Goal: Task Accomplishment & Management: Use online tool/utility

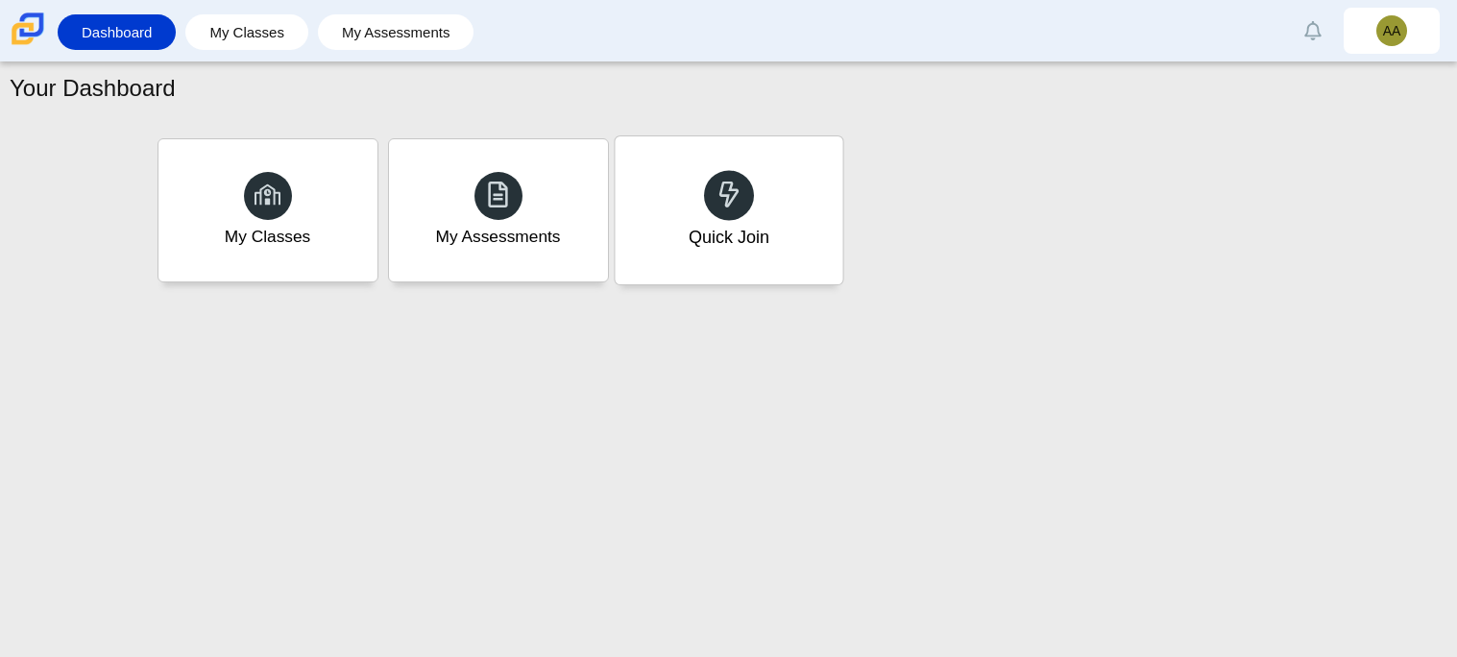
click at [767, 201] on div "Quick Join" at bounding box center [729, 210] width 228 height 148
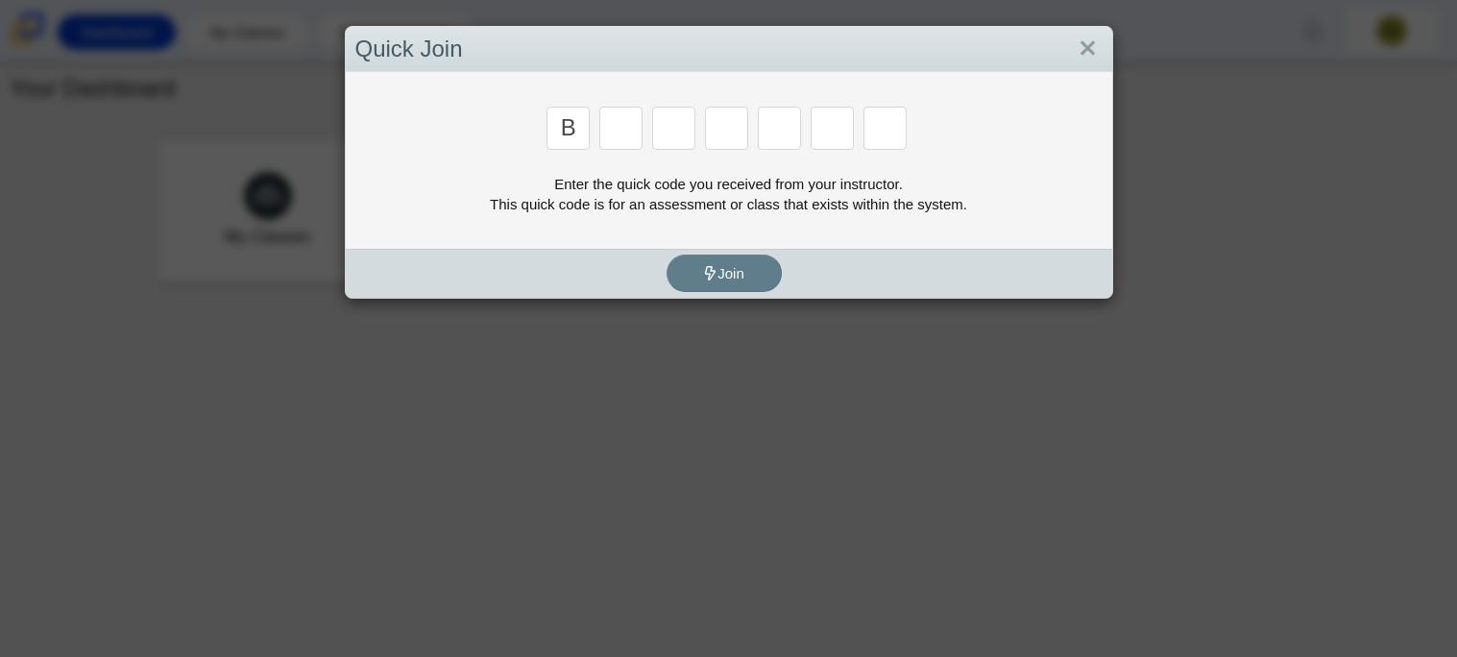
type input "b"
type input "m"
type input "3"
type input "5"
type input "3"
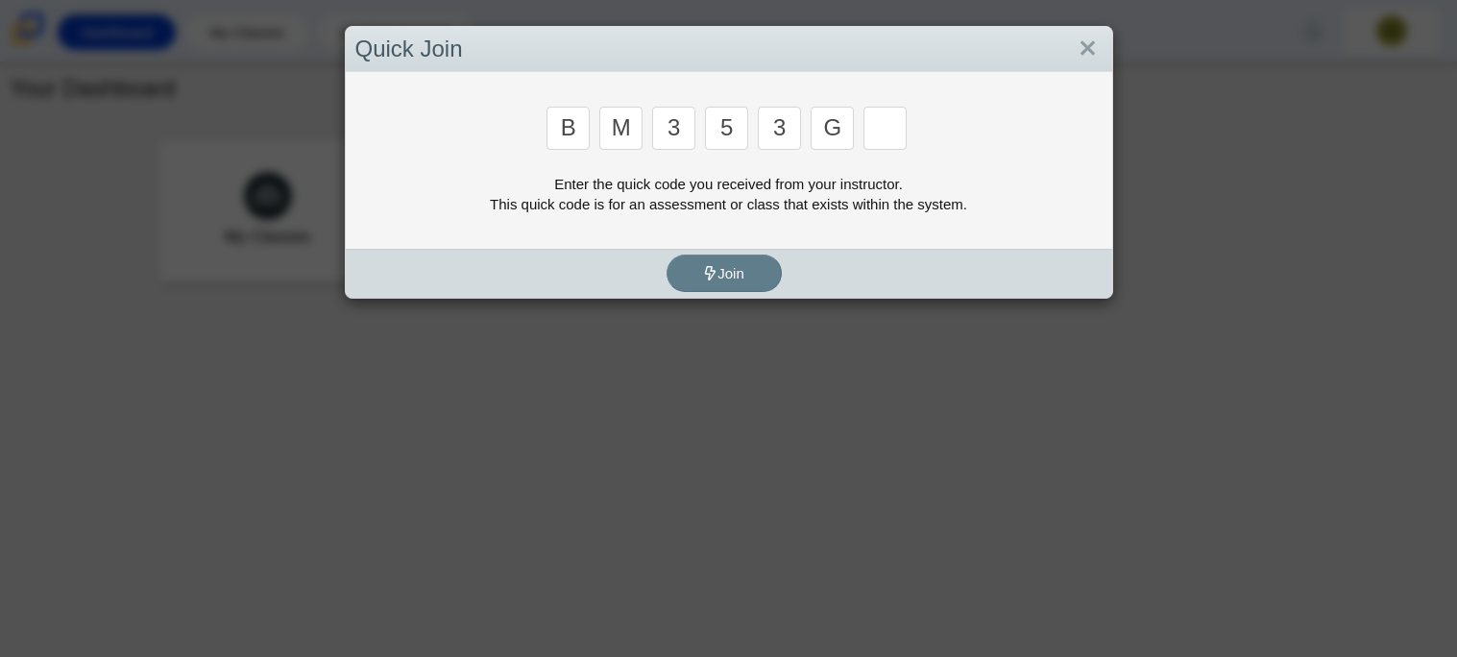
type input "g"
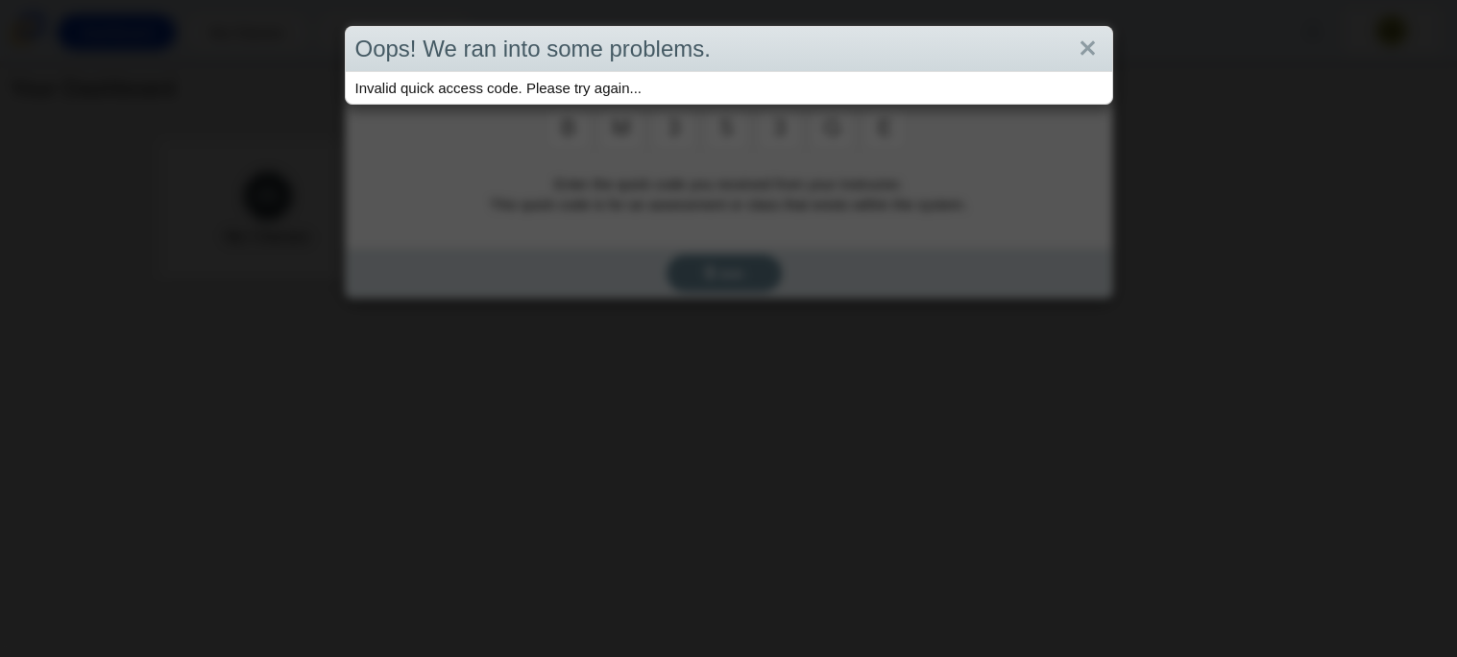
type input "e"
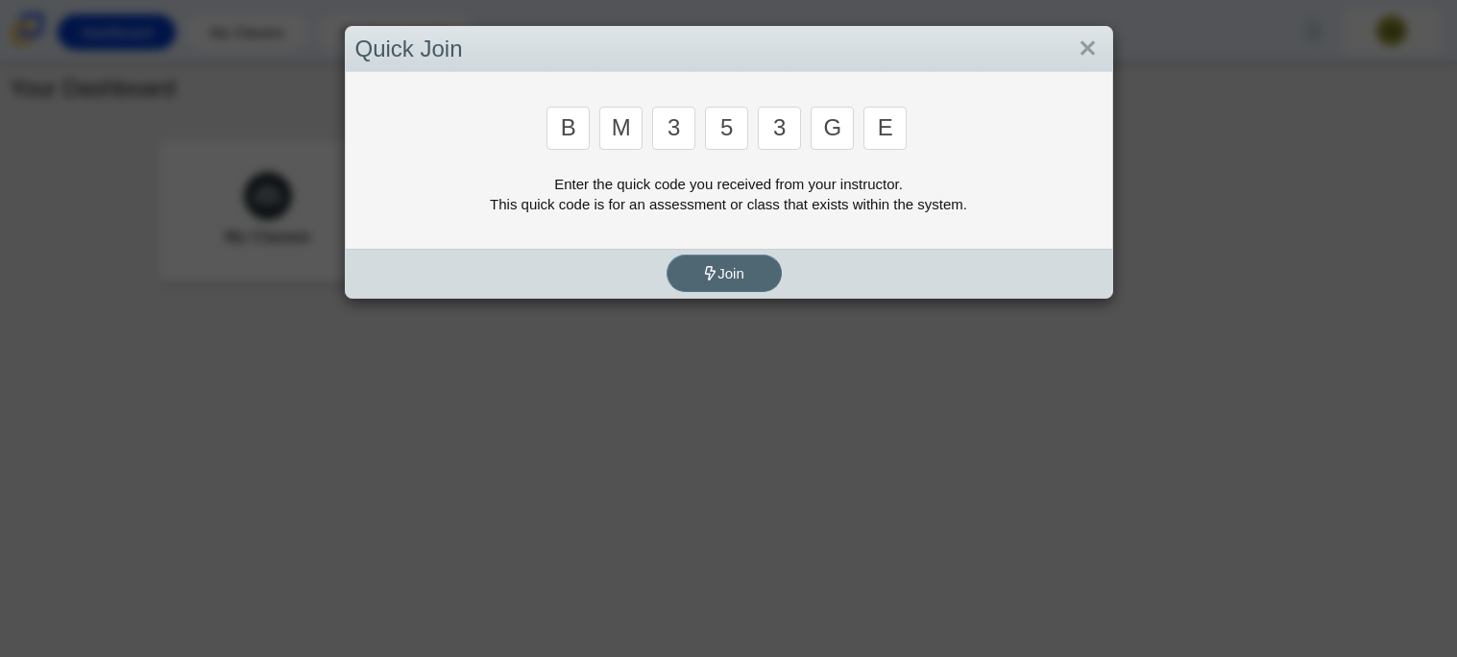
click at [768, 266] on button "Join" at bounding box center [724, 273] width 115 height 37
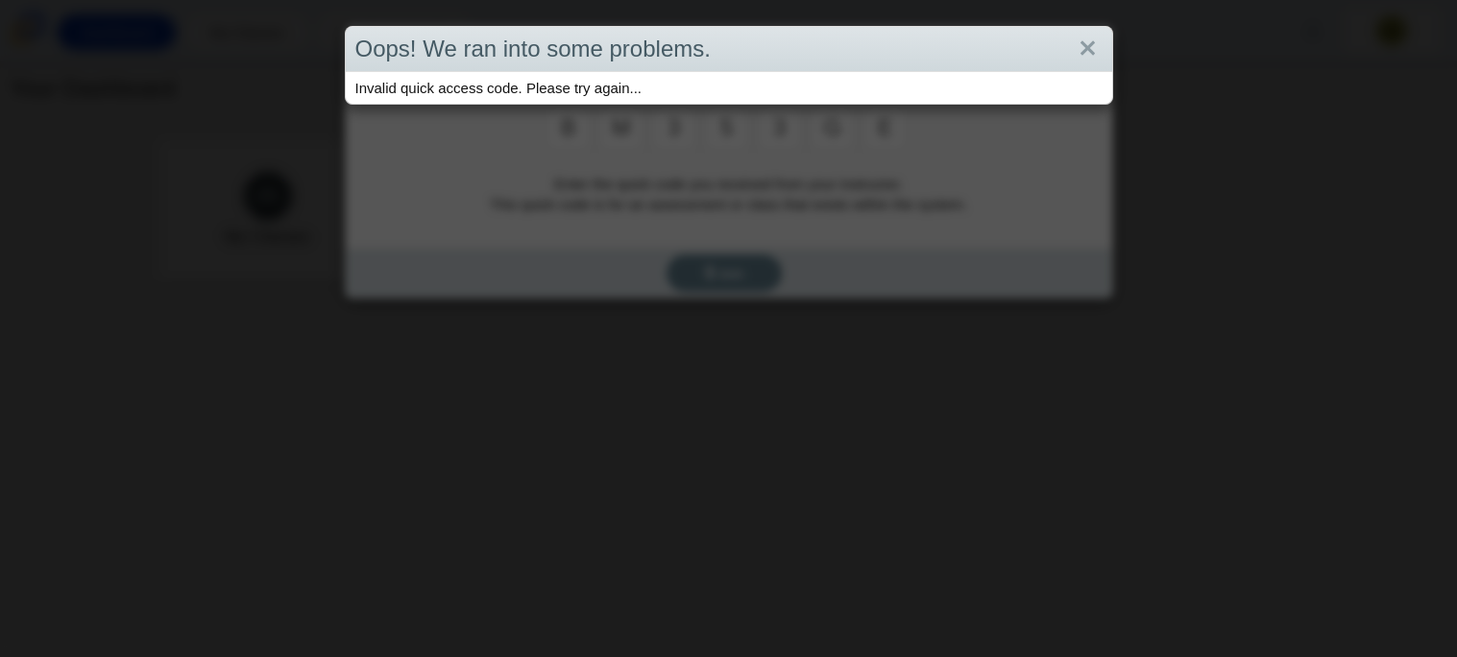
click at [750, 86] on div "Invalid quick access code. Please try again..." at bounding box center [729, 88] width 766 height 32
click at [810, 176] on div "Oops! We ran into some problems. Invalid quick access code. Please try again..." at bounding box center [728, 328] width 1457 height 657
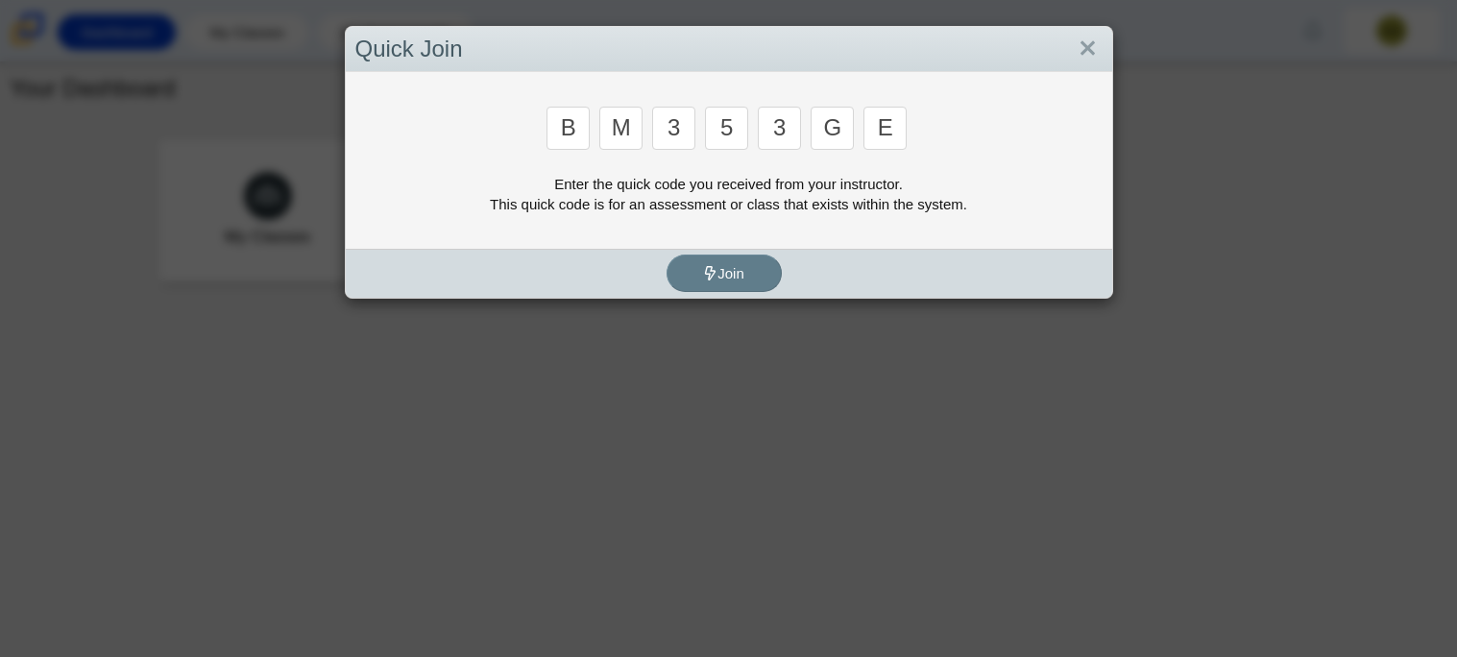
click at [897, 132] on input "e" at bounding box center [884, 128] width 43 height 43
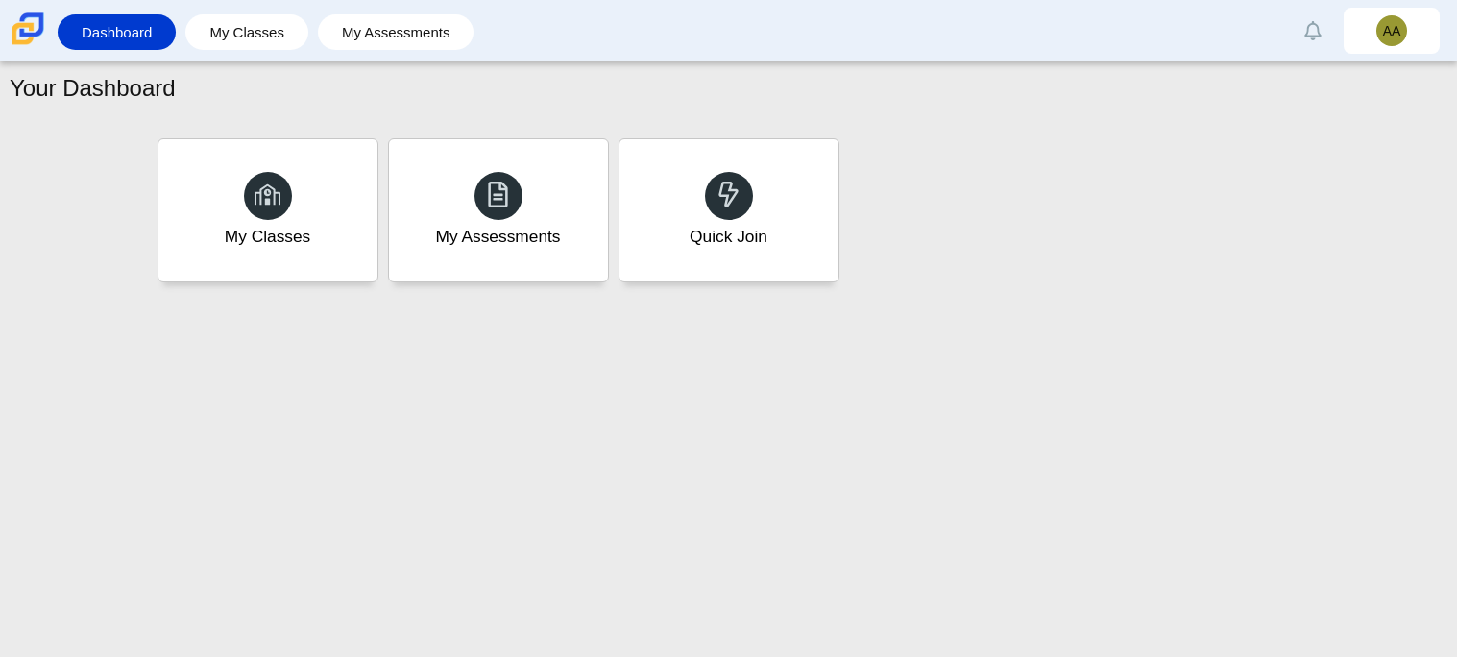
type input "b"
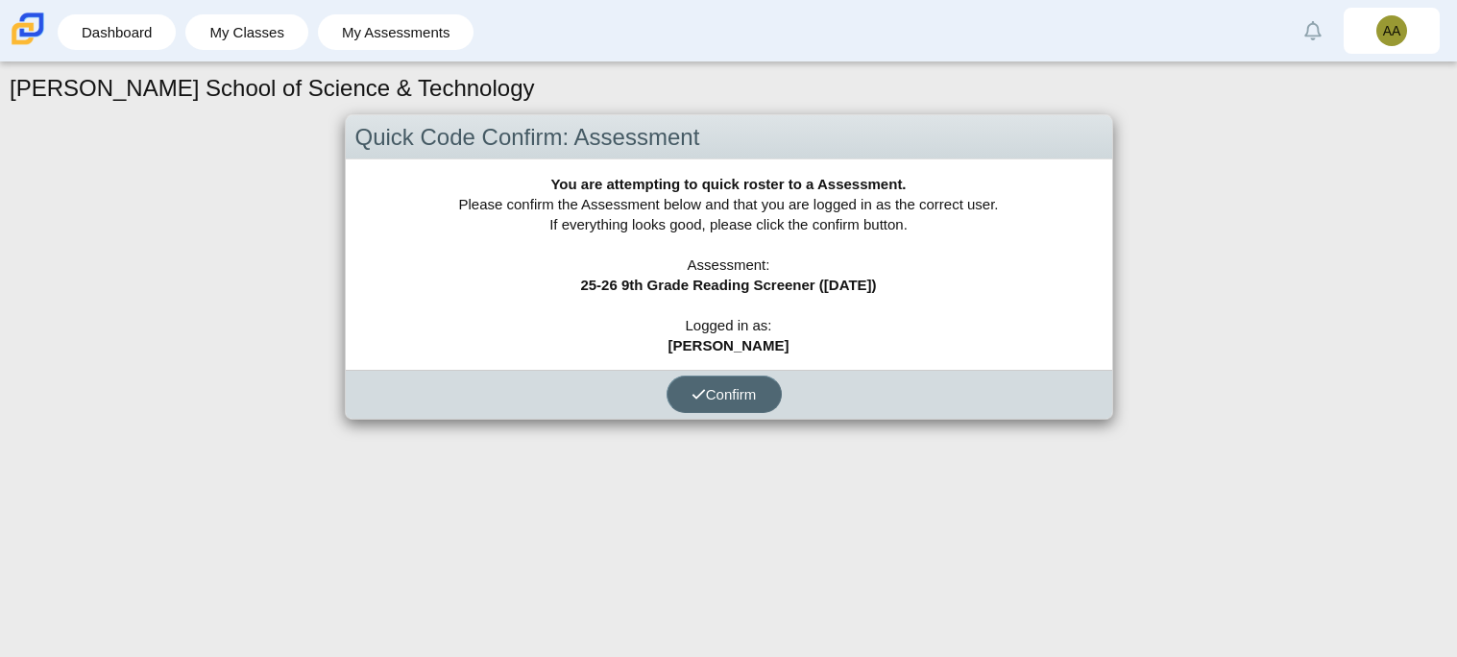
click at [737, 399] on span "Confirm" at bounding box center [724, 394] width 65 height 16
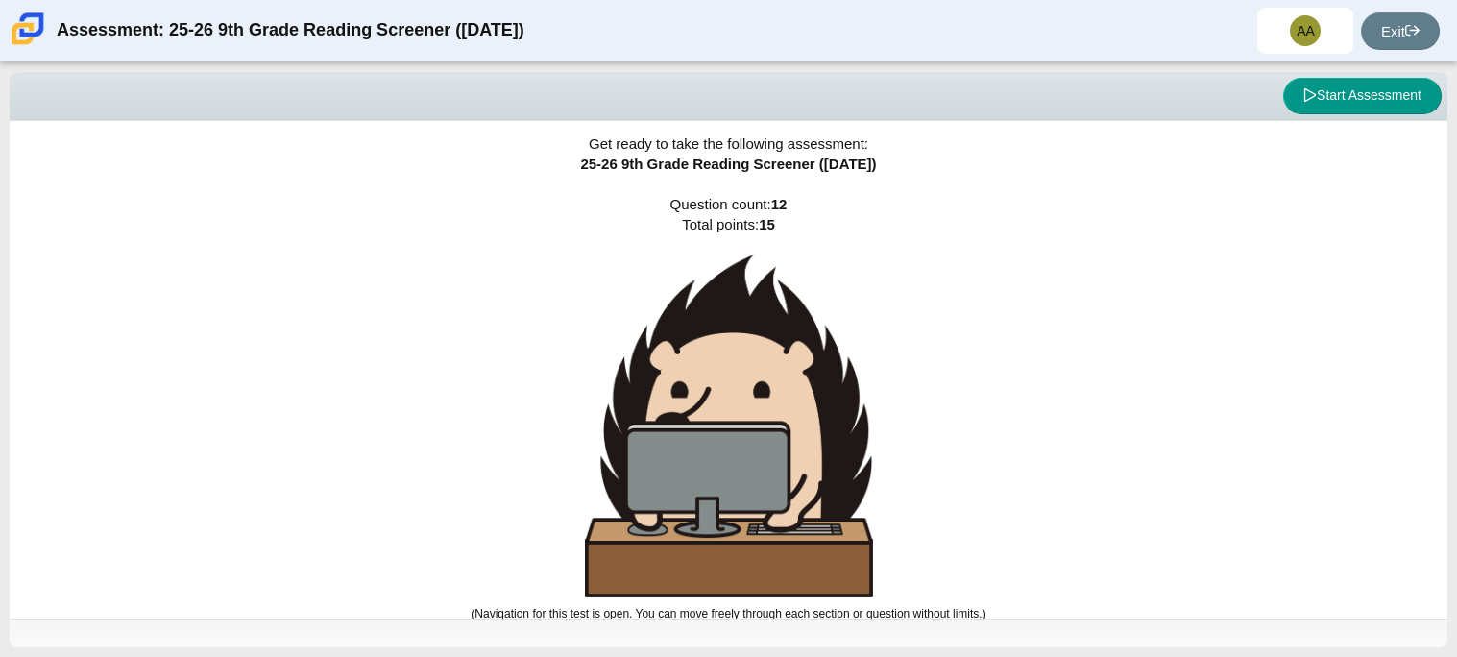
scroll to position [12, 0]
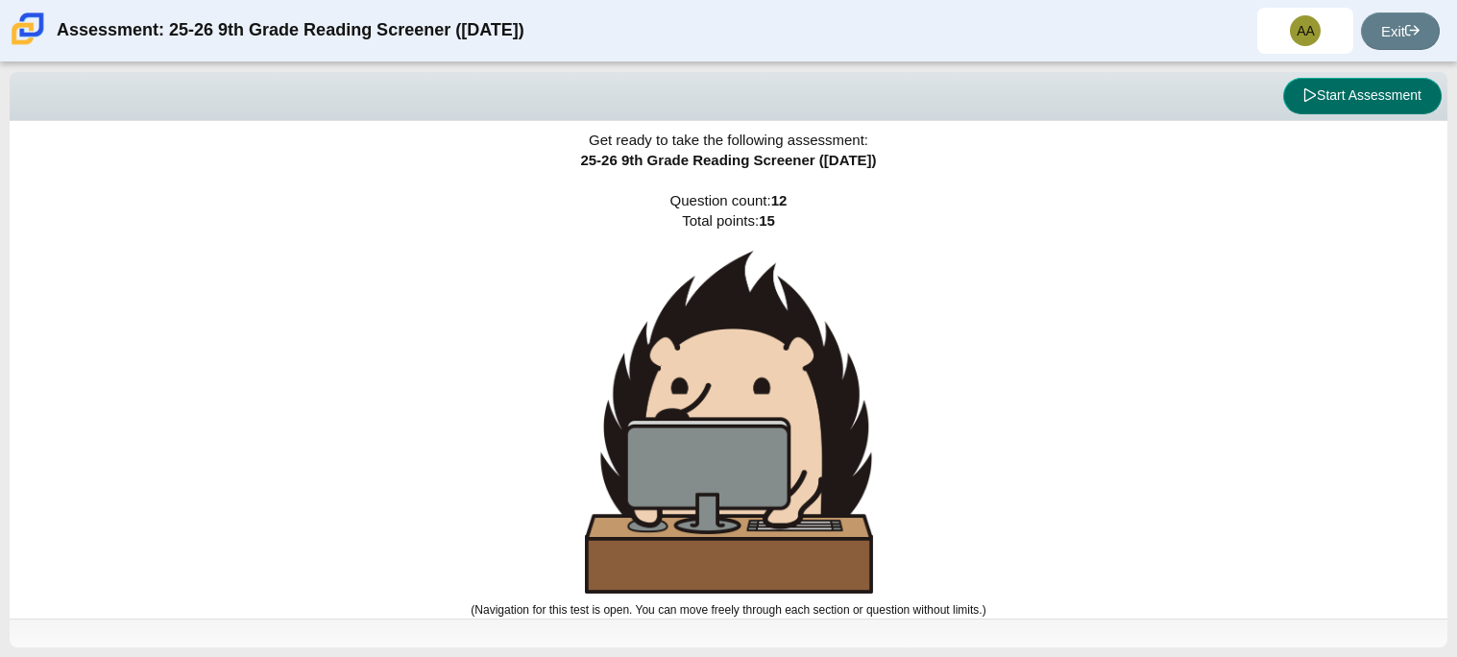
click at [1421, 112] on button "Start Assessment" at bounding box center [1362, 96] width 158 height 36
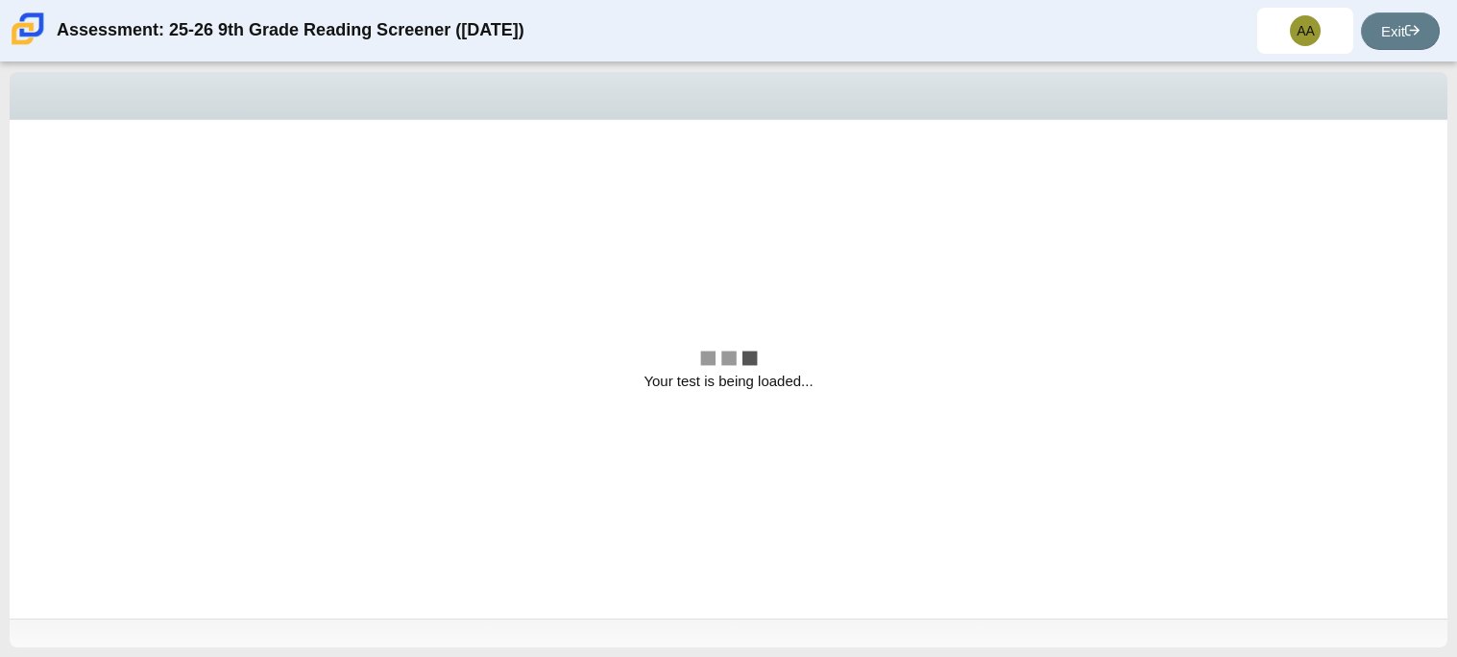
scroll to position [0, 0]
select select "ccc5b315-3c7c-471c-bf90-f22c8299c798"
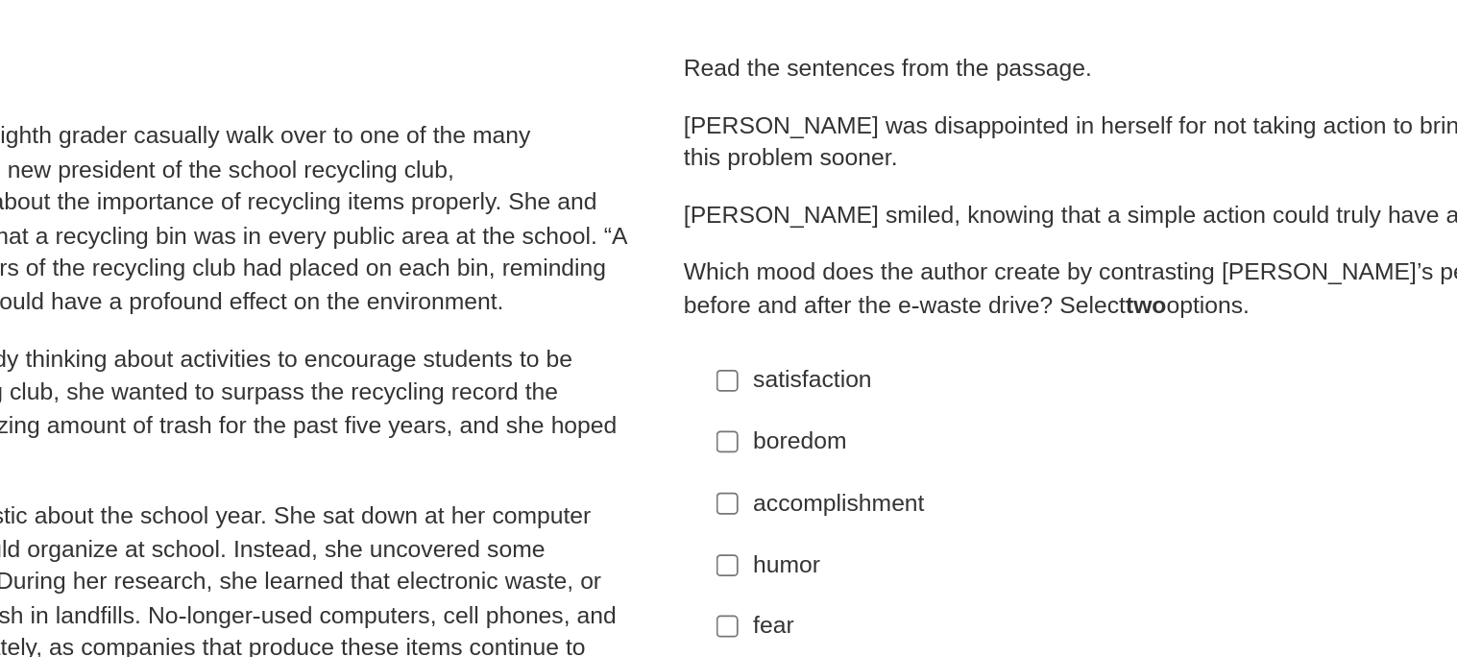
scroll to position [12, 0]
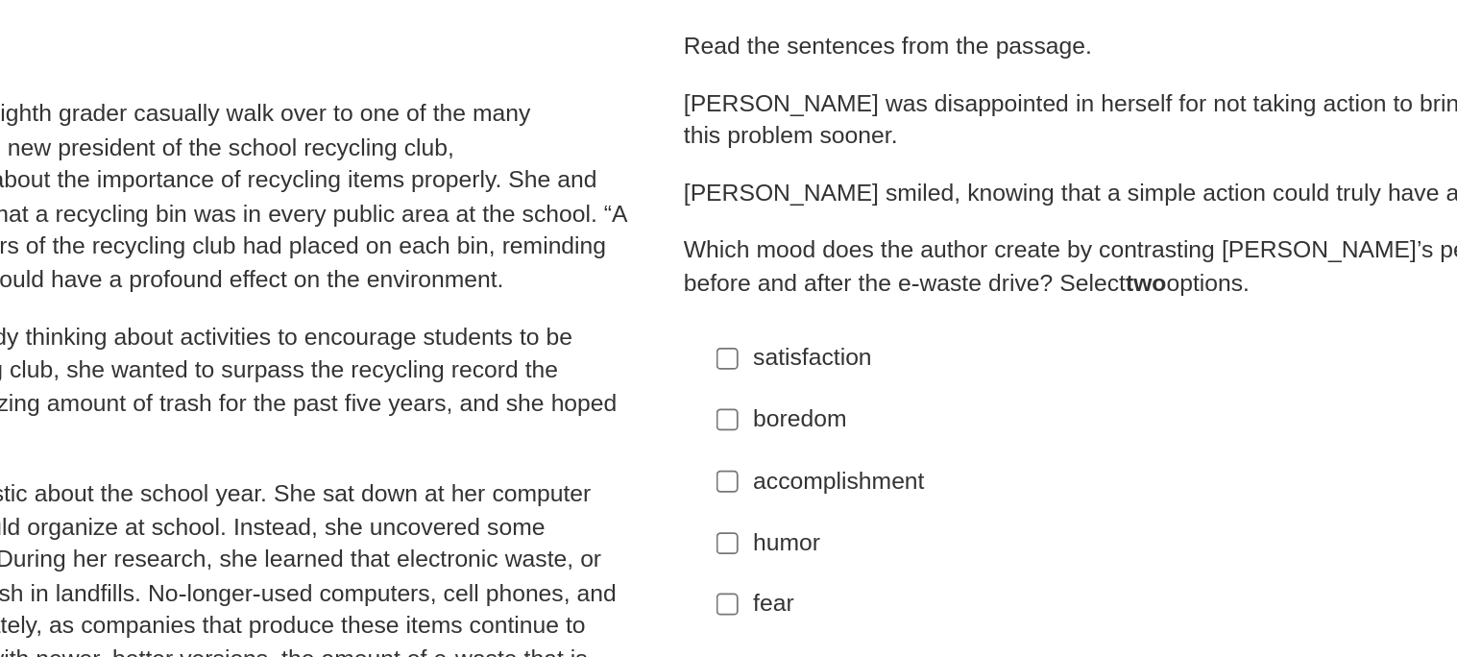
click at [847, 408] on label "accomplishment accomplishment" at bounding box center [1090, 398] width 527 height 35
click at [847, 408] on input "accomplishment accomplishment" at bounding box center [846, 398] width 12 height 35
checkbox input "true"
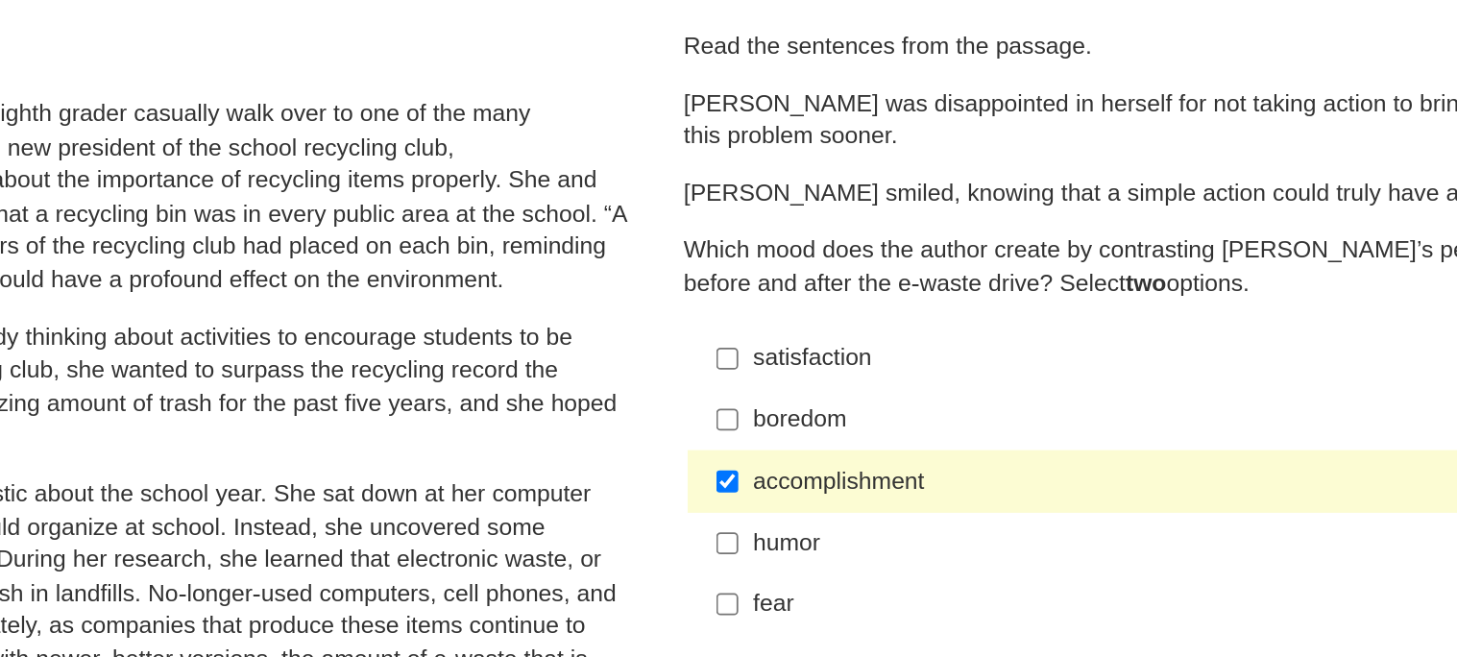
click at [847, 331] on label "satisfaction satisfaction" at bounding box center [1090, 329] width 527 height 35
click at [847, 331] on input "satisfaction satisfaction" at bounding box center [846, 329] width 12 height 35
checkbox input "true"
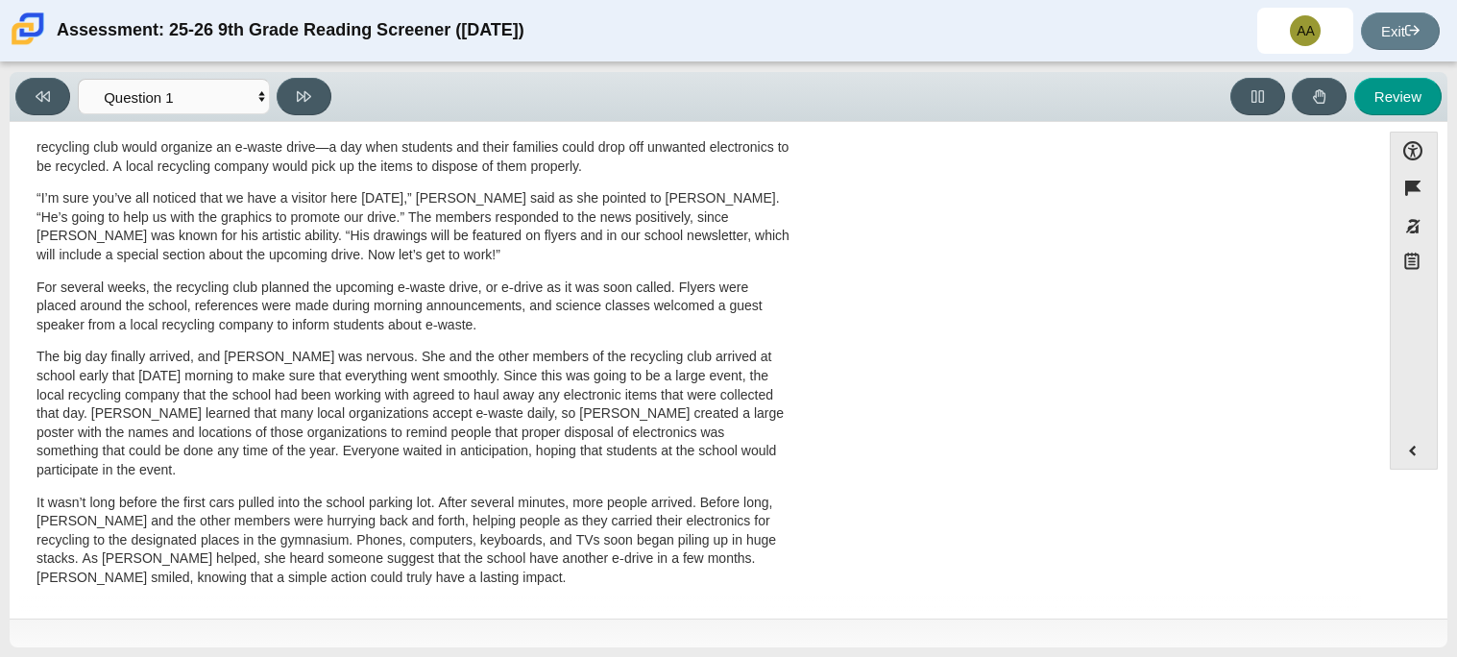
scroll to position [0, 0]
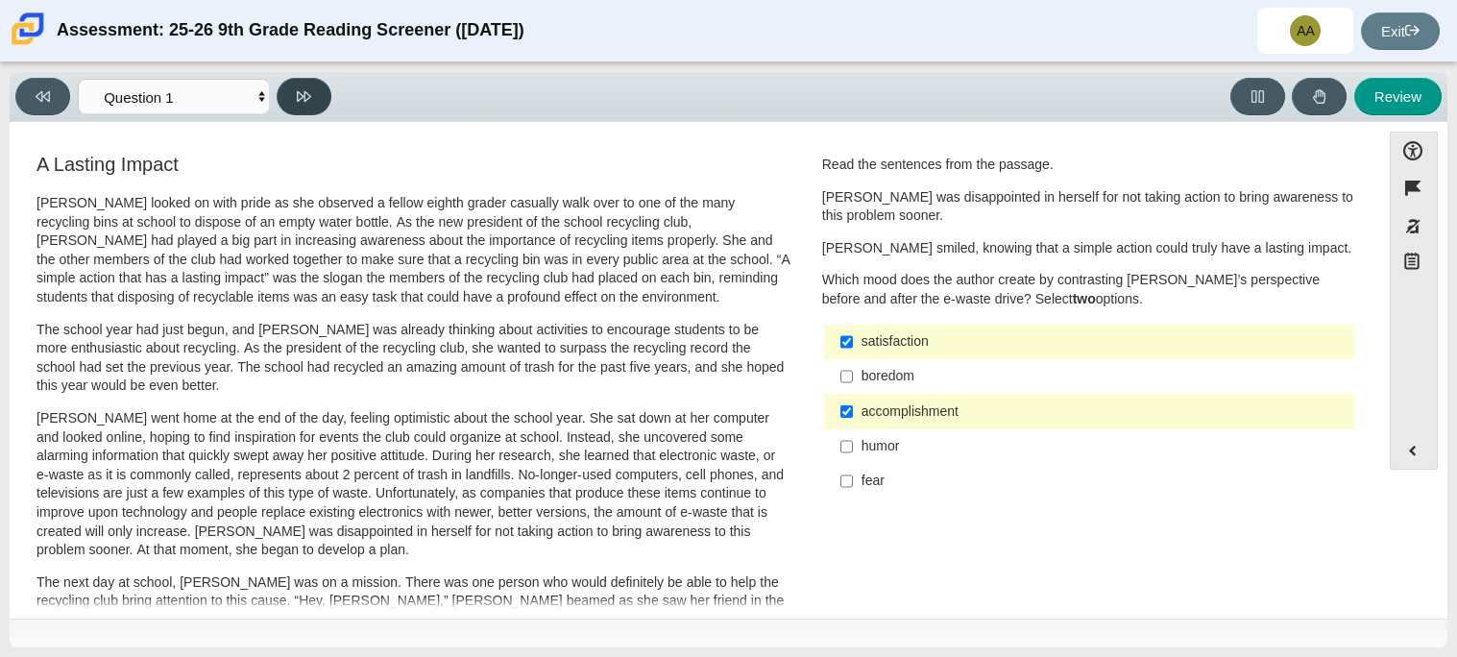
click at [305, 91] on icon at bounding box center [304, 96] width 14 height 11
select select "0ff64528-ffd7-428d-b192-babfaadd44e8"
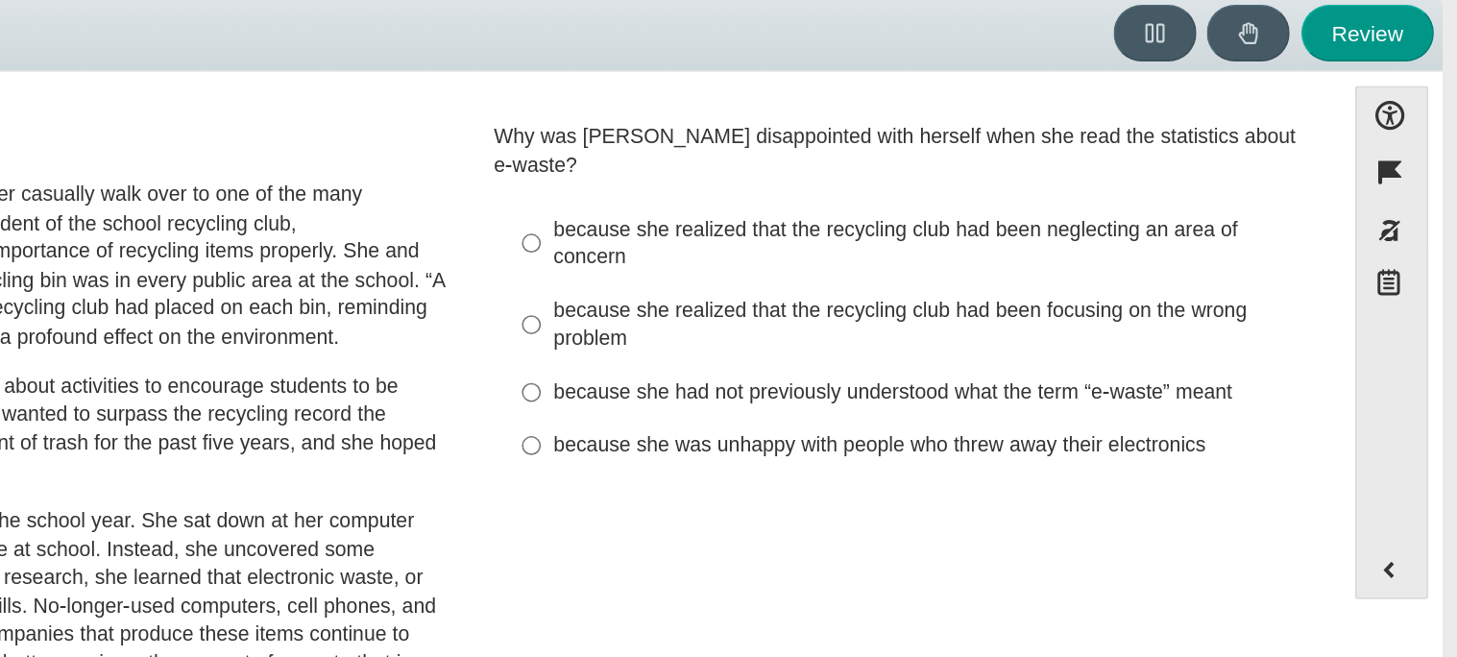
click at [847, 219] on label "because she realized that the recycling club had been neglecting an area of con…" at bounding box center [1090, 235] width 527 height 54
click at [847, 219] on input "because she realized that the recycling club had been neglecting an area of con…" at bounding box center [846, 235] width 12 height 54
radio input "true"
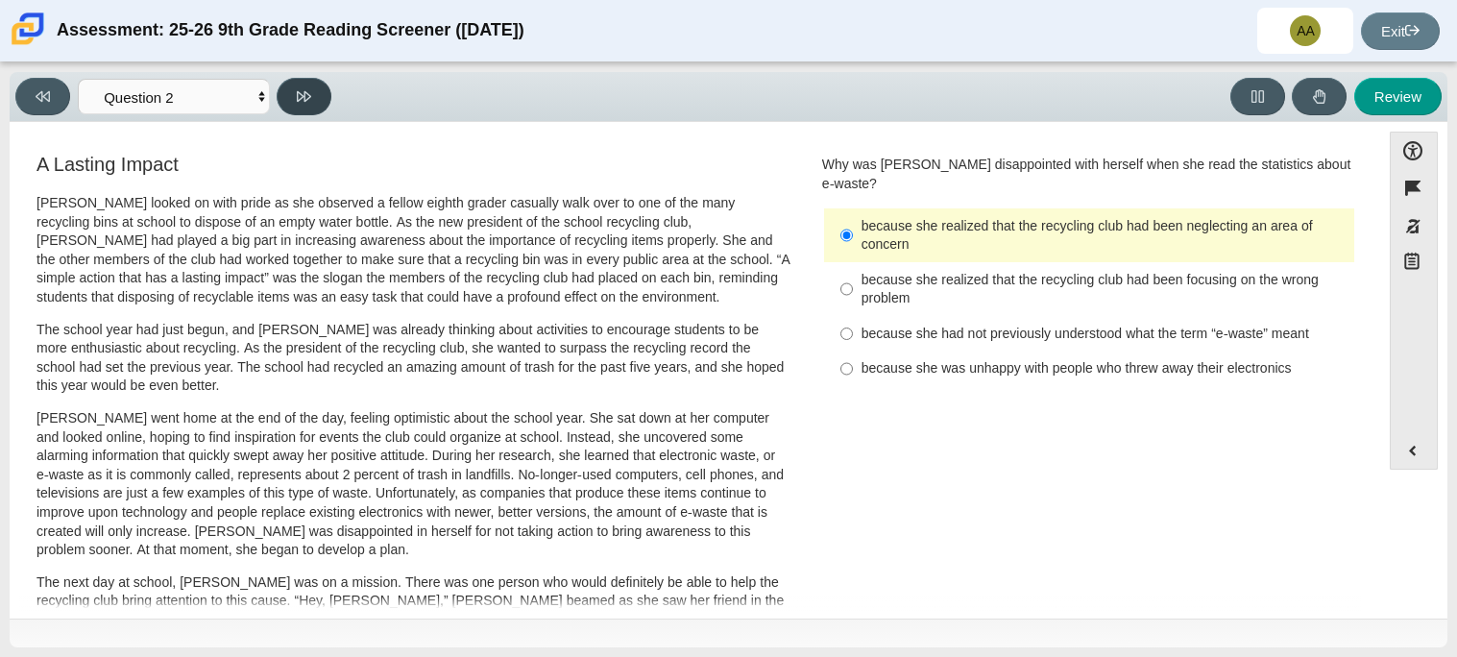
click at [291, 89] on button at bounding box center [304, 96] width 55 height 37
select select "7ce3d843-6974-4858-901c-1ff39630e843"
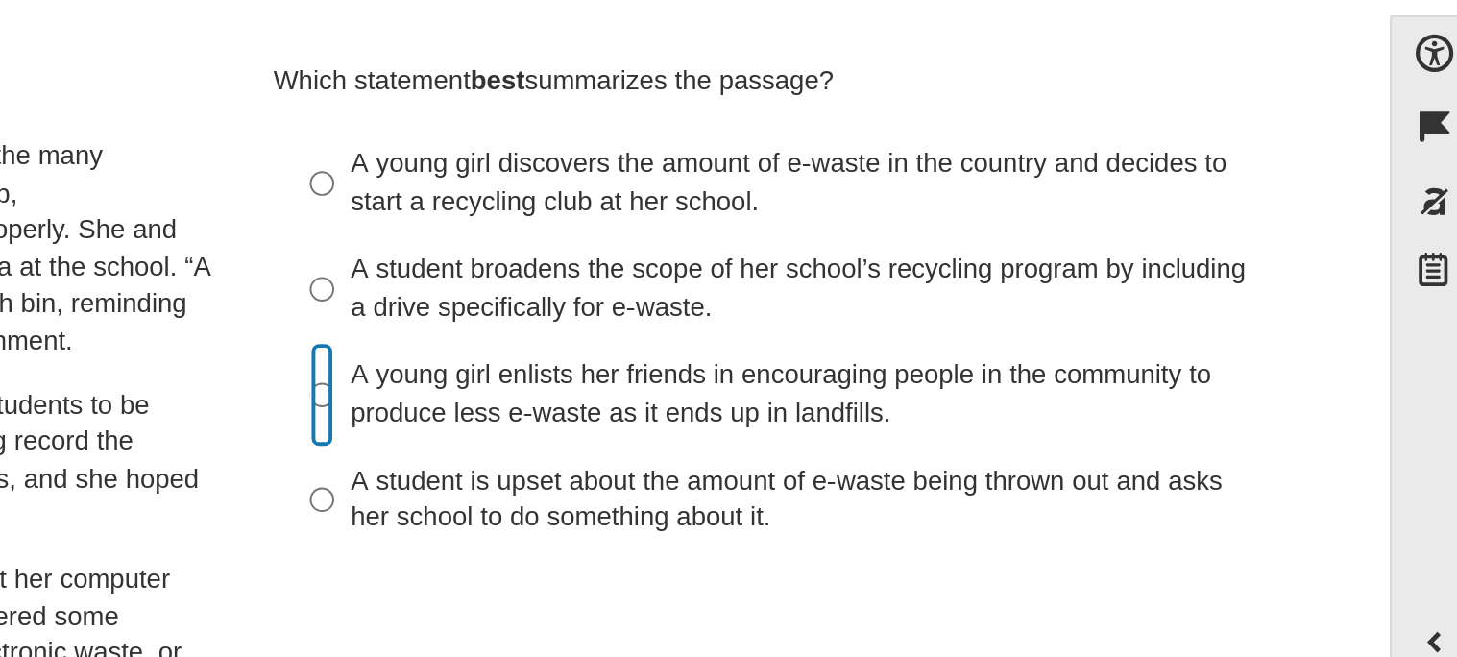
click at [846, 314] on input "A young girl enlists her friends in encouraging people in the community to prod…" at bounding box center [846, 325] width 12 height 54
radio input "true"
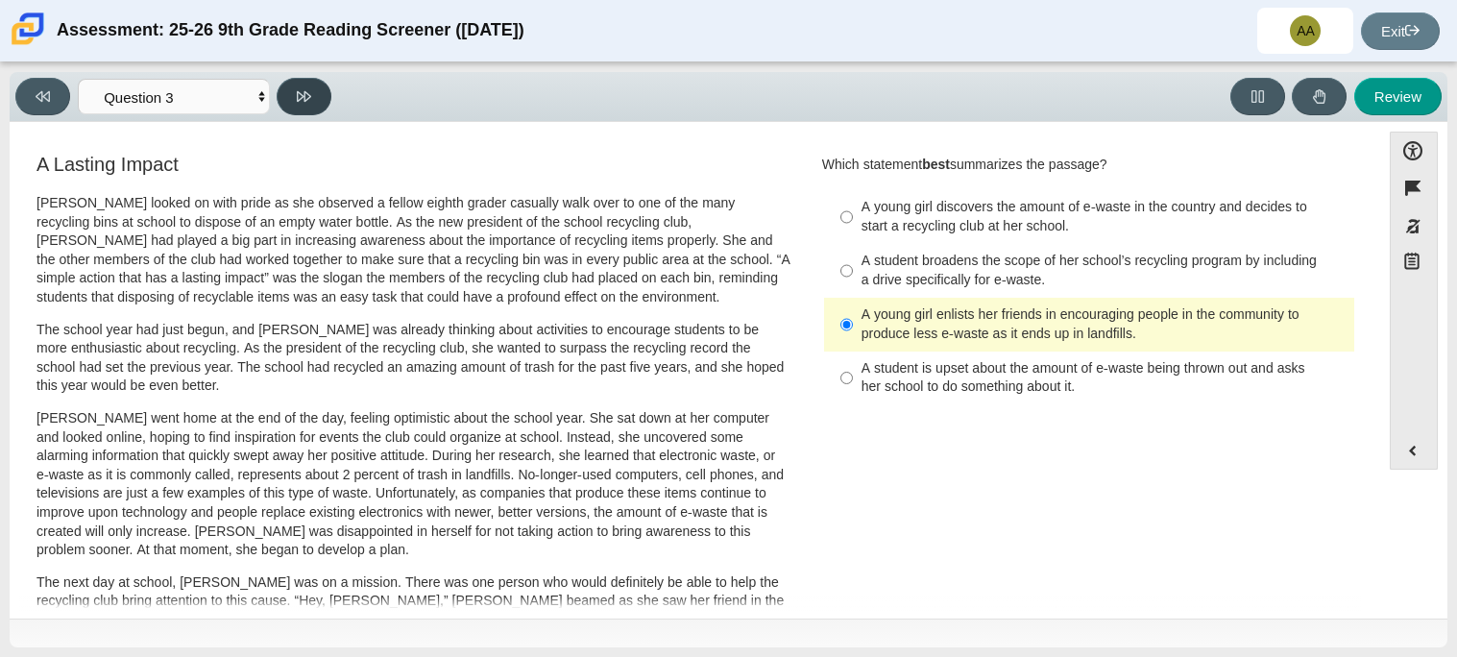
click at [297, 98] on icon at bounding box center [304, 96] width 14 height 11
select select "ca9ea0f1-49c5-4bd1-83b0-472c18652b42"
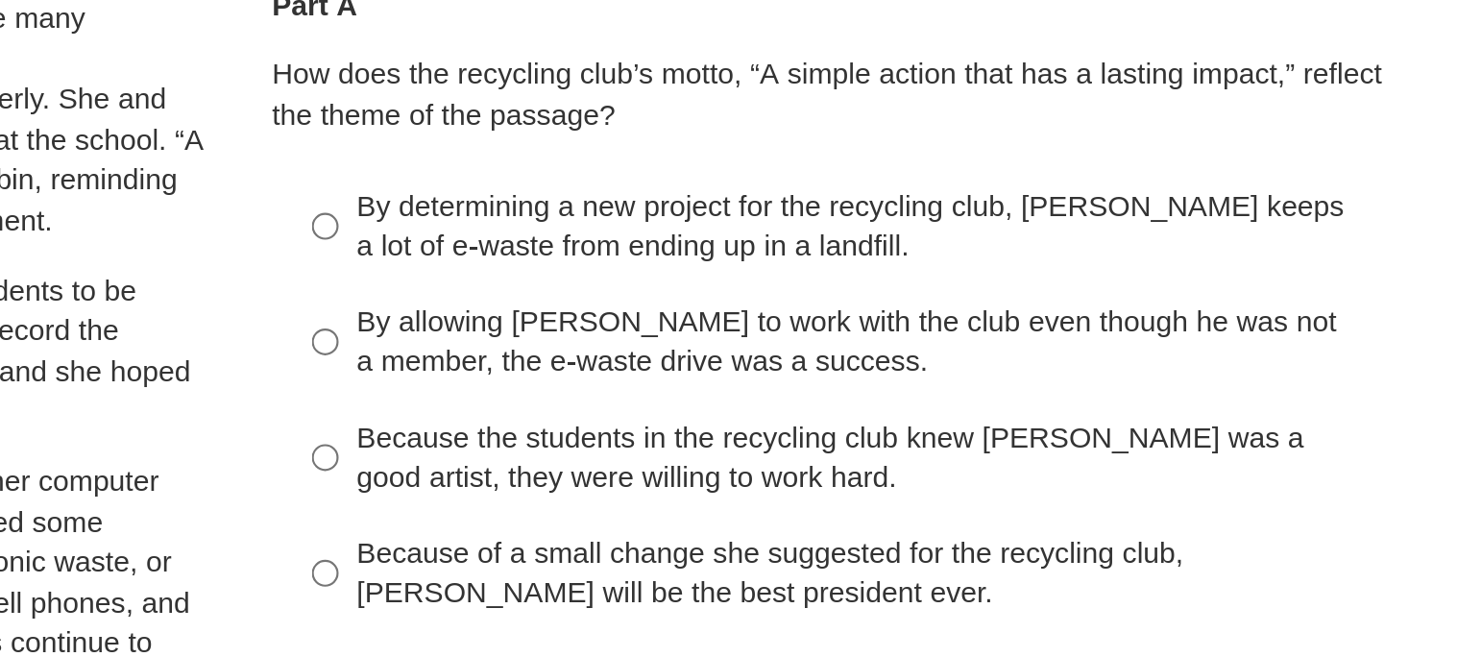
scroll to position [56, 0]
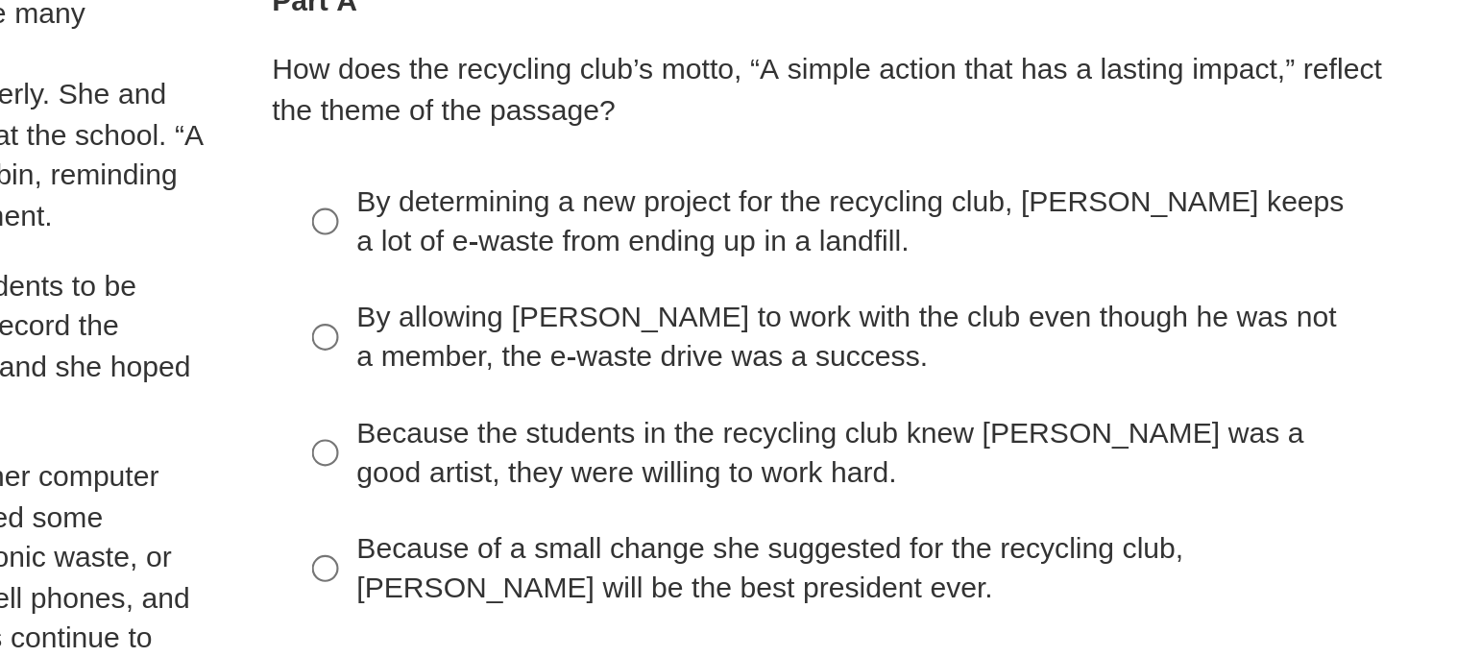
click at [853, 403] on label "Because of a small change she suggested for the recycling club, Scarlett will b…" at bounding box center [1090, 405] width 527 height 54
click at [853, 403] on input "Because of a small change she suggested for the recycling club, Scarlett will b…" at bounding box center [846, 405] width 12 height 54
radio input "true"
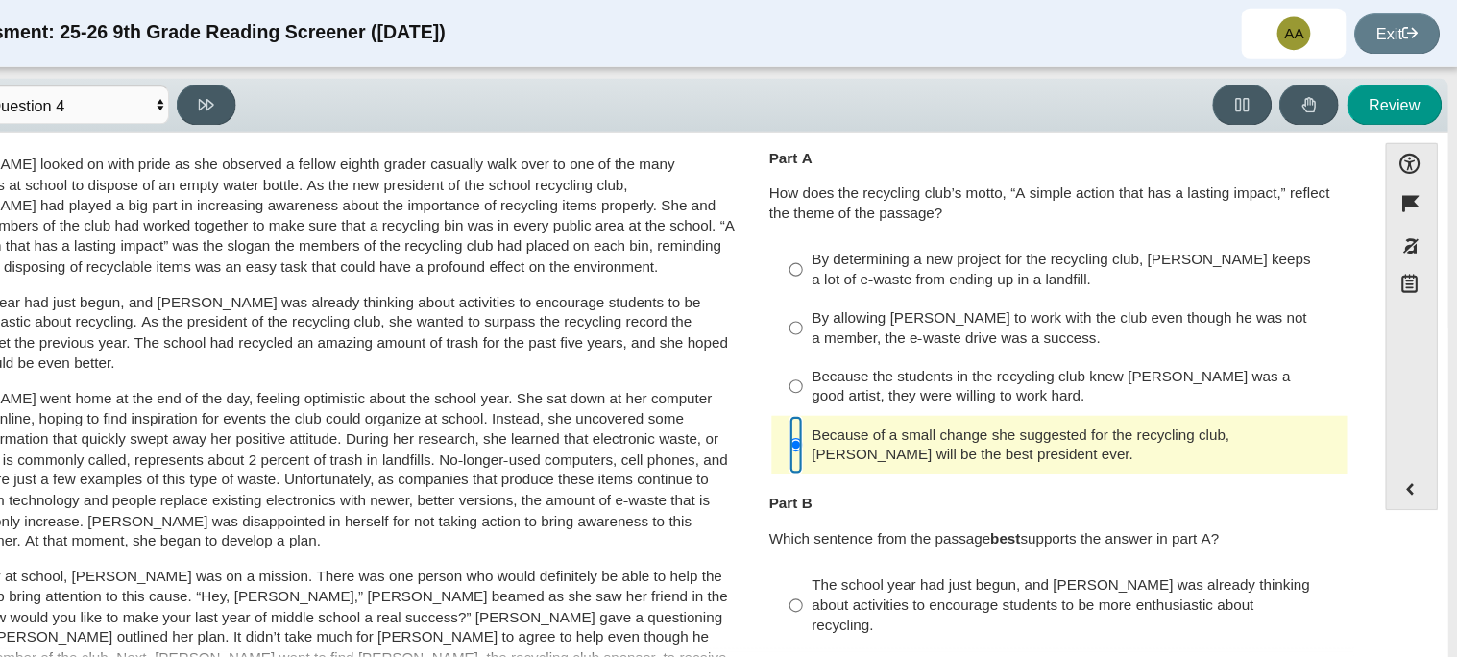
scroll to position [50, 0]
click at [851, 242] on label "By determining a new project for the recycling club, Scarlett keeps a lot of e-…" at bounding box center [1090, 250] width 527 height 54
click at [851, 242] on input "By determining a new project for the recycling club, Scarlett keeps a lot of e-…" at bounding box center [846, 250] width 12 height 54
radio input "true"
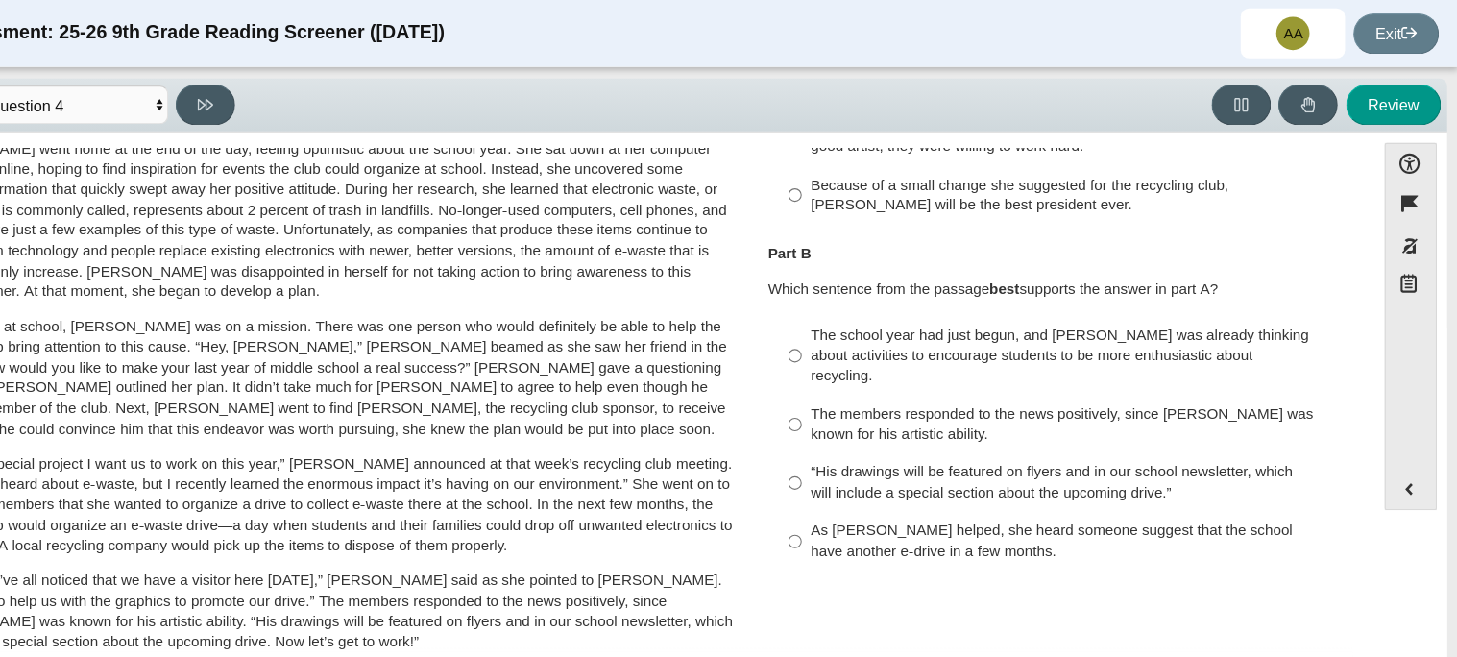
scroll to position [0, 0]
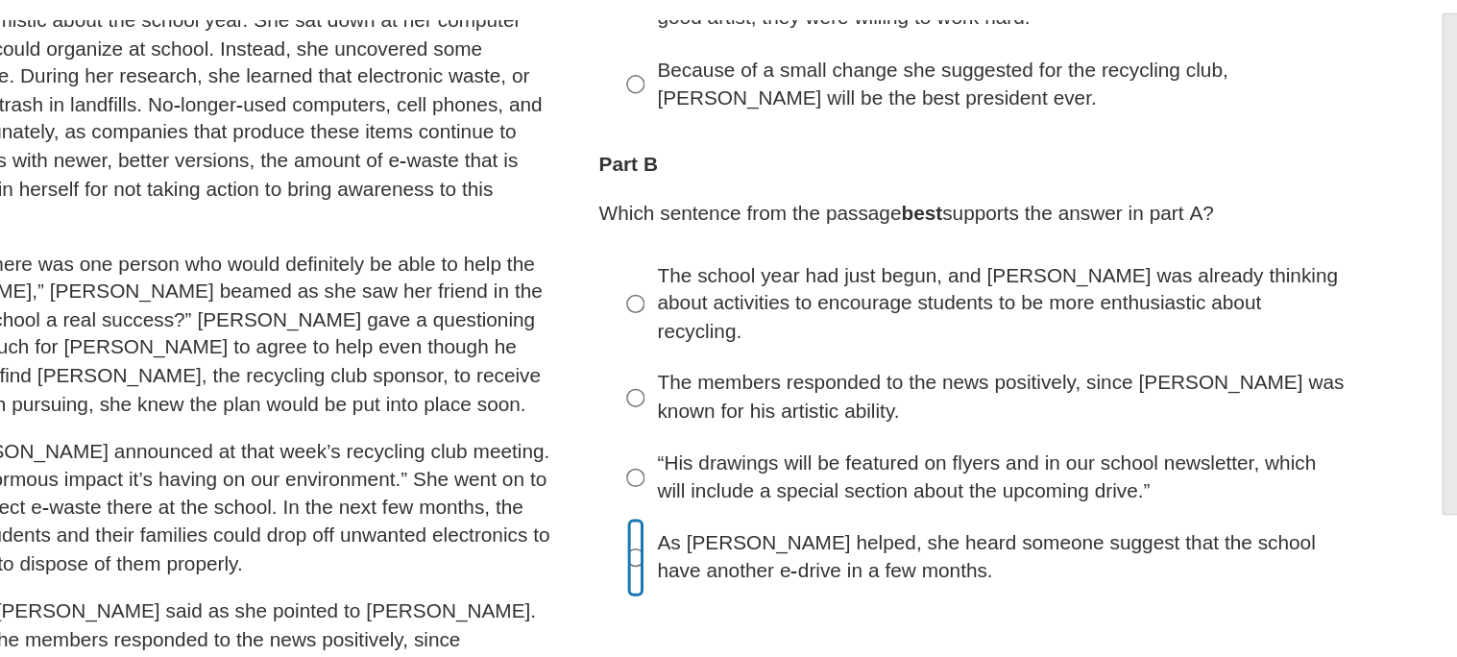
click at [840, 472] on input "As Scarlett helped, she heard someone suggest that the school have another e-dr…" at bounding box center [846, 499] width 12 height 54
radio input "true"
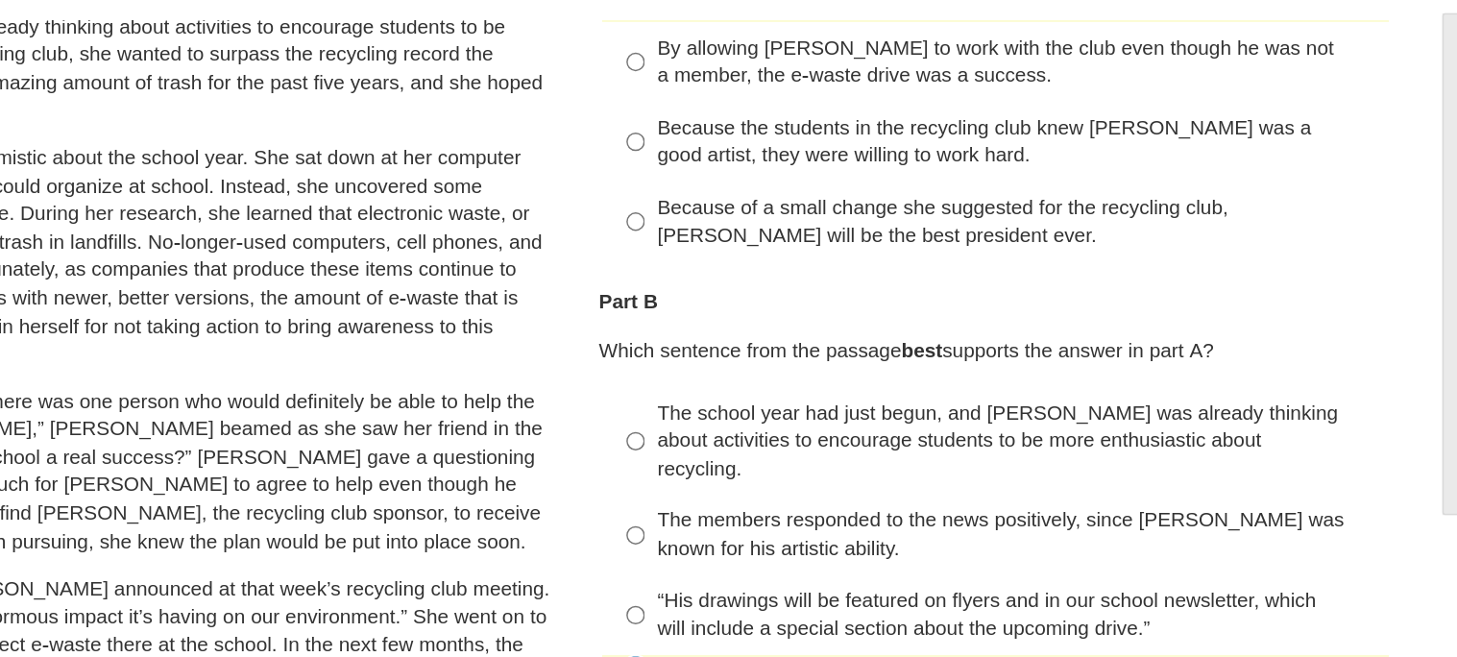
scroll to position [184, 0]
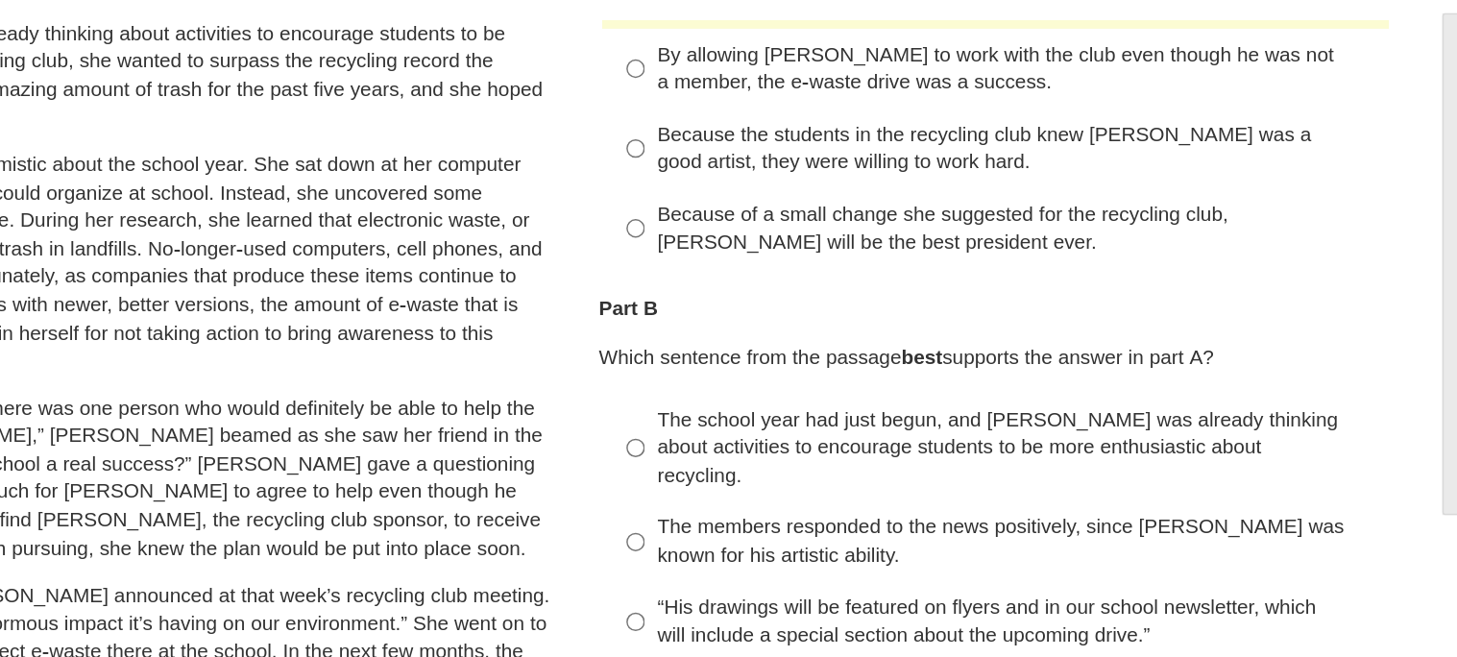
click at [887, 400] on div "The school year had just begun, and Scarlett was already thinking about activit…" at bounding box center [1104, 425] width 485 height 57
click at [853, 400] on input "The school year had just begun, and Scarlett was already thinking about activit…" at bounding box center [846, 424] width 12 height 73
radio input "true"
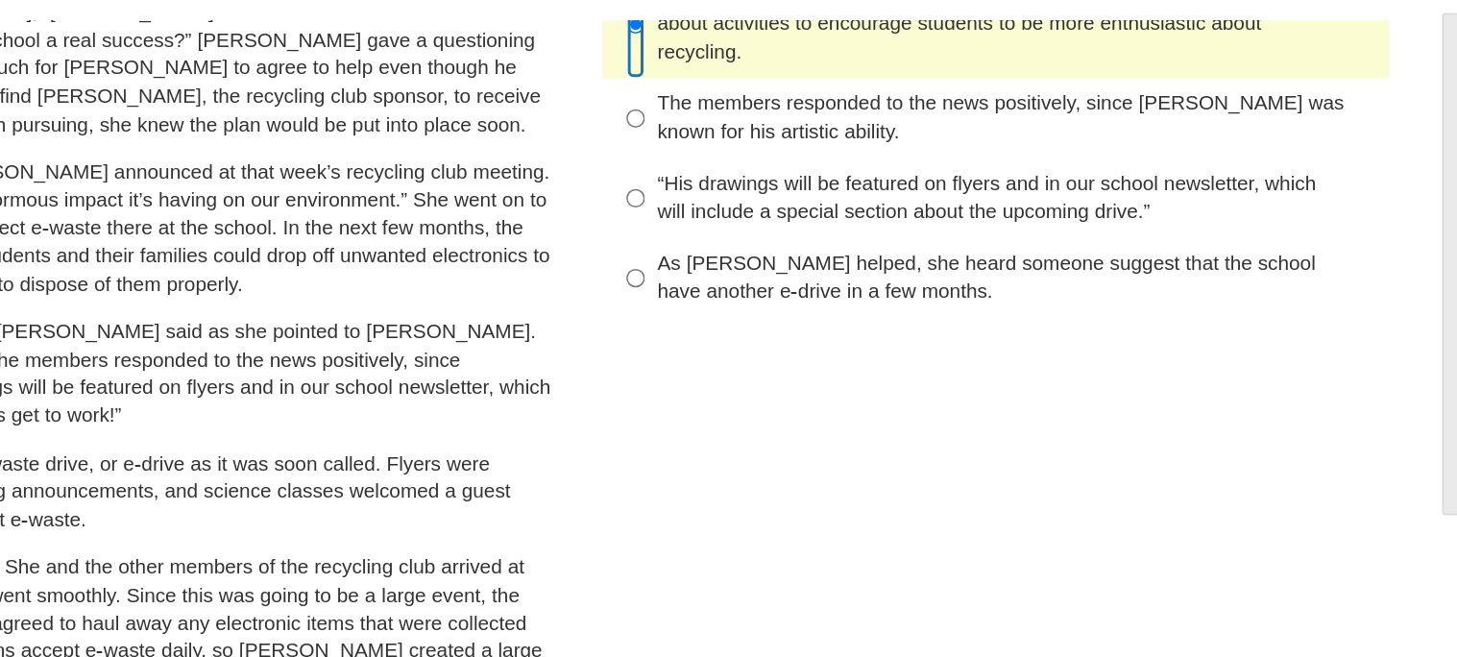
scroll to position [618, 0]
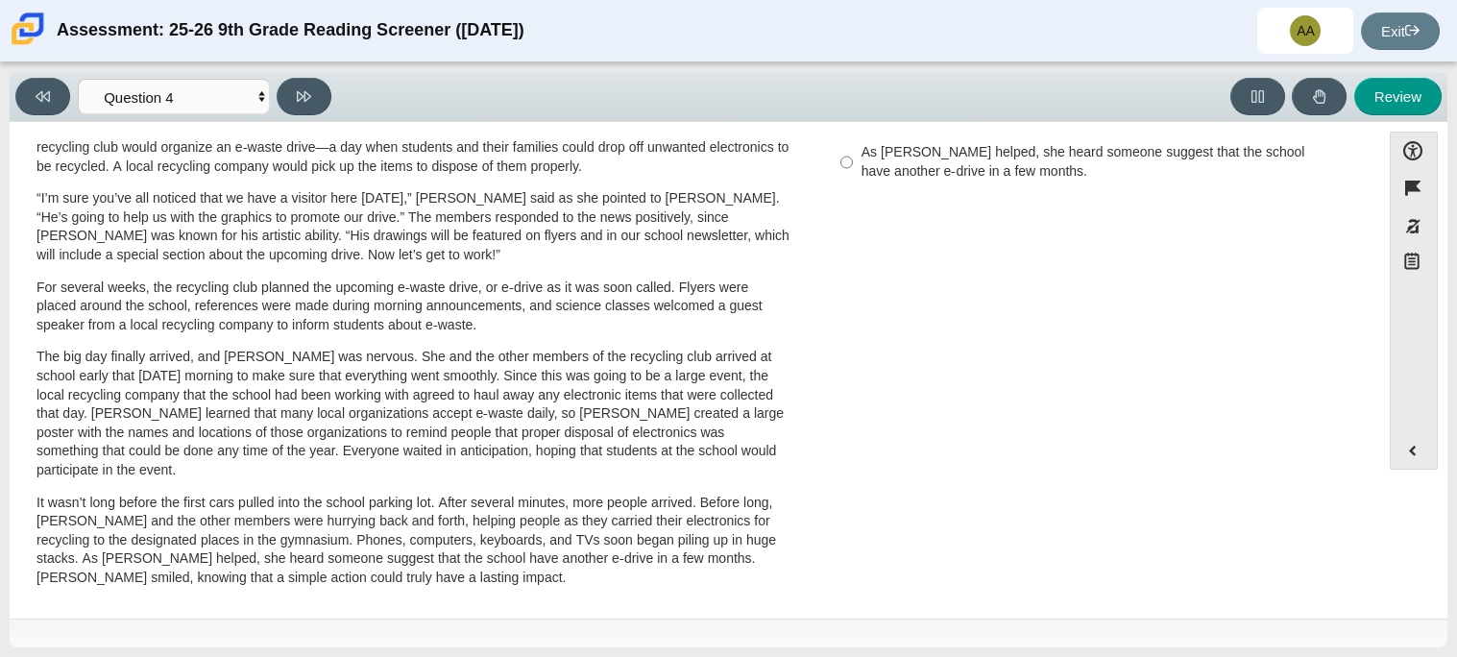
click at [295, 115] on div "Viewing Question 4 of 12 in Pacing Mode Questions Question 1 Question 2 Questio…" at bounding box center [177, 96] width 324 height 37
click at [312, 101] on button at bounding box center [304, 96] width 55 height 37
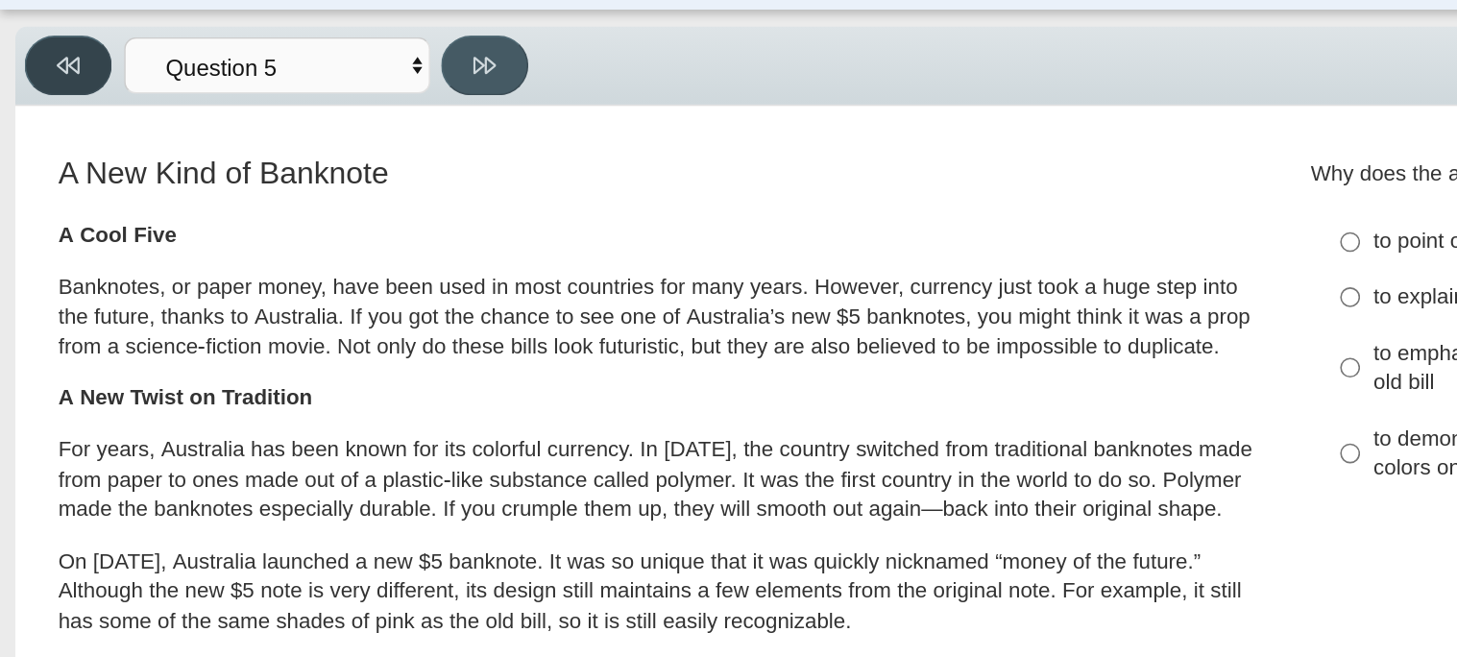
click at [36, 100] on icon at bounding box center [43, 96] width 14 height 14
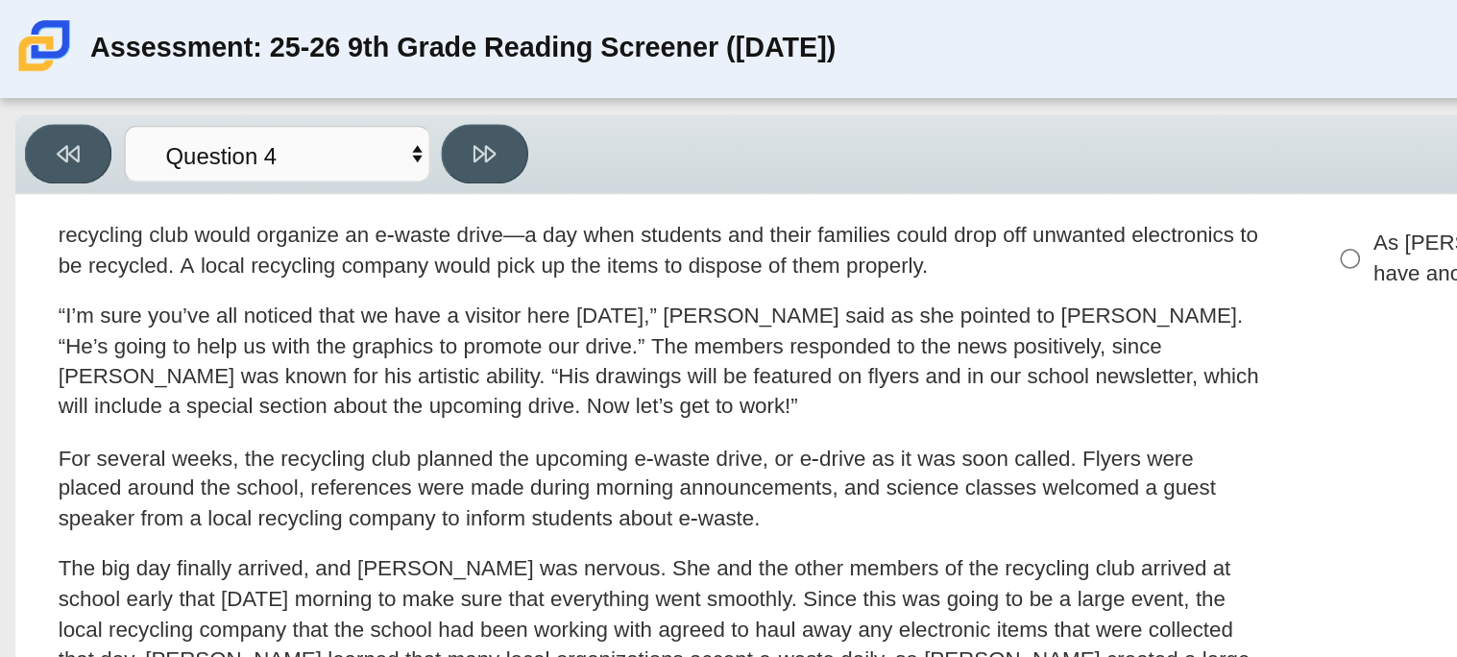
scroll to position [0, 0]
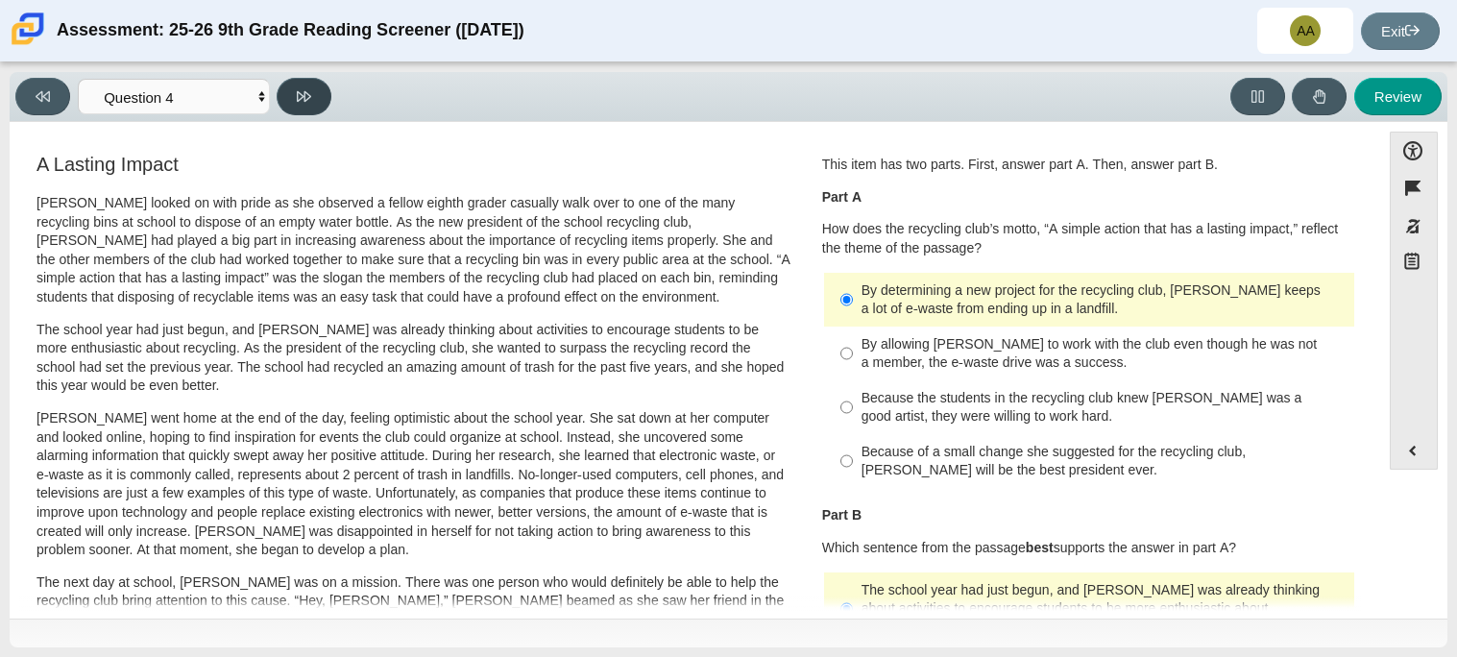
click at [306, 105] on button at bounding box center [304, 96] width 55 height 37
select select "e41f1a79-e29f-4095-8030-a53364015bed"
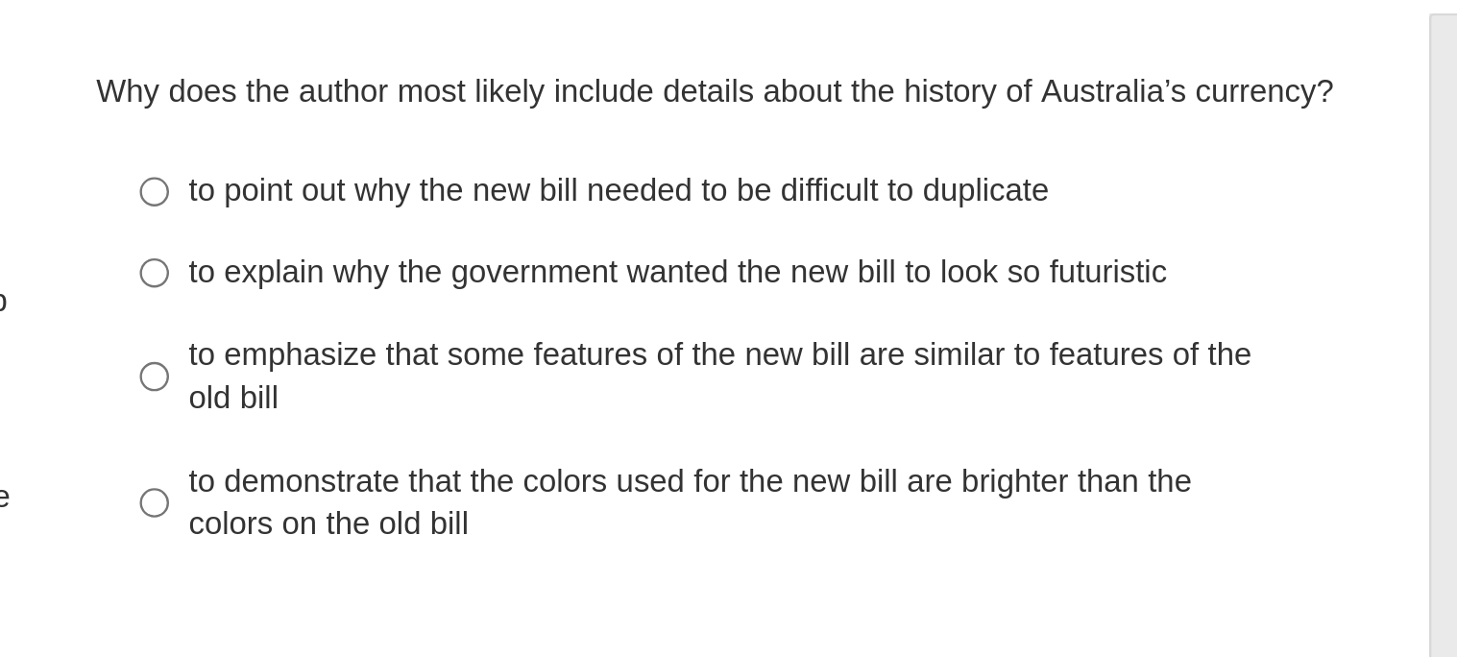
click at [851, 209] on label "to point out why the new bill needed to be difficult to duplicate to point out …" at bounding box center [1090, 207] width 527 height 35
click at [851, 209] on input "to point out why the new bill needed to be difficult to duplicate to point out …" at bounding box center [846, 207] width 12 height 35
radio input "true"
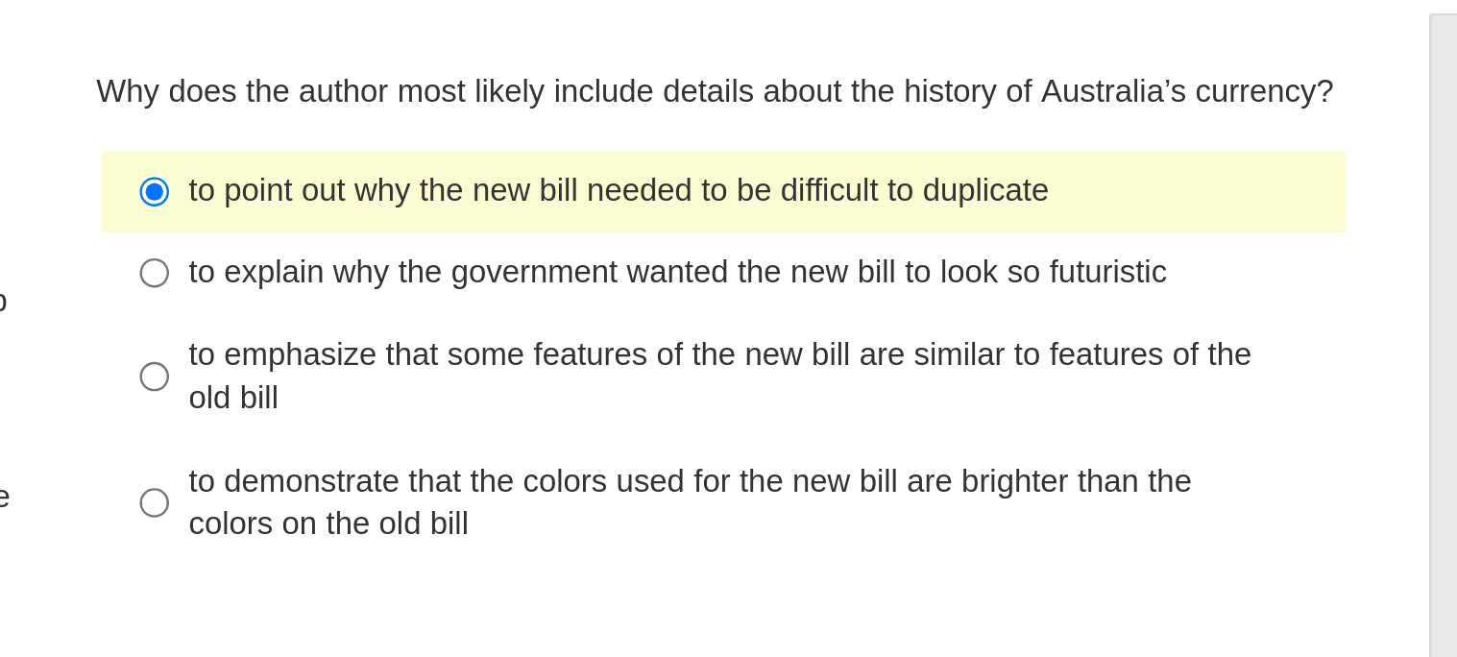
click at [851, 209] on label "to point out why the new bill needed to be difficult to duplicate to point out …" at bounding box center [1090, 207] width 527 height 35
click at [851, 209] on input "to point out why the new bill needed to be difficult to duplicate to point out …" at bounding box center [846, 207] width 12 height 35
click at [851, 209] on label "to point out why the new bill needed to be difficult to duplicate to point out …" at bounding box center [1090, 207] width 527 height 35
click at [851, 209] on input "to point out why the new bill needed to be difficult to duplicate to point out …" at bounding box center [846, 207] width 12 height 35
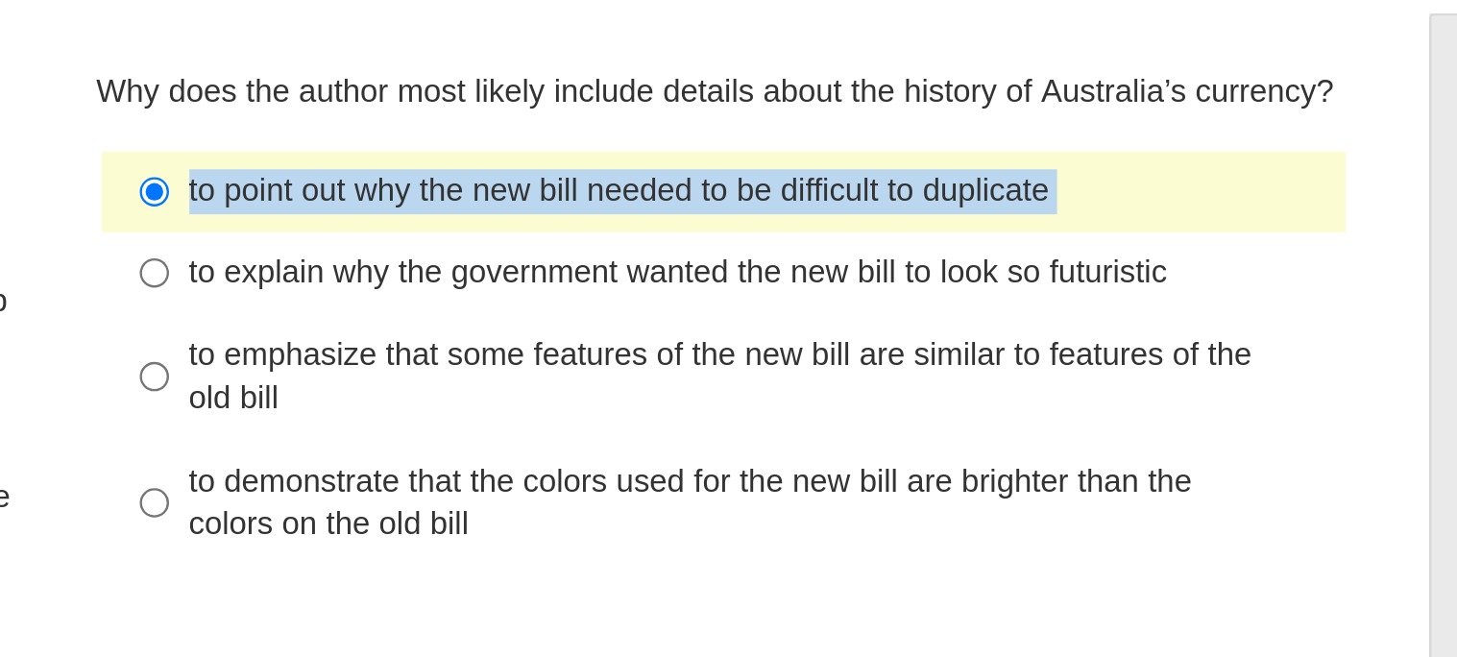
click at [863, 215] on div "to point out why the new bill needed to be difficult to duplicate" at bounding box center [1104, 207] width 485 height 19
click at [853, 215] on input "to point out why the new bill needed to be difficult to duplicate to point out …" at bounding box center [846, 207] width 12 height 35
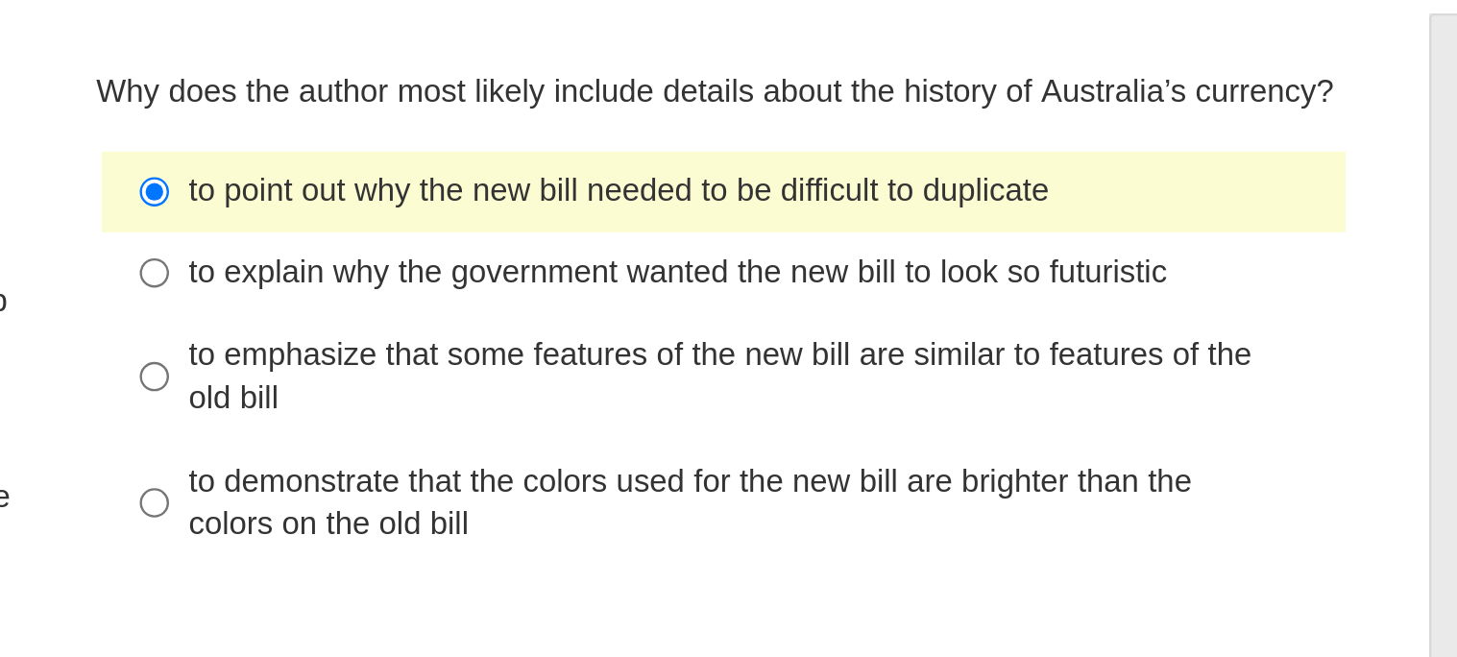
click at [827, 217] on label "to point out why the new bill needed to be difficult to duplicate to point out …" at bounding box center [1090, 207] width 527 height 35
click at [840, 217] on input "to point out why the new bill needed to be difficult to duplicate to point out …" at bounding box center [846, 207] width 12 height 35
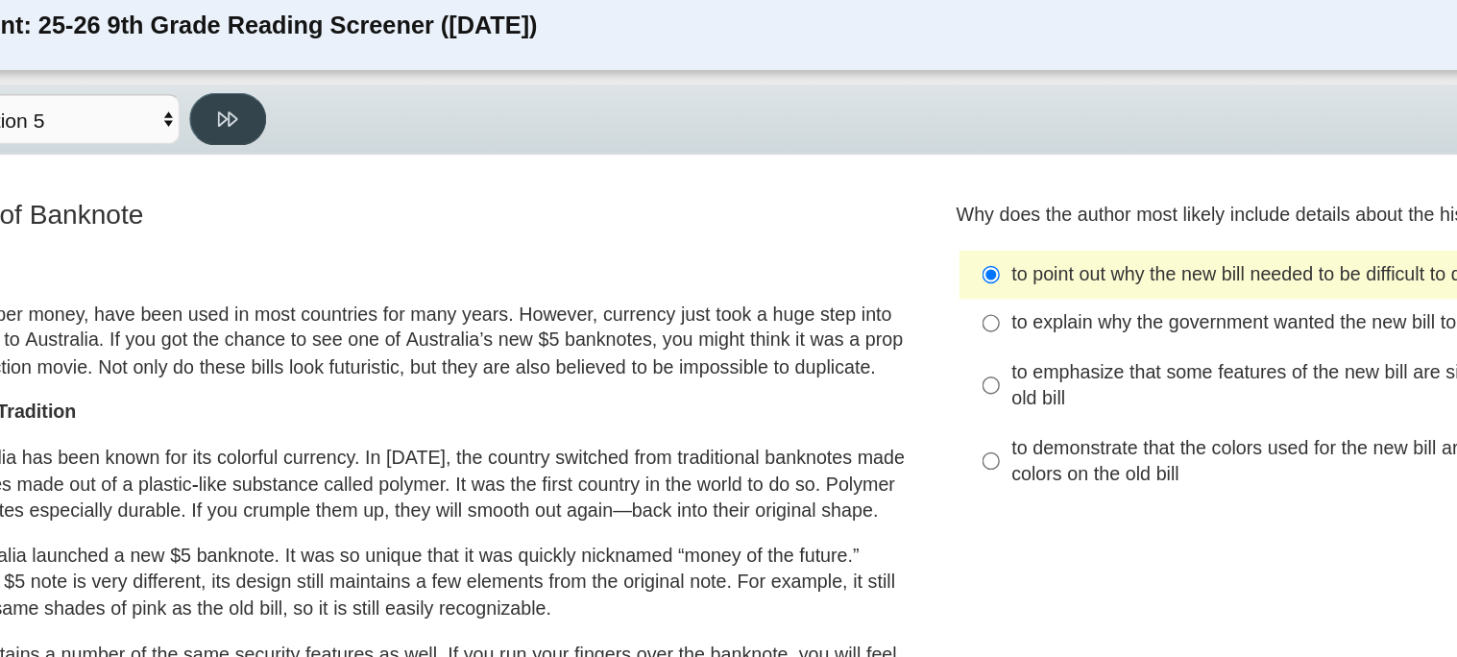
click at [301, 109] on button at bounding box center [304, 96] width 55 height 37
select select "69146e31-7b3d-4a3e-9ce6-f30c24342ae0"
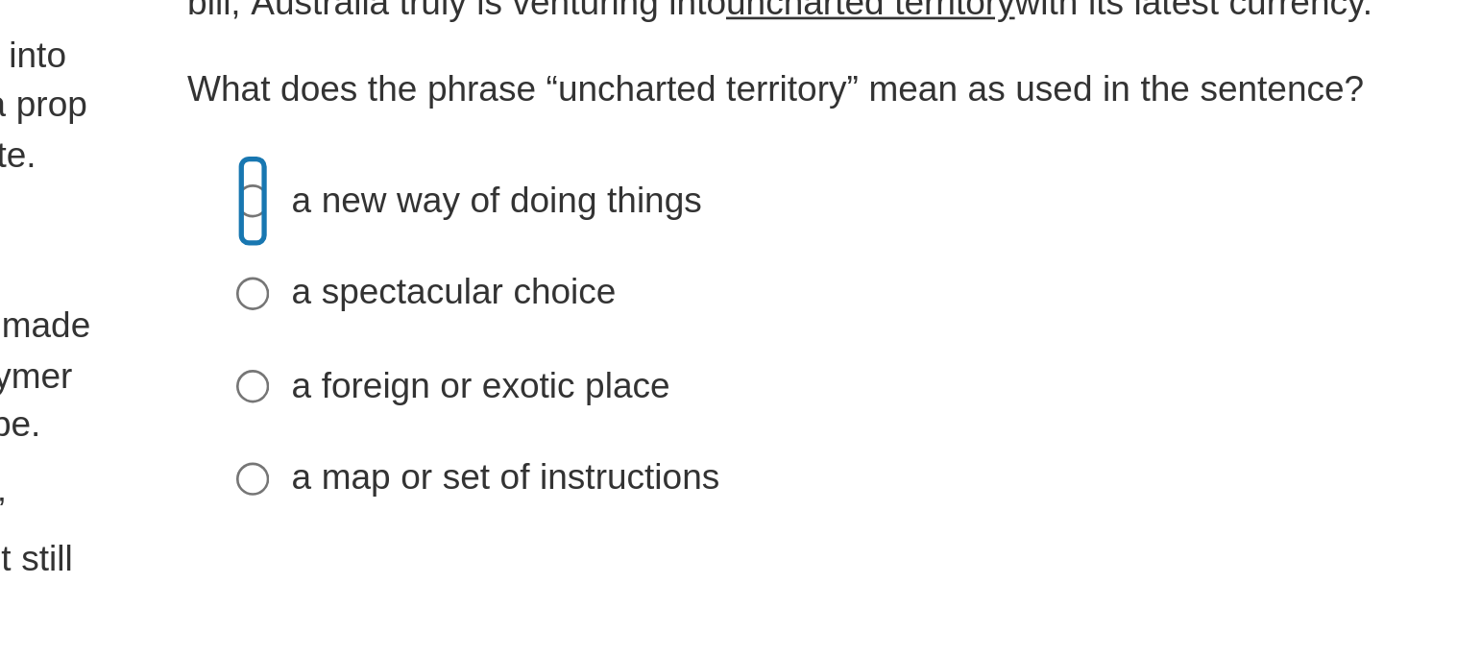
click at [840, 304] on input "a new way of doing things a new way of doing things" at bounding box center [846, 290] width 12 height 35
radio input "true"
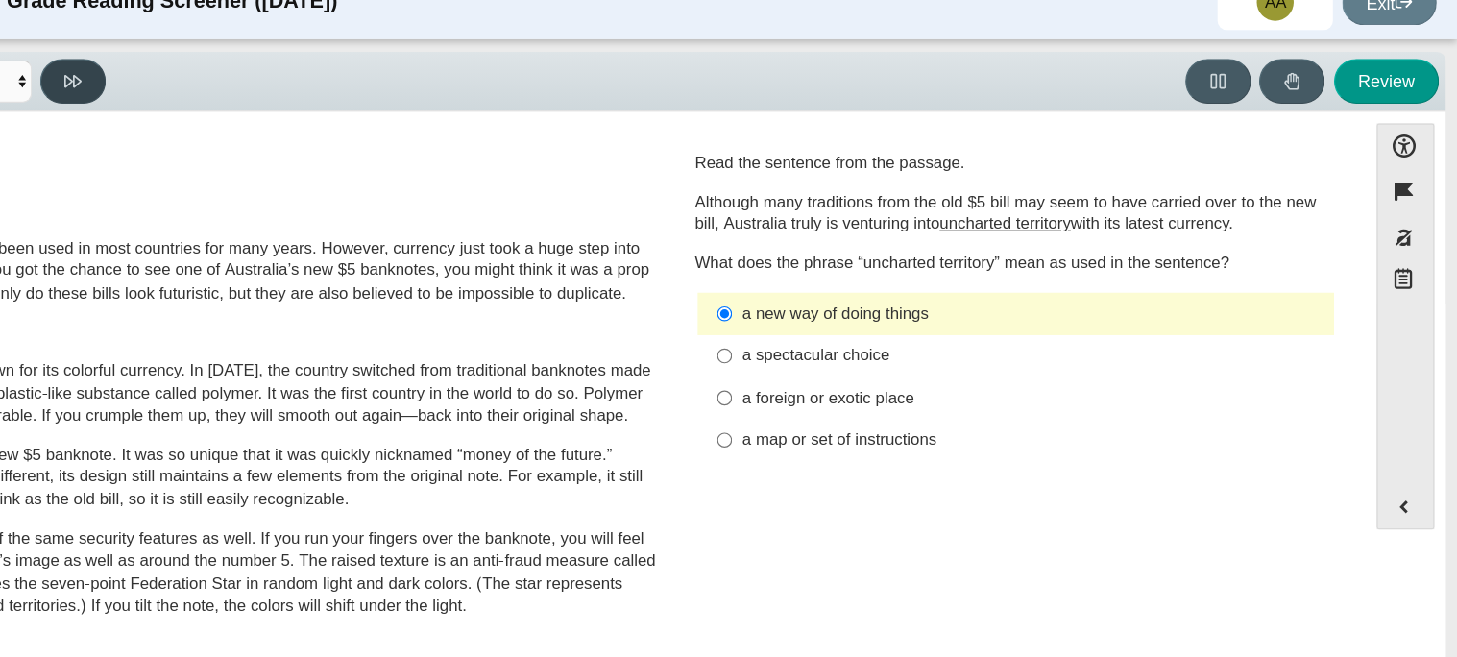
click at [302, 82] on button at bounding box center [304, 96] width 55 height 37
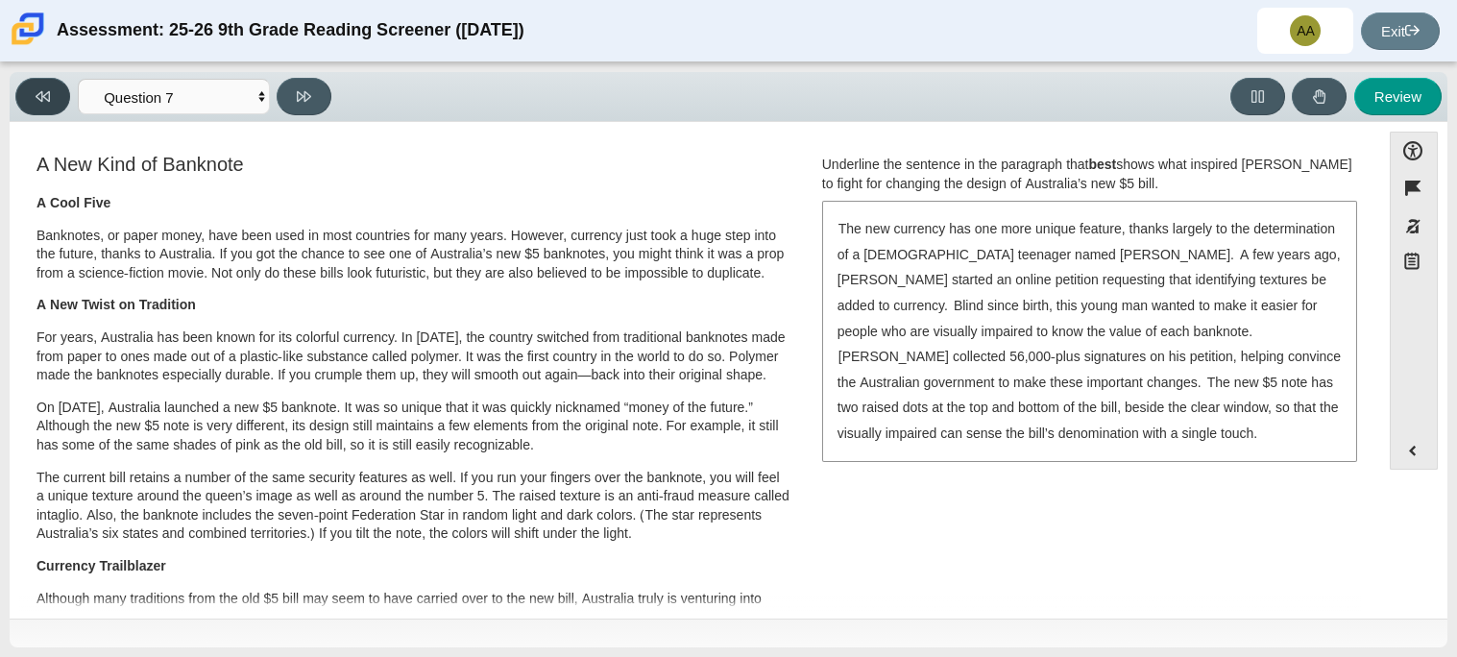
click at [57, 95] on button at bounding box center [42, 96] width 55 height 37
select select "69146e31-7b3d-4a3e-9ce6-f30c24342ae0"
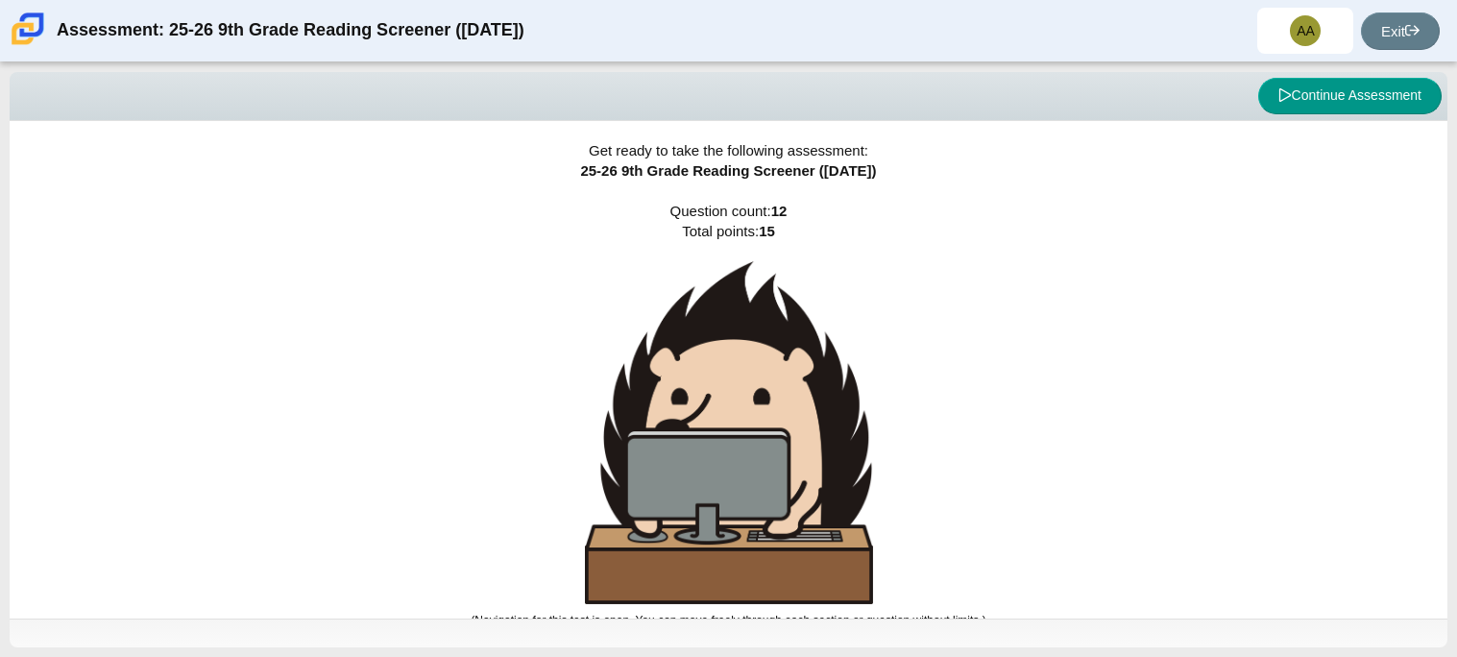
scroll to position [12, 0]
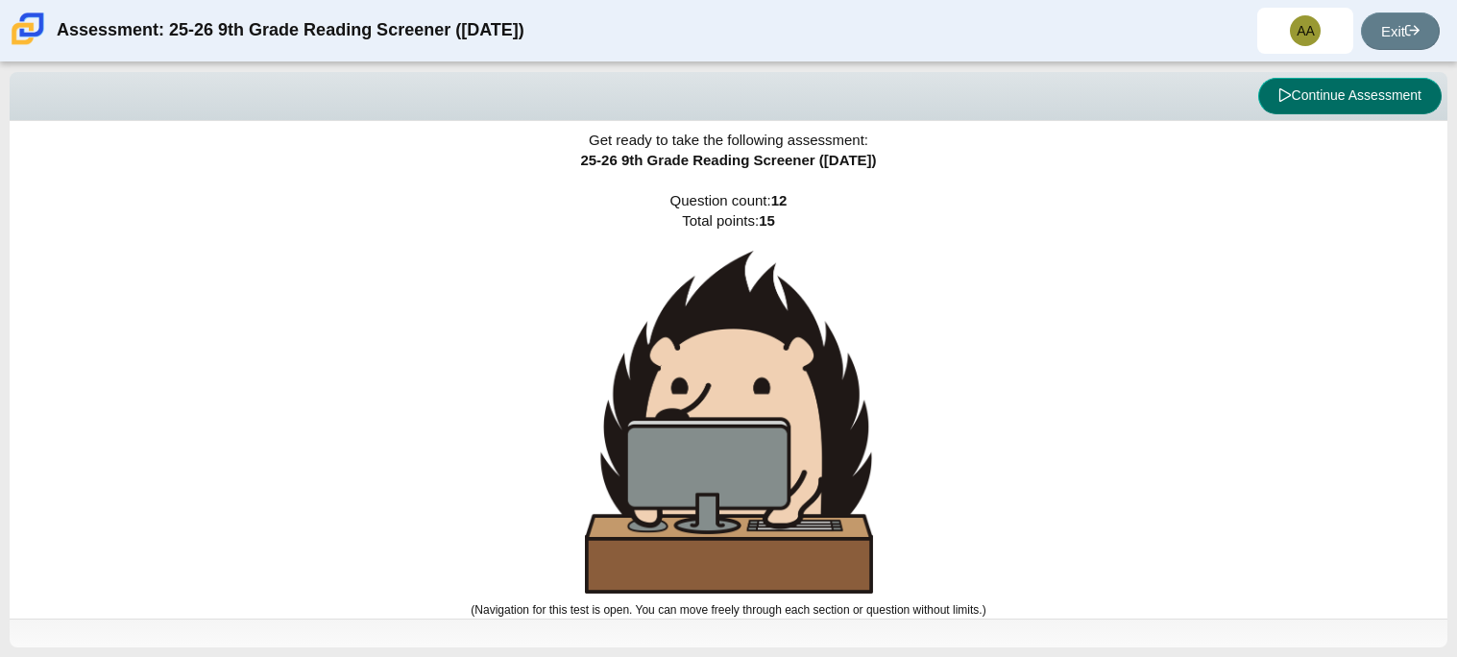
click at [1343, 101] on button "Continue Assessment" at bounding box center [1349, 96] width 183 height 36
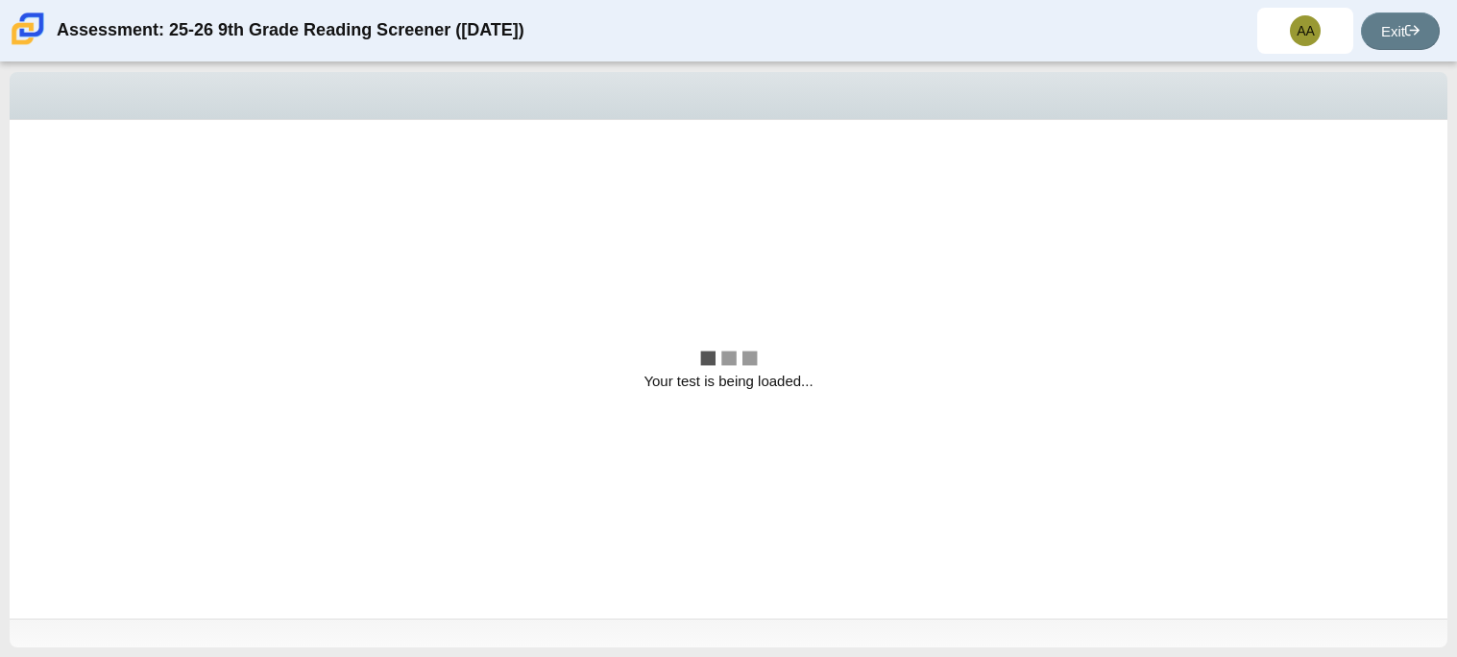
scroll to position [0, 0]
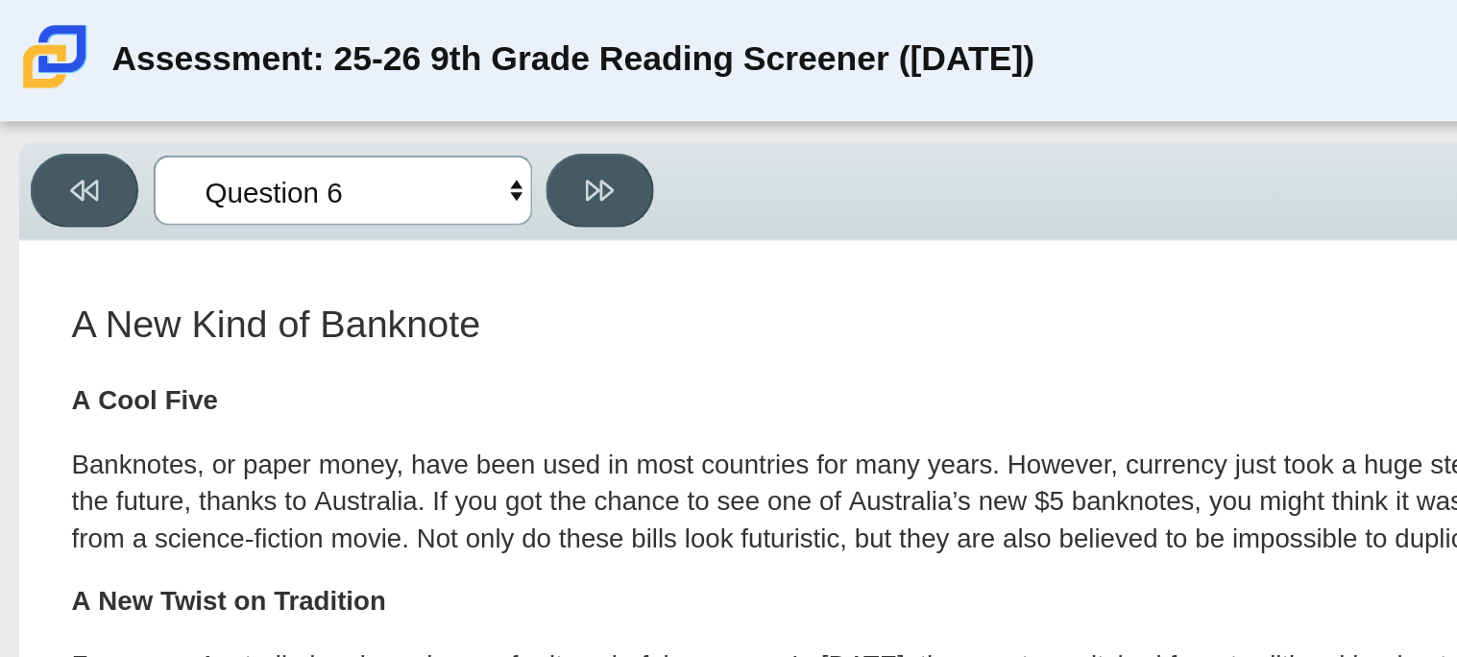
click at [185, 90] on select "Questions Question 1 Question 2 Question 3 Question 4 Question 5 Question 6 Que…" at bounding box center [174, 97] width 192 height 36
select select "e41f1a79-e29f-4095-8030-a53364015bed"
click at [78, 79] on select "Questions Question 1 Question 2 Question 3 Question 4 Question 5 Question 6 Que…" at bounding box center [174, 97] width 192 height 36
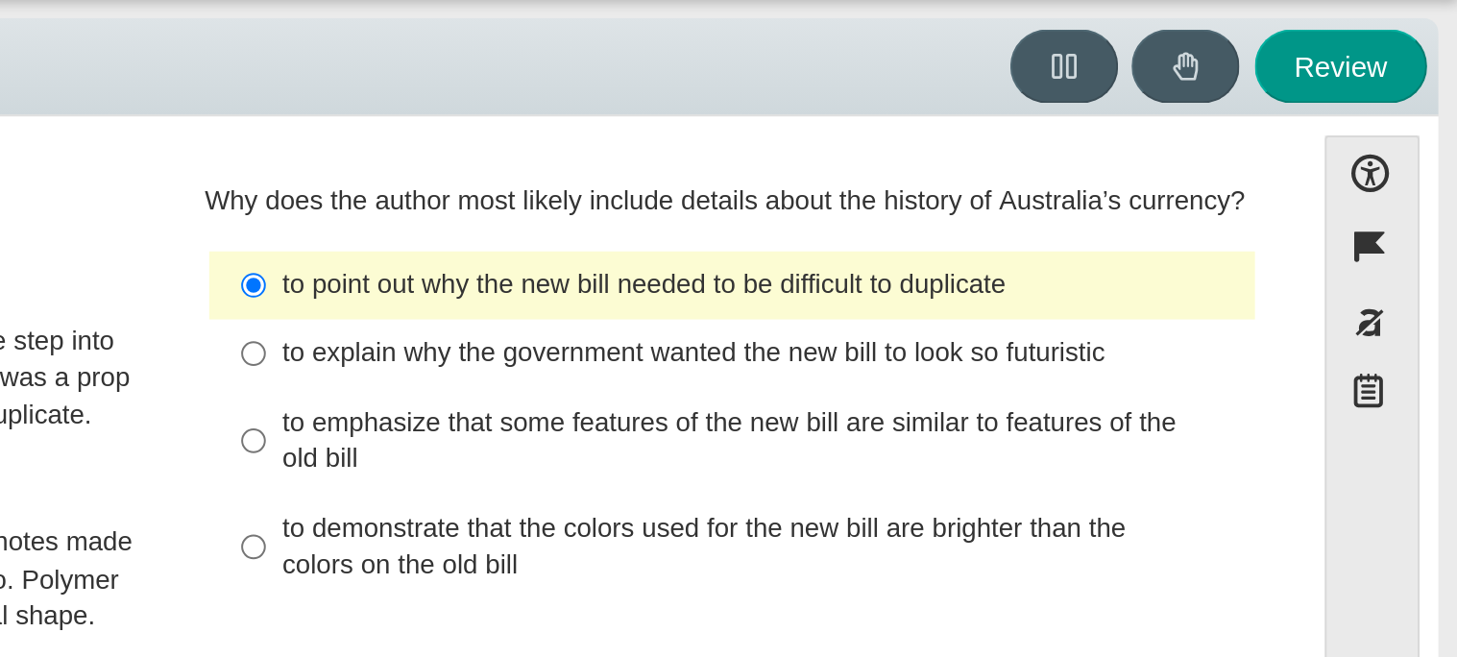
click at [1022, 292] on div "to emphasize that some features of the new bill are similar to features of the …" at bounding box center [1104, 286] width 485 height 37
click at [853, 292] on input "to emphasize that some features of the new bill are similar to features of the …" at bounding box center [846, 286] width 12 height 54
radio input "true"
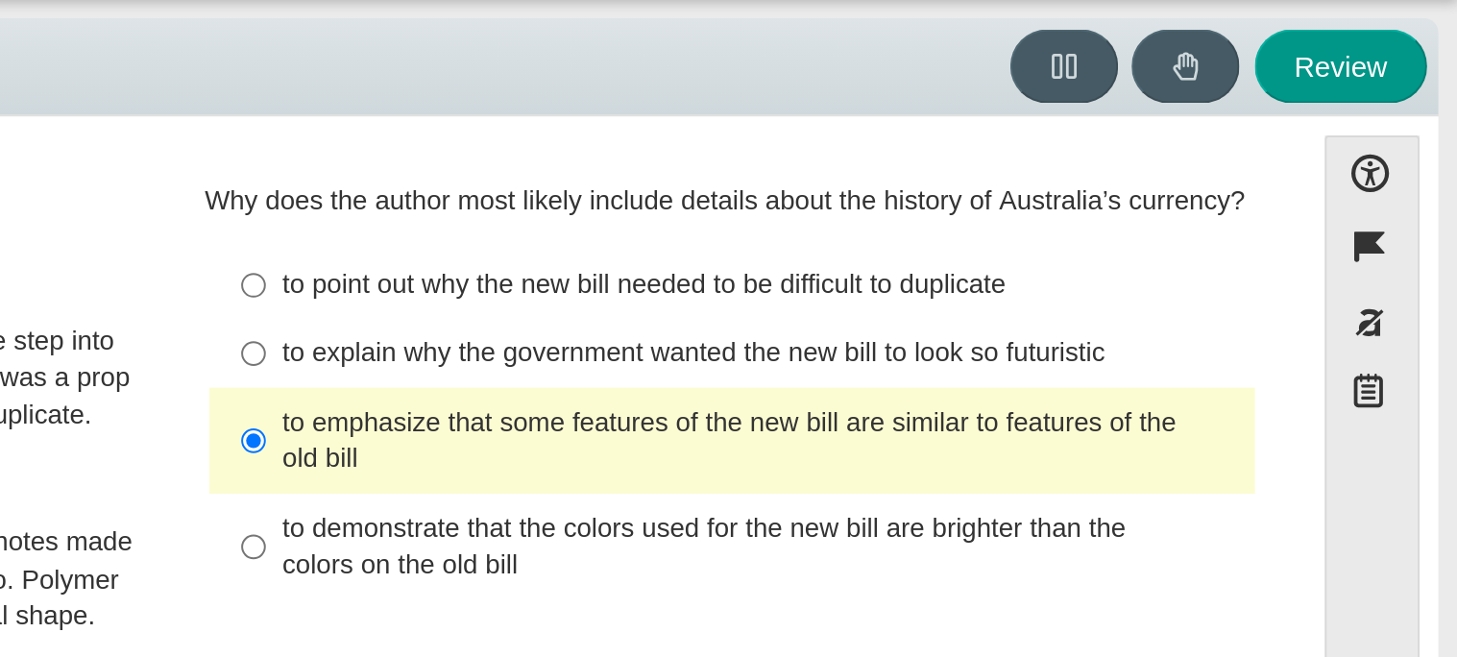
click at [1016, 194] on label "to point out why the new bill needed to be difficult to duplicate to point out …" at bounding box center [1090, 207] width 527 height 35
click at [853, 194] on input "to point out why the new bill needed to be difficult to duplicate to point out …" at bounding box center [846, 207] width 12 height 35
radio input "true"
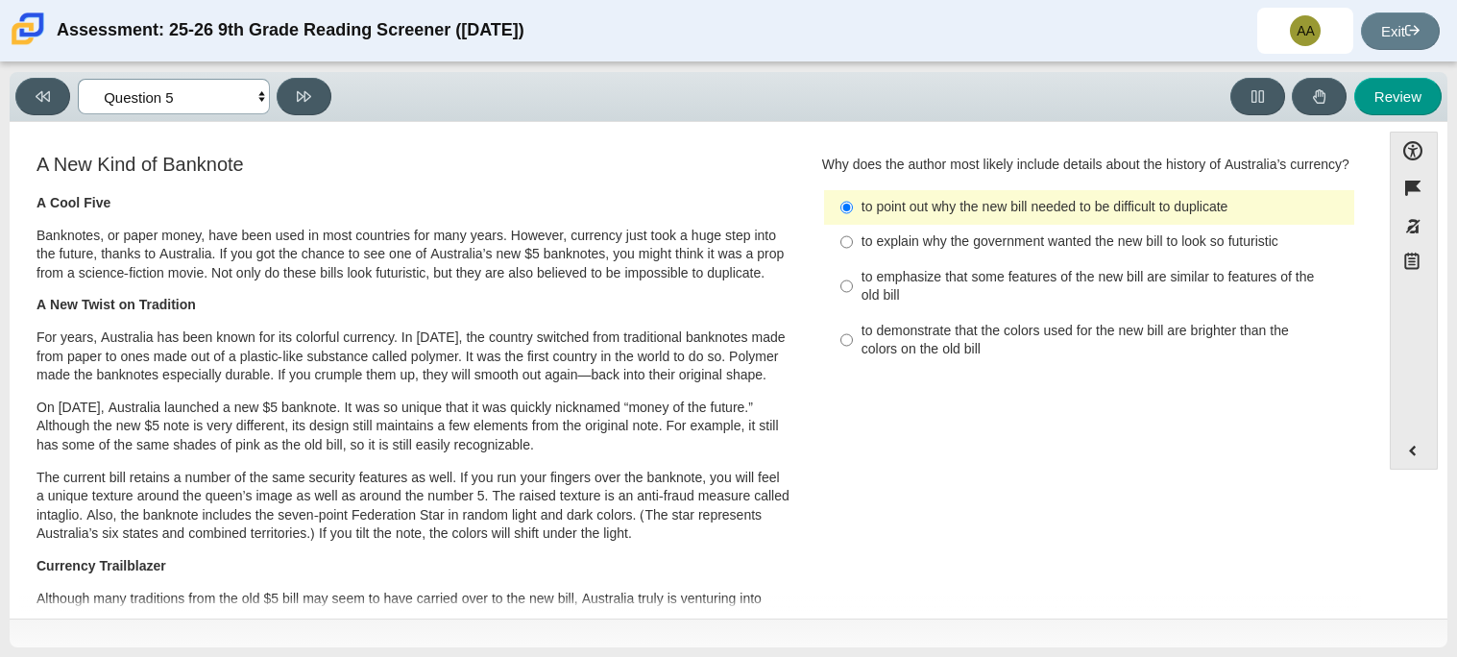
click at [197, 100] on select "Questions Question 1 Question 2 Question 3 Question 4 Question 5 Question 6 Que…" at bounding box center [174, 97] width 192 height 36
click at [78, 79] on select "Questions Question 1 Question 2 Question 3 Question 4 Question 5 Question 6 Que…" at bounding box center [174, 97] width 192 height 36
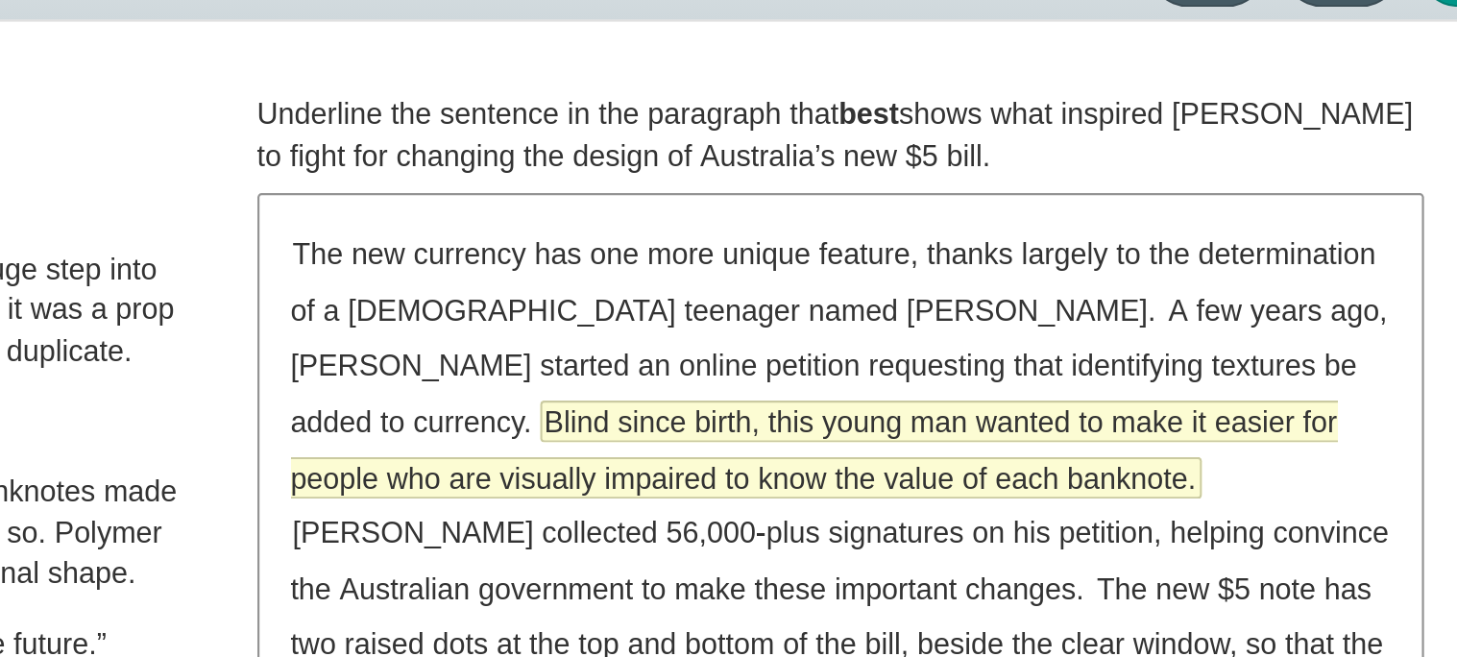
click at [1305, 302] on span "Blind since birth, this young man wanted to make it easier for people who are v…" at bounding box center [1078, 318] width 480 height 43
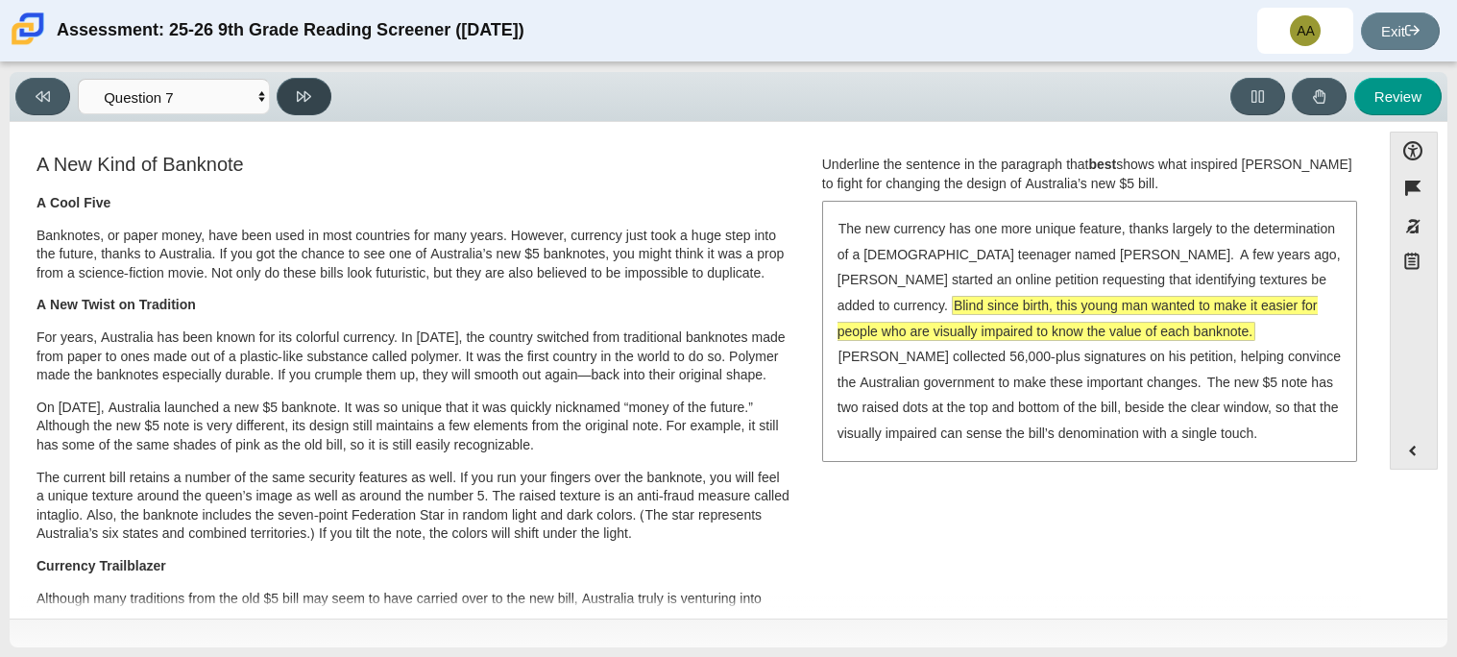
click at [290, 100] on button at bounding box center [304, 96] width 55 height 37
select select "ea8338c2-a6a3-418e-a305-2b963b54a290"
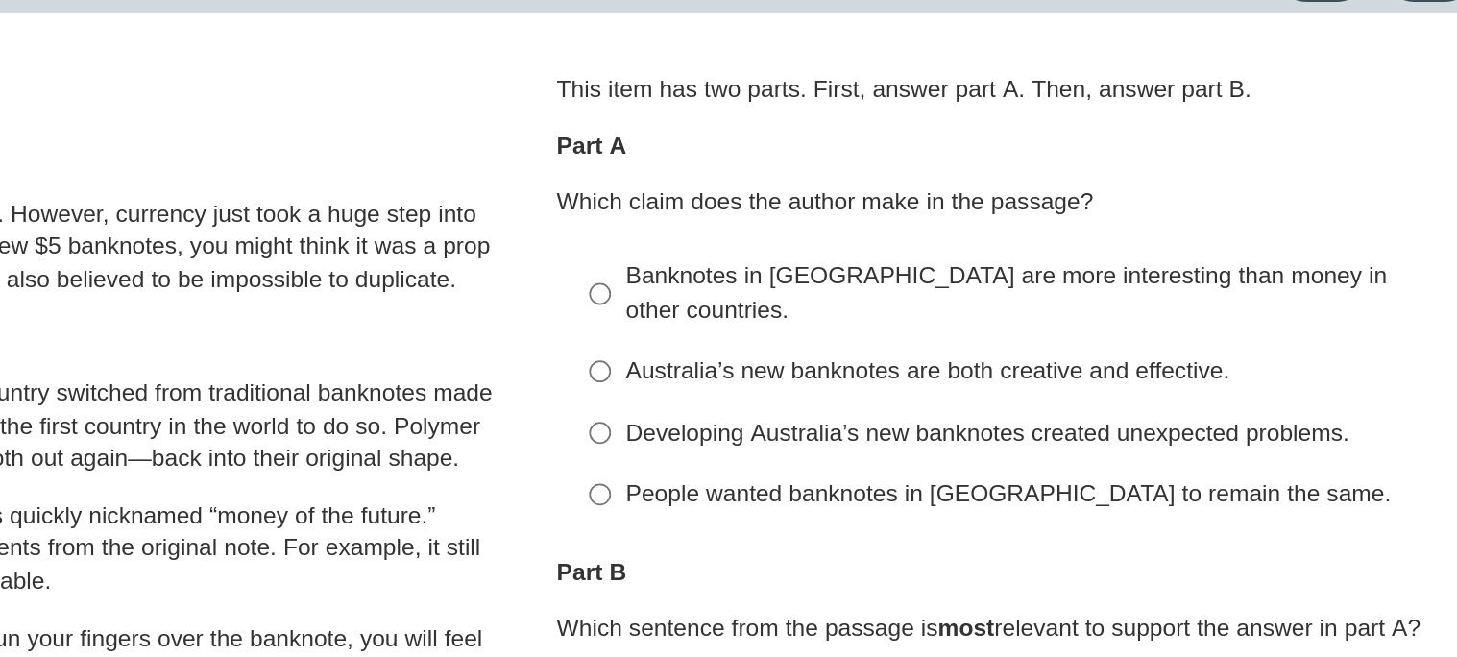
click at [883, 316] on div "Australia’s new banknotes are both creative and effective." at bounding box center [1104, 325] width 485 height 19
click at [853, 316] on input "Australia’s new banknotes are both creative and effective. Australia’s new bank…" at bounding box center [846, 325] width 12 height 35
radio input "true"
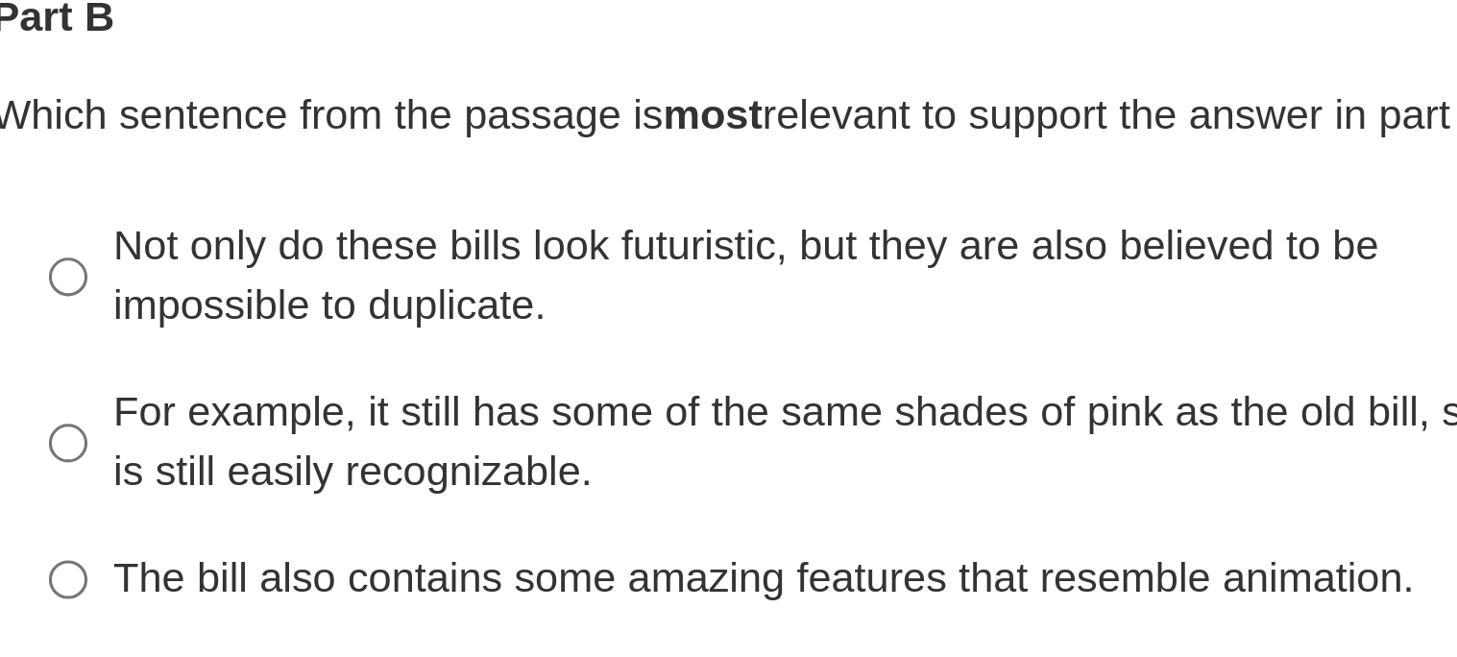
click at [954, 440] on div "Not only do these bills look futuristic, but they are also believed to be impos…" at bounding box center [1104, 451] width 485 height 37
click at [853, 440] on input "Not only do these bills look futuristic, but they are also believed to be impos…" at bounding box center [846, 452] width 12 height 54
radio input "true"
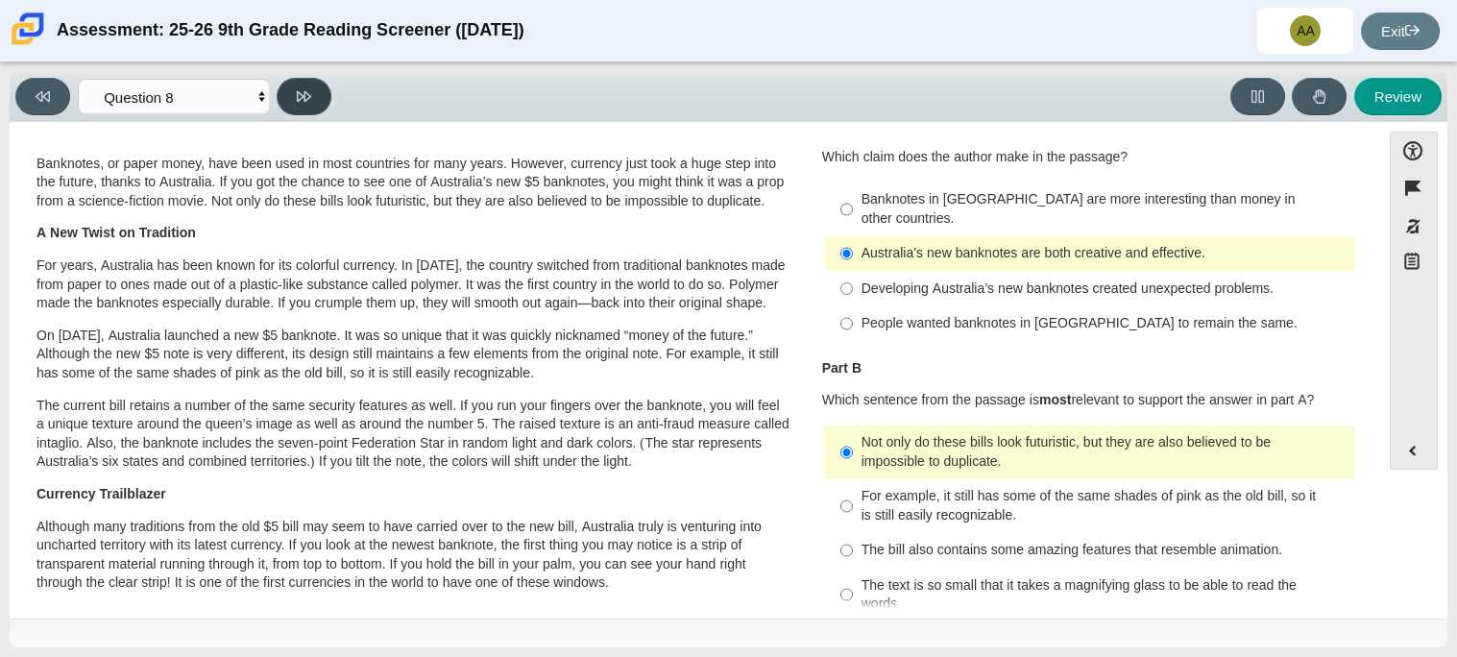
click at [298, 91] on icon at bounding box center [304, 96] width 14 height 11
select select "89f058d6-b15c-4ef5-a4b3-fdaffb8868b6"
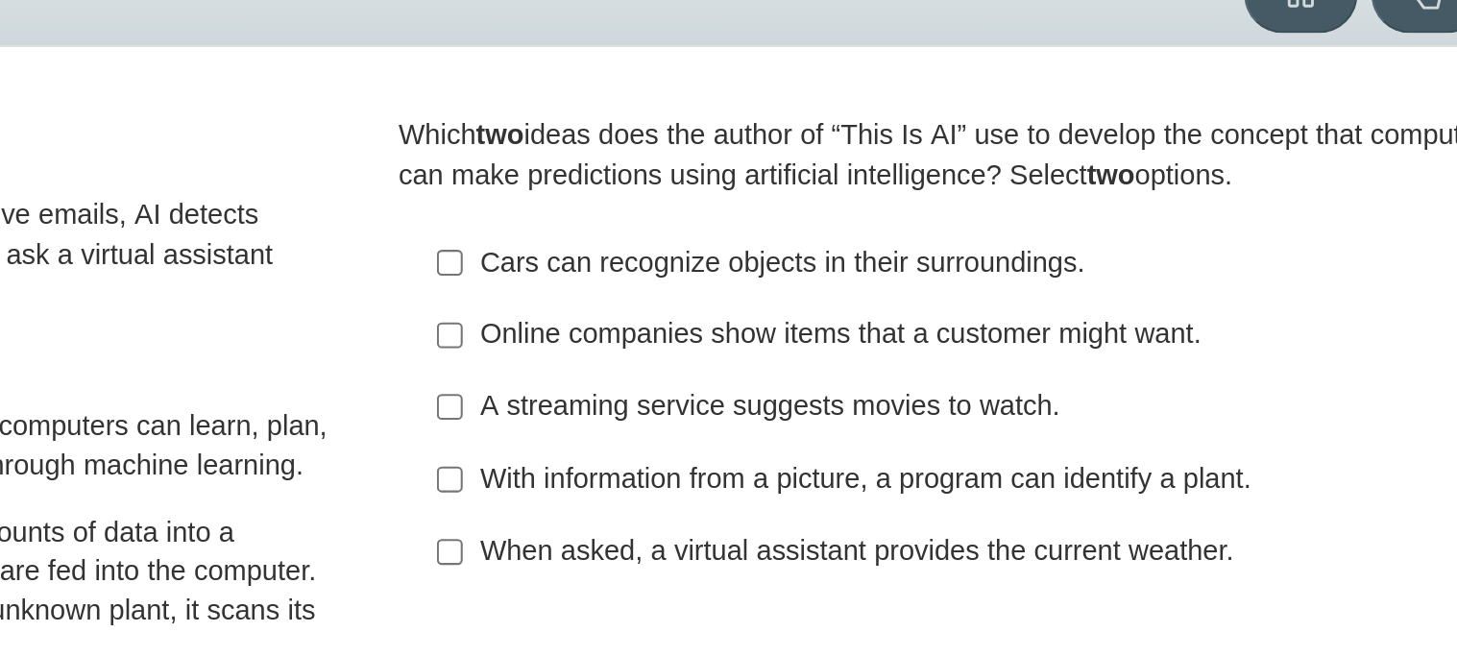
click at [853, 337] on label "With information from a picture, a program can identify a plant. With informati…" at bounding box center [1090, 330] width 527 height 35
click at [853, 337] on input "With information from a picture, a program can identify a plant. With informati…" at bounding box center [846, 330] width 12 height 35
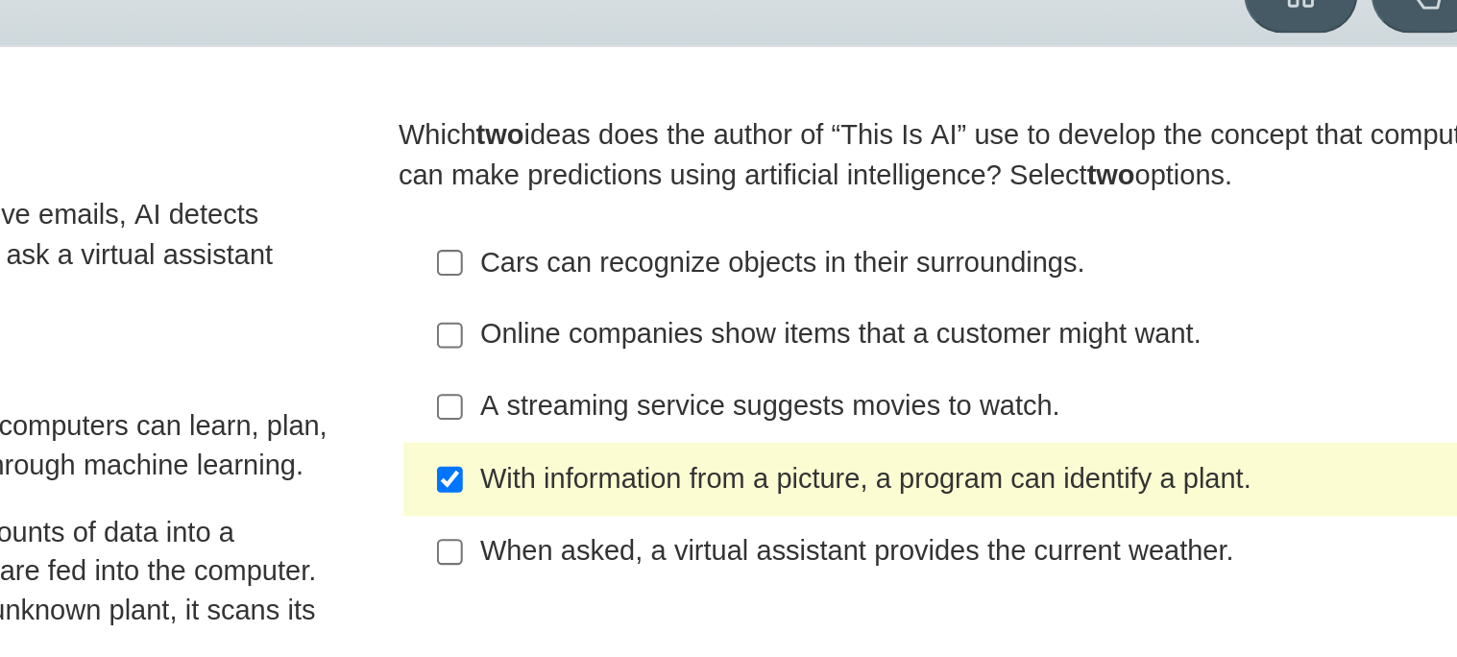
click at [862, 340] on div "With information from a picture, a program can identify a plant." at bounding box center [1104, 331] width 485 height 19
click at [853, 340] on input "With information from a picture, a program can identify a plant. With informati…" at bounding box center [846, 330] width 12 height 35
checkbox input "false"
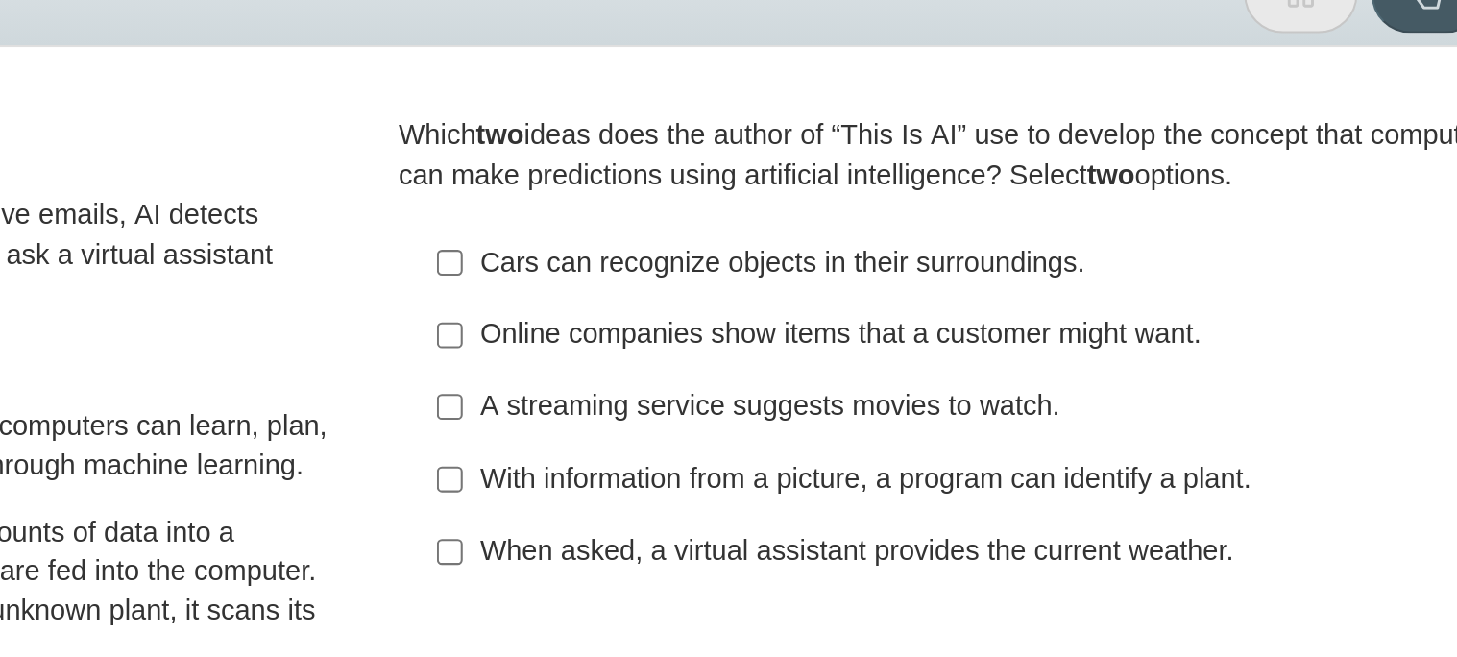
click at [862, 356] on div "When asked, a virtual assistant provides the current weather." at bounding box center [1104, 365] width 485 height 19
click at [853, 356] on input "When asked, a virtual assistant provides the current weather. When asked, a vir…" at bounding box center [846, 366] width 12 height 35
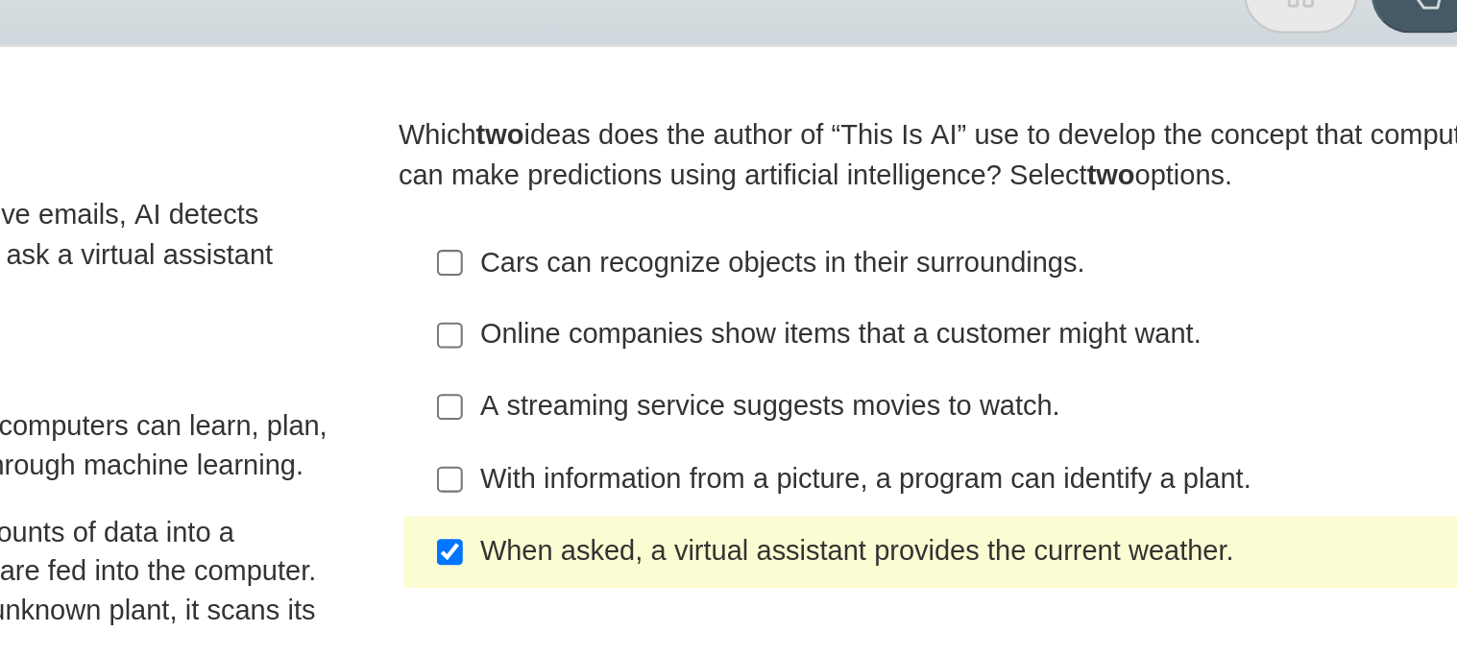
click at [862, 356] on div "When asked, a virtual assistant provides the current weather." at bounding box center [1104, 365] width 485 height 19
click at [853, 356] on input "When asked, a virtual assistant provides the current weather. When asked, a vir…" at bounding box center [846, 366] width 12 height 35
checkbox input "false"
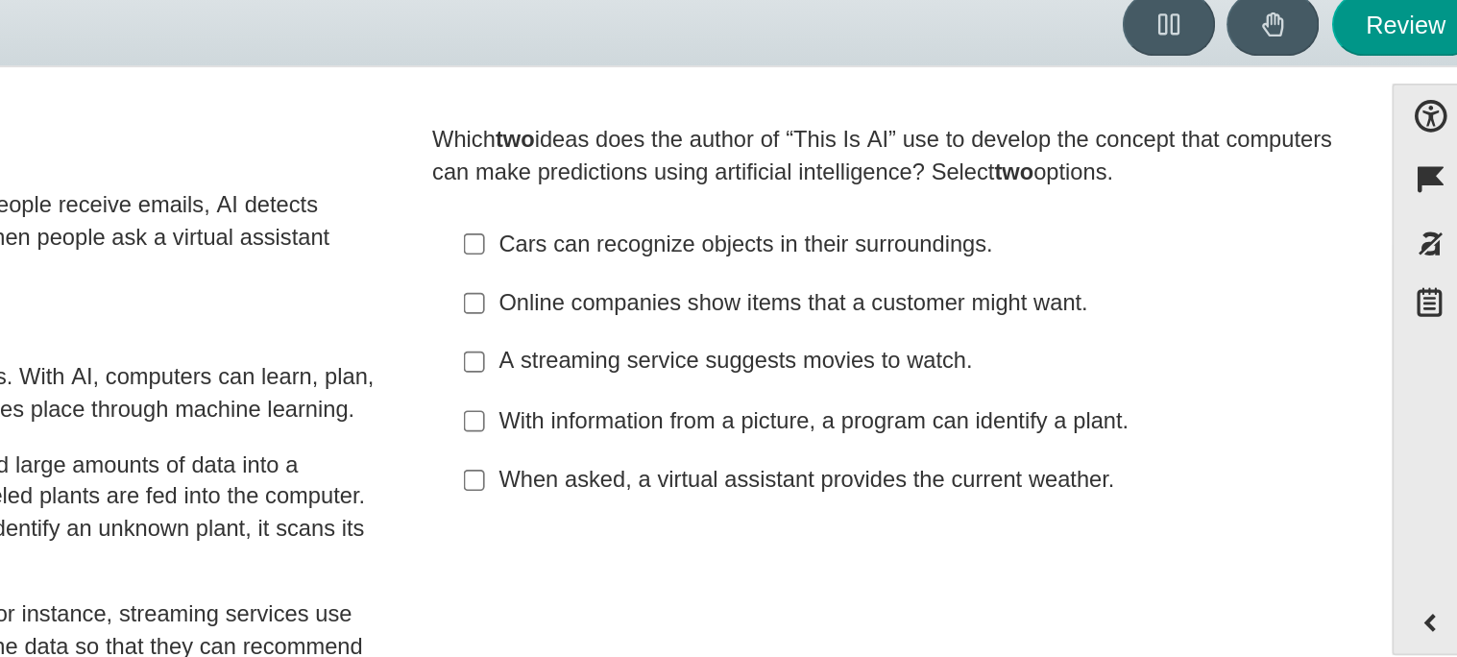
click at [911, 342] on label "With information from a picture, a program can identify a plant. With informati…" at bounding box center [1090, 330] width 527 height 35
click at [853, 342] on input "With information from a picture, a program can identify a plant. With informati…" at bounding box center [846, 330] width 12 height 35
checkbox input "true"
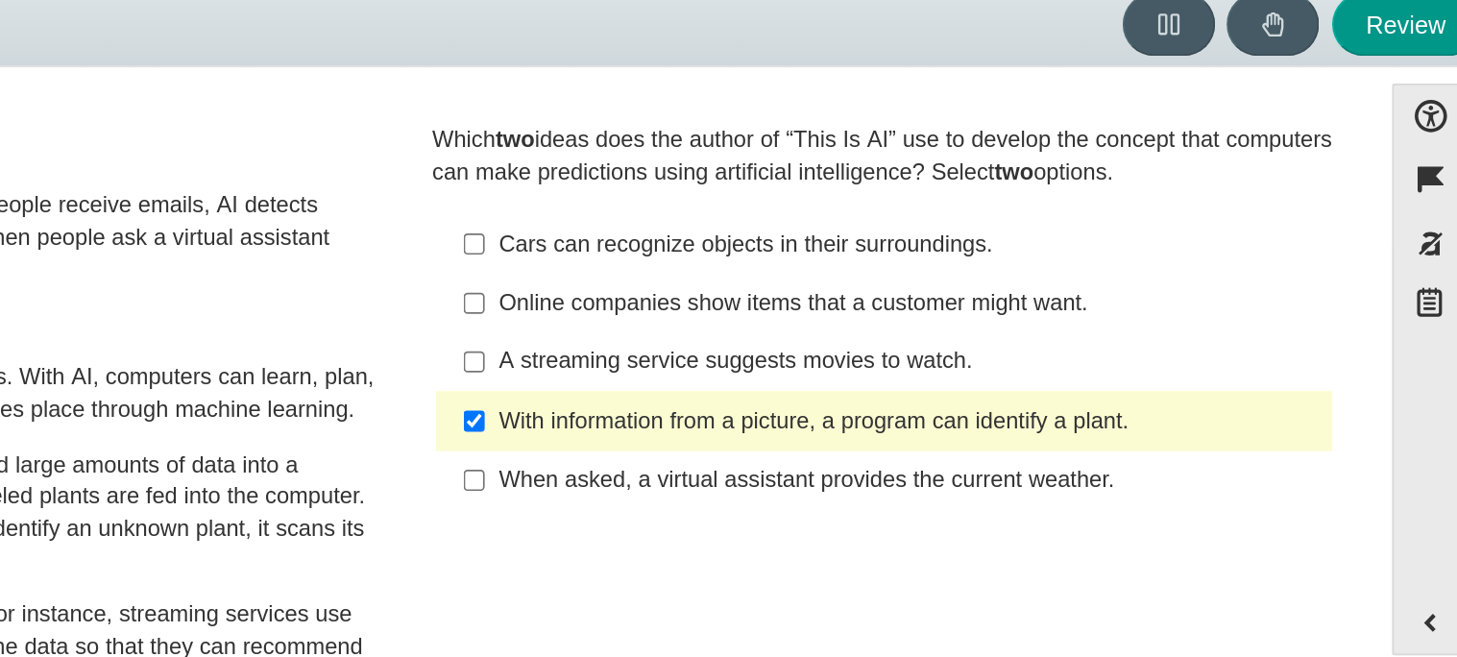
click at [881, 374] on div "When asked, a virtual assistant provides the current weather." at bounding box center [1104, 365] width 485 height 19
click at [853, 374] on input "When asked, a virtual assistant provides the current weather. When asked, a vir…" at bounding box center [846, 366] width 12 height 35
checkbox input "true"
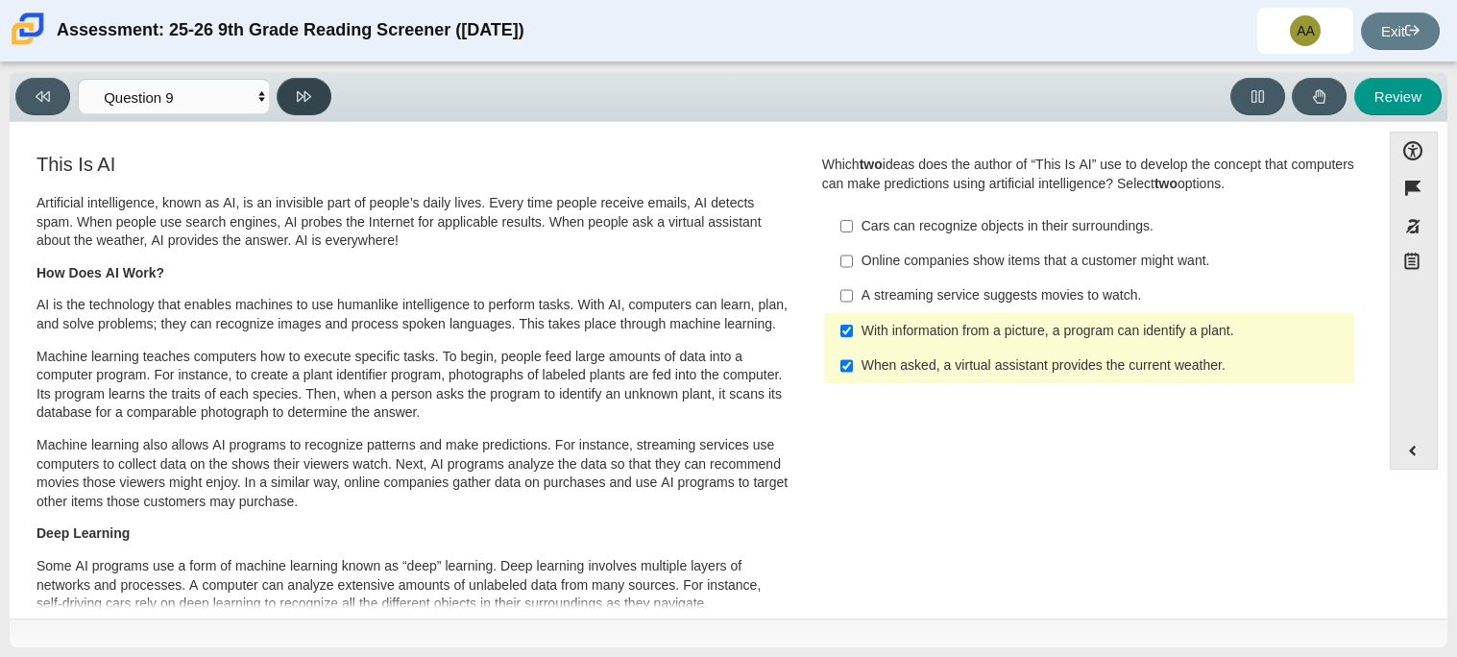
click at [290, 110] on button at bounding box center [304, 96] width 55 height 37
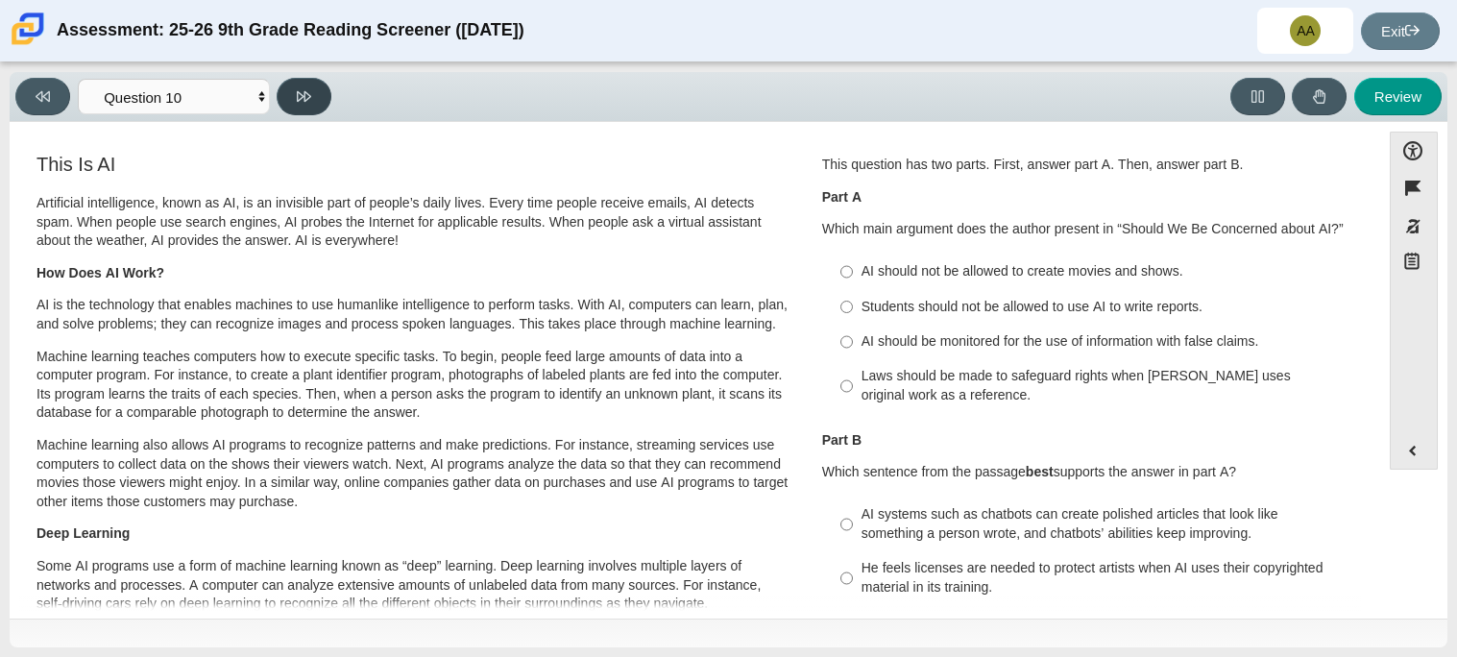
click at [290, 110] on button at bounding box center [304, 96] width 55 height 37
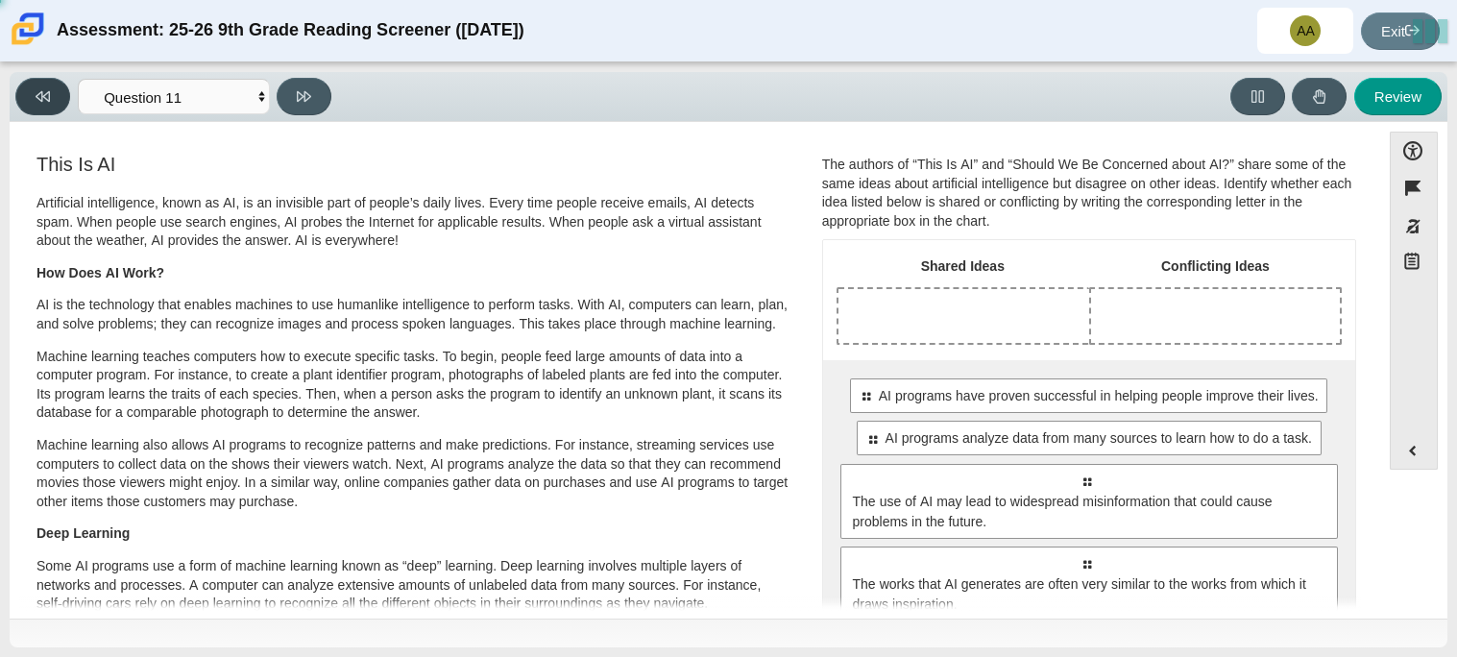
click at [61, 98] on button at bounding box center [42, 96] width 55 height 37
select select "cdf3c14e-a918-44d1-9b63-3db0fa81641e"
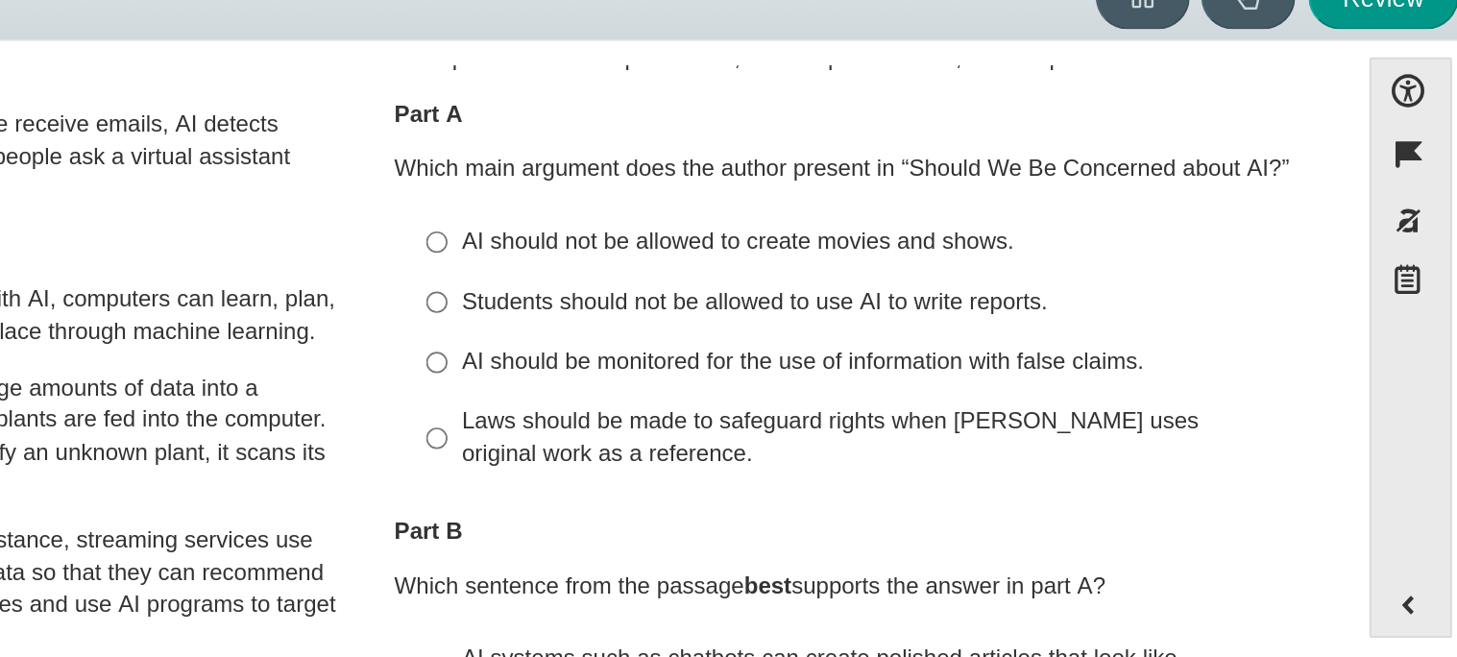
scroll to position [39, 0]
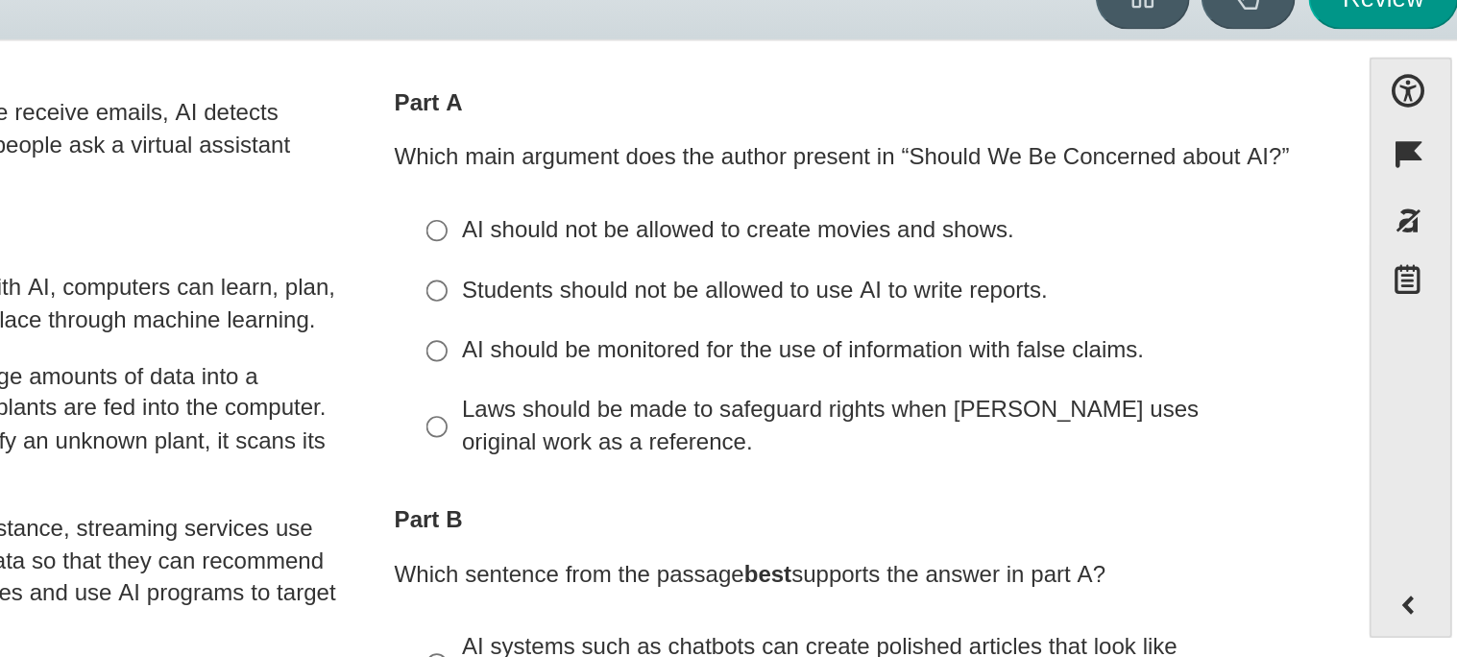
click at [912, 293] on div "AI should be monitored for the use of information with false claims." at bounding box center [1104, 302] width 485 height 19
click at [853, 292] on input "AI should be monitored for the use of information with false claims. AI should …" at bounding box center [846, 302] width 12 height 35
radio input "true"
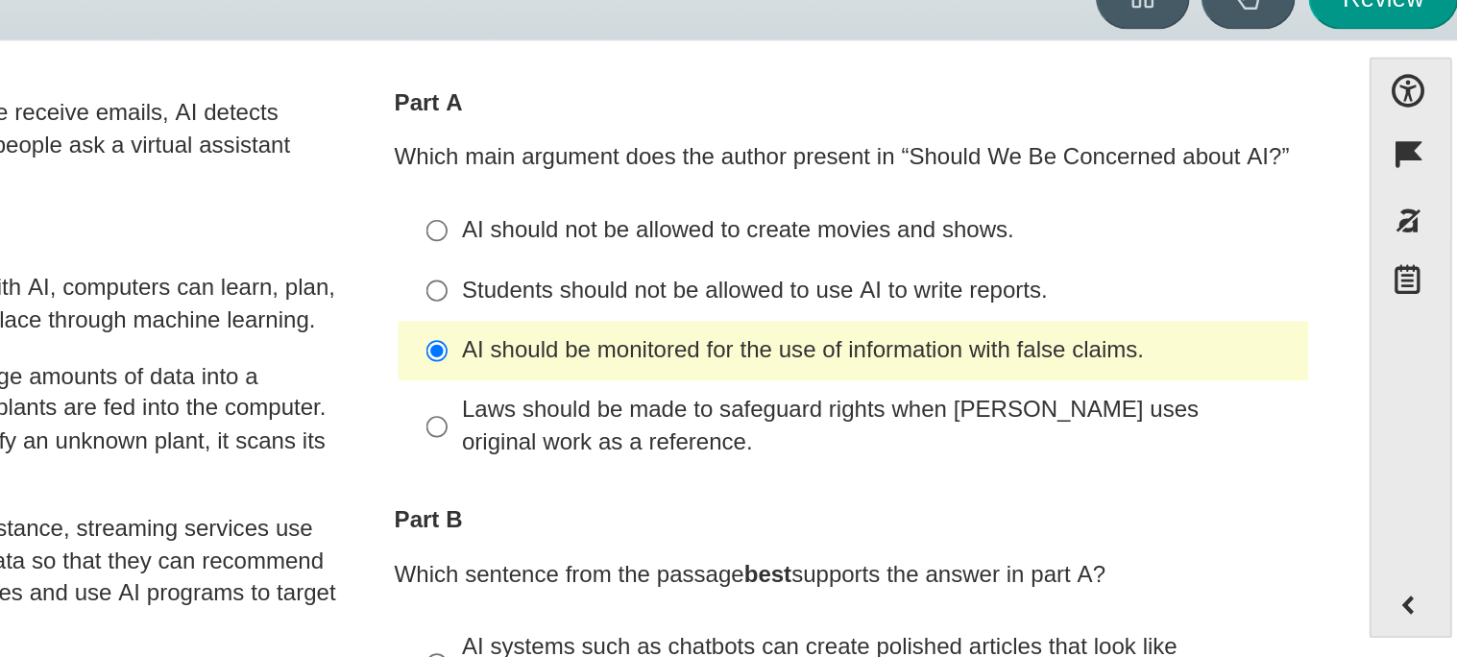
click at [938, 345] on div "Laws should be made to safeguard rights when AI uses original work as a referen…" at bounding box center [1104, 346] width 485 height 37
click at [853, 345] on input "Laws should be made to safeguard rights when AI uses original work as a referen…" at bounding box center [846, 347] width 12 height 54
radio input "true"
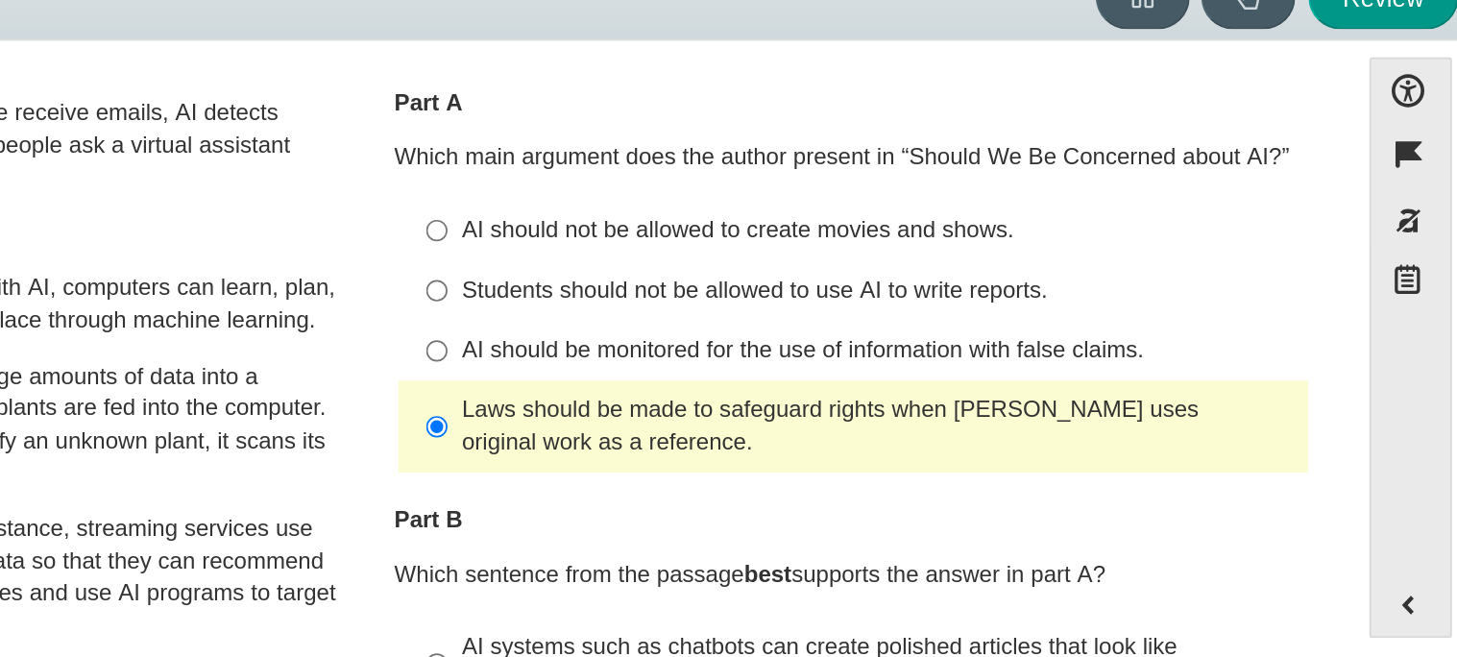
click at [902, 307] on div "AI should be monitored for the use of information with false claims." at bounding box center [1104, 302] width 485 height 19
click at [853, 307] on input "AI should be monitored for the use of information with false claims. AI should …" at bounding box center [846, 302] width 12 height 35
radio input "true"
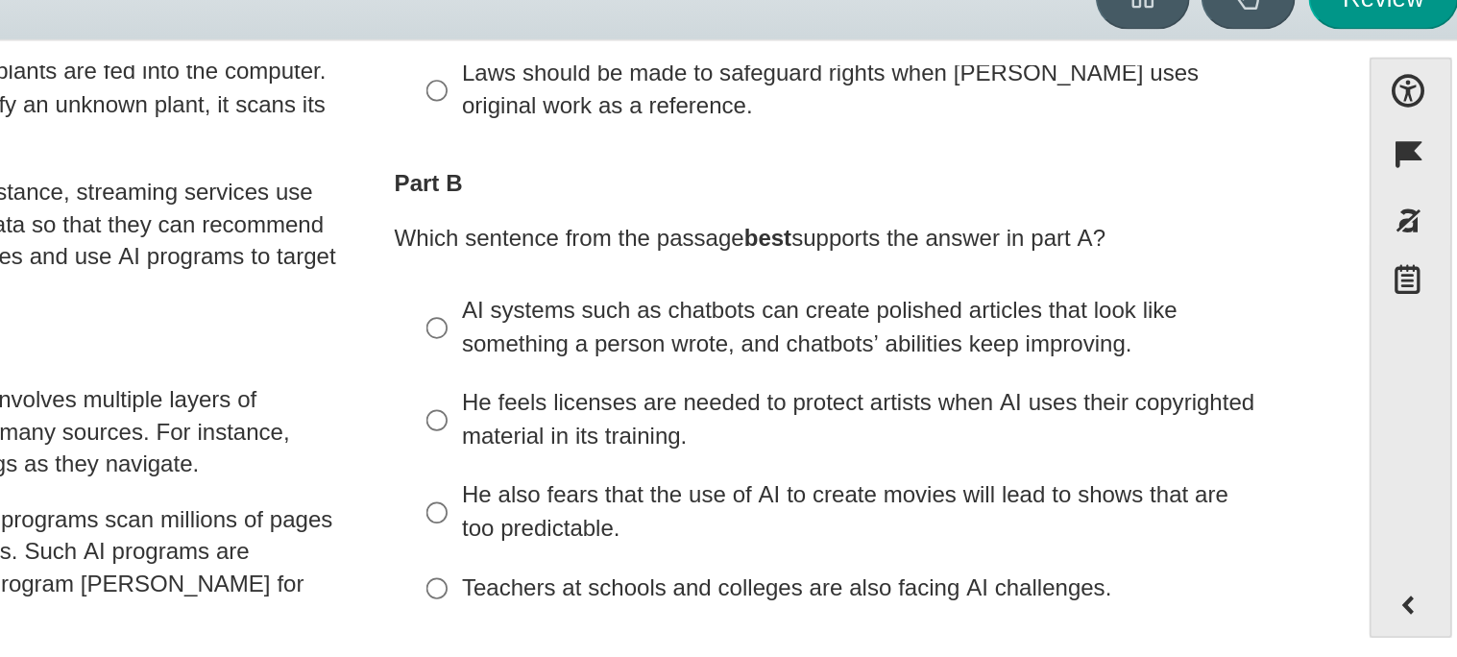
scroll to position [239, 0]
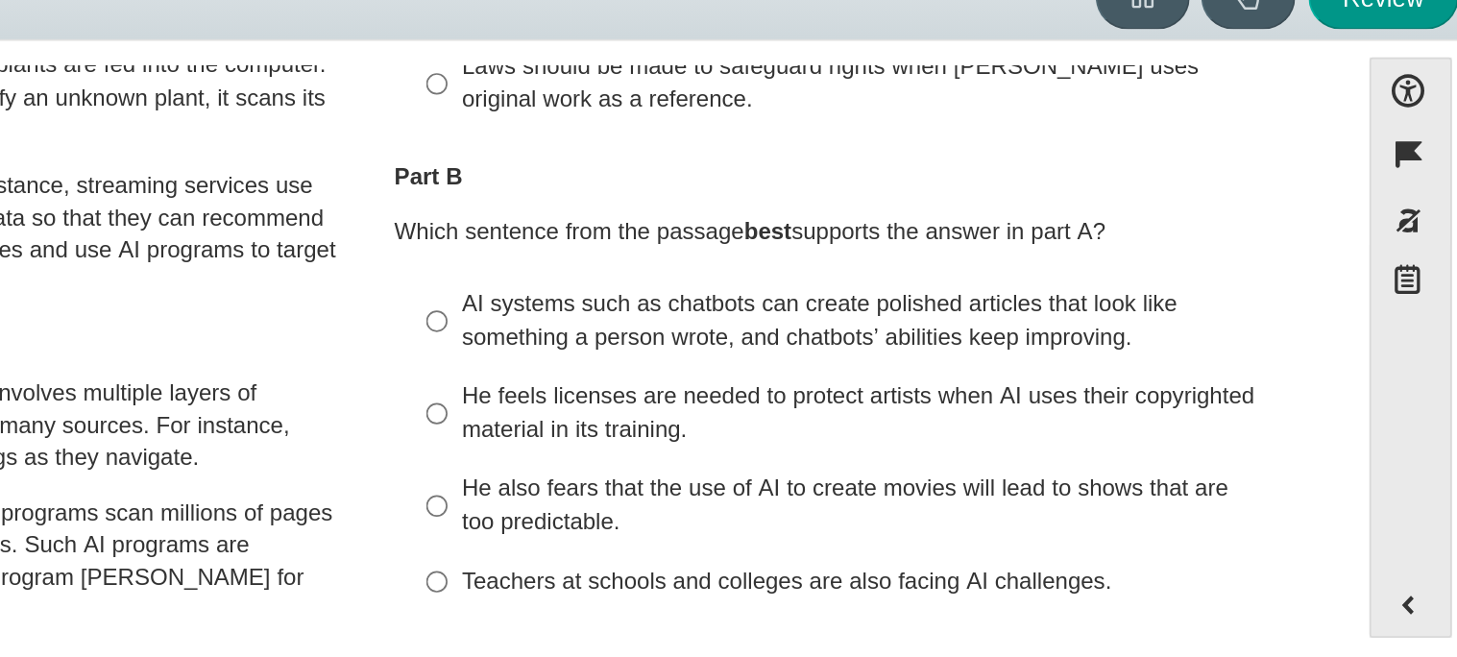
click at [862, 339] on div "He feels licenses are needed to protect artists when AI uses their copyrighted …" at bounding box center [1104, 338] width 485 height 37
click at [853, 339] on input "He feels licenses are needed to protect artists when AI uses their copyrighted …" at bounding box center [846, 339] width 12 height 54
radio input "true"
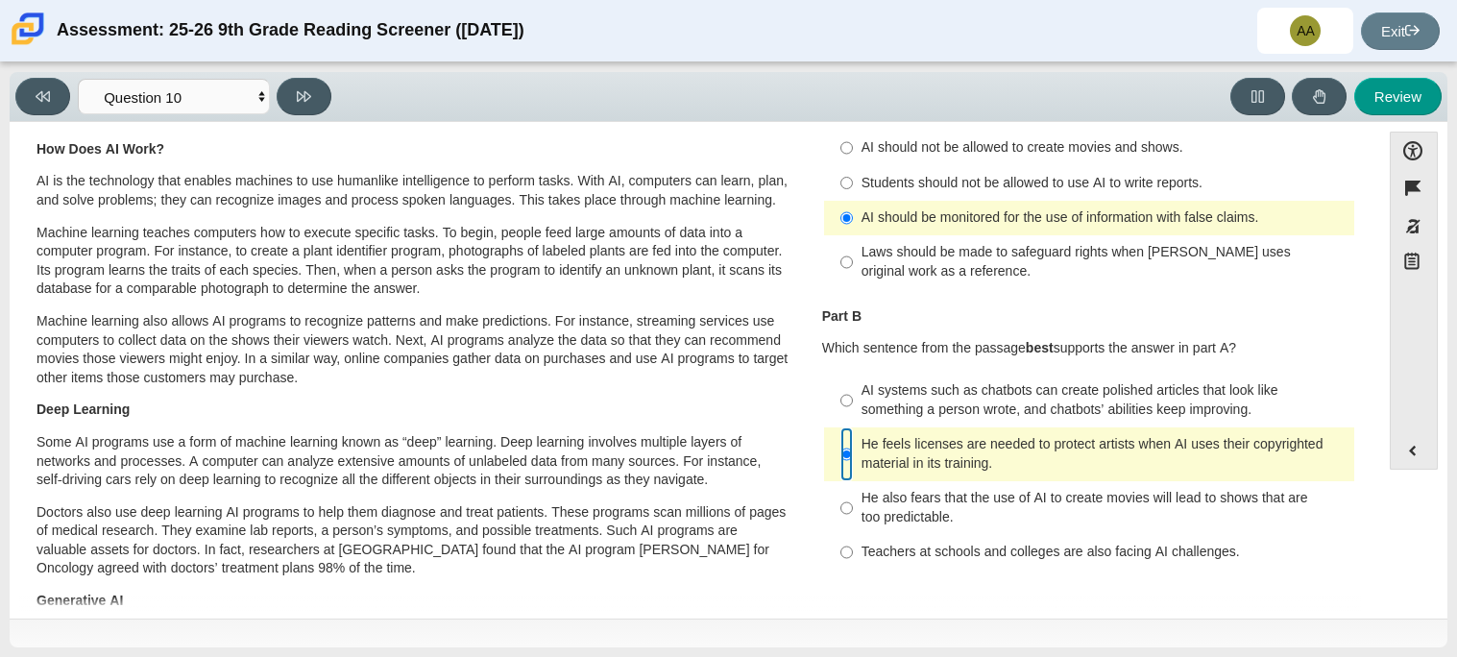
scroll to position [85, 0]
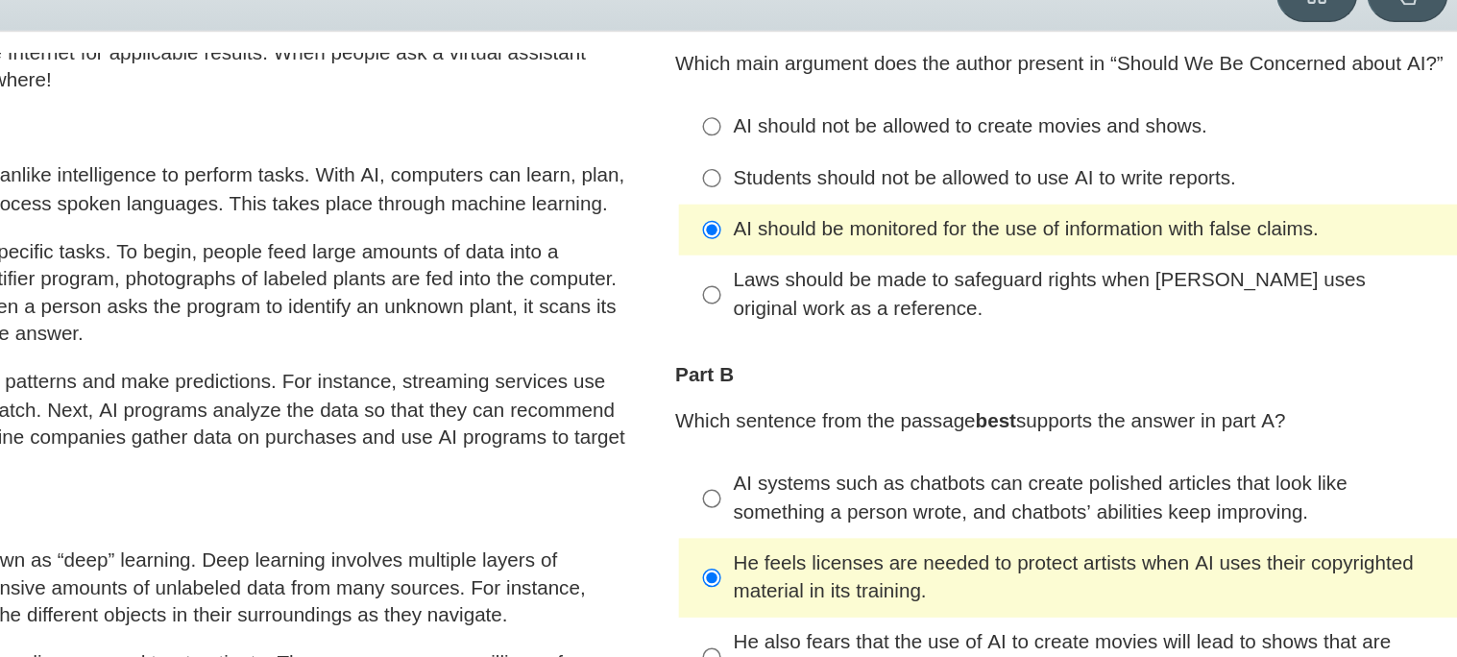
click at [953, 288] on div "Laws should be made to safeguard rights when AI uses original work as a referen…" at bounding box center [1104, 299] width 485 height 37
click at [853, 288] on input "Laws should be made to safeguard rights when AI uses original work as a referen…" at bounding box center [846, 301] width 12 height 54
radio input "true"
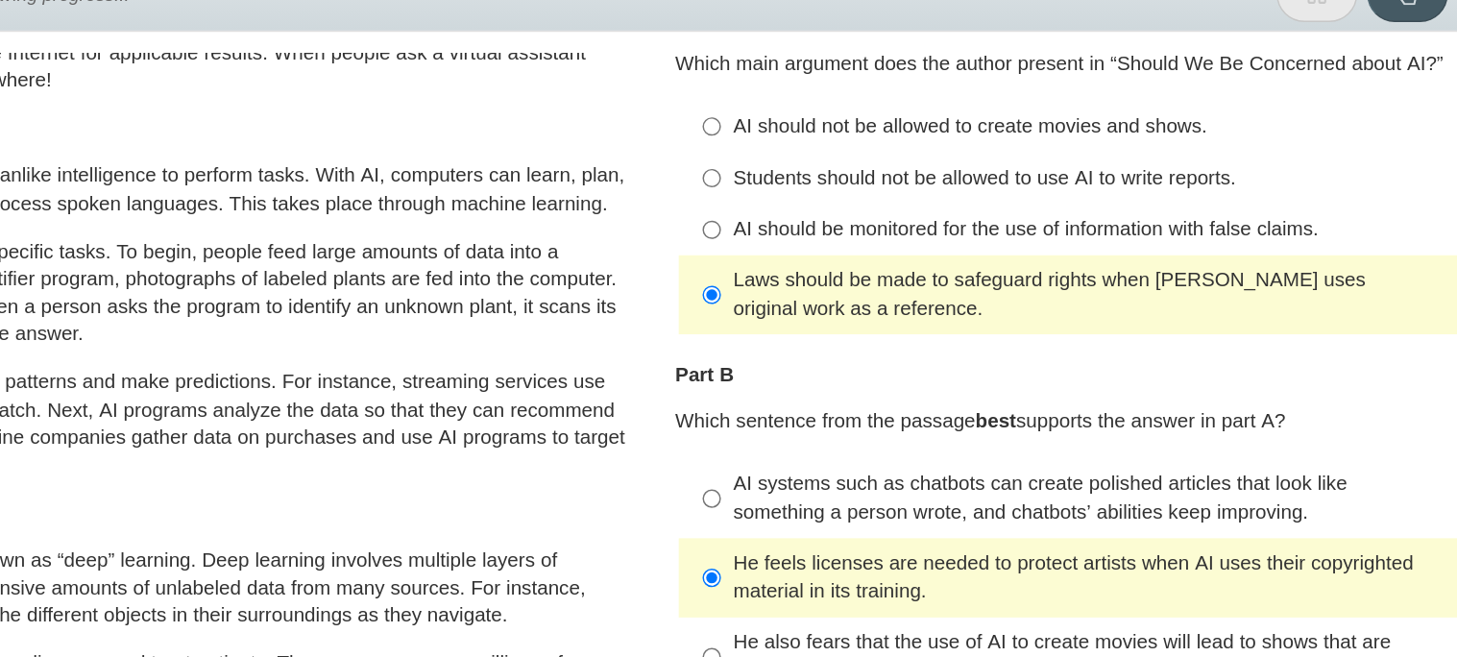
click at [953, 288] on div "Laws should be made to safeguard rights when AI uses original work as a referen…" at bounding box center [1104, 299] width 485 height 37
click at [853, 288] on input "Laws should be made to safeguard rights when AI uses original work as a referen…" at bounding box center [846, 301] width 12 height 54
click at [941, 267] on label "AI should be monitored for the use of information with false claims. AI should …" at bounding box center [1090, 256] width 527 height 35
click at [853, 267] on input "AI should be monitored for the use of information with false claims. AI should …" at bounding box center [846, 256] width 12 height 35
radio input "true"
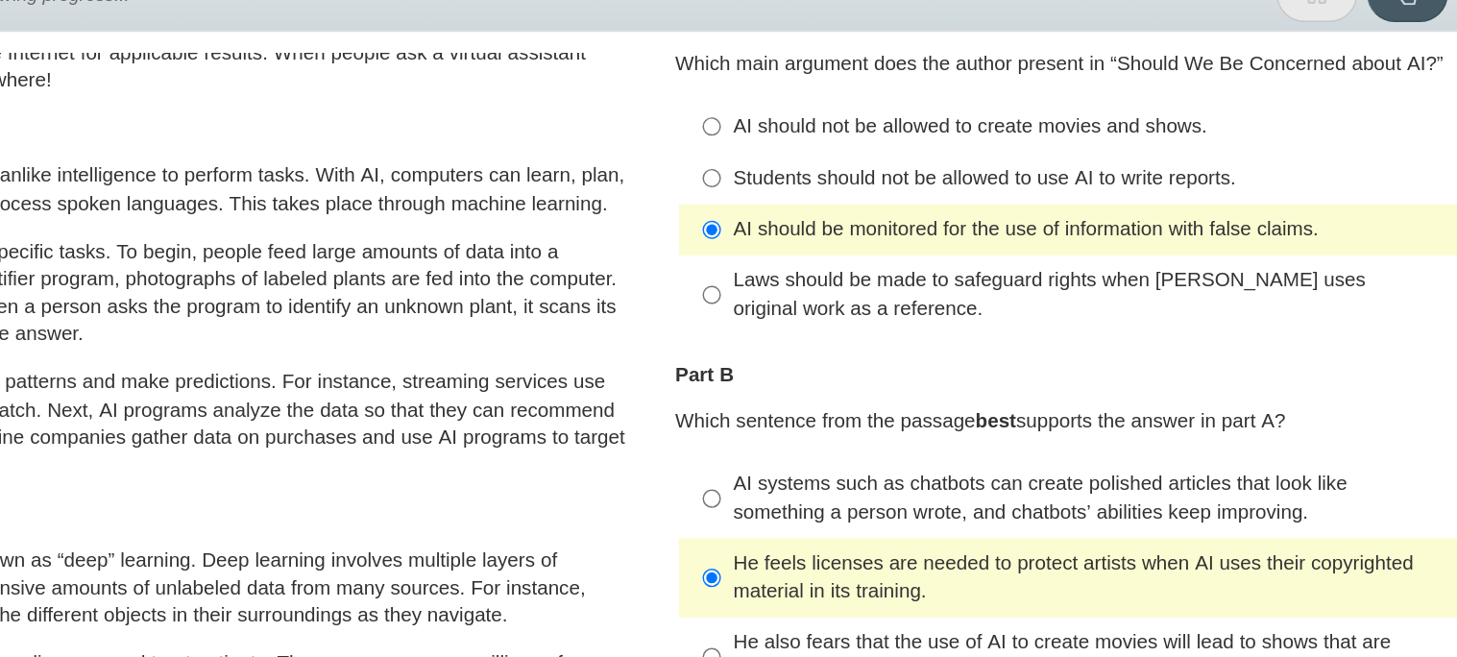
click at [912, 299] on div "Laws should be made to safeguard rights when AI uses original work as a referen…" at bounding box center [1104, 299] width 485 height 37
click at [853, 299] on input "Laws should be made to safeguard rights when AI uses original work as a referen…" at bounding box center [846, 301] width 12 height 54
radio input "true"
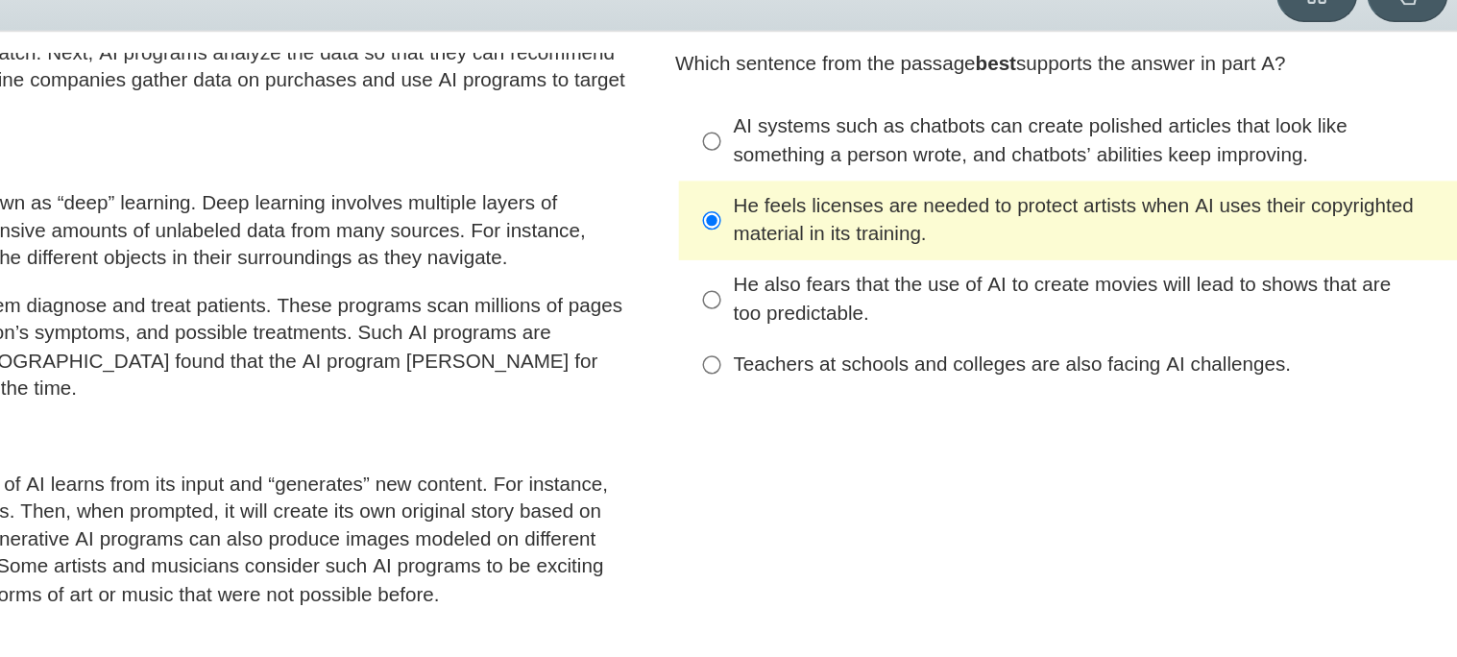
scroll to position [335, 0]
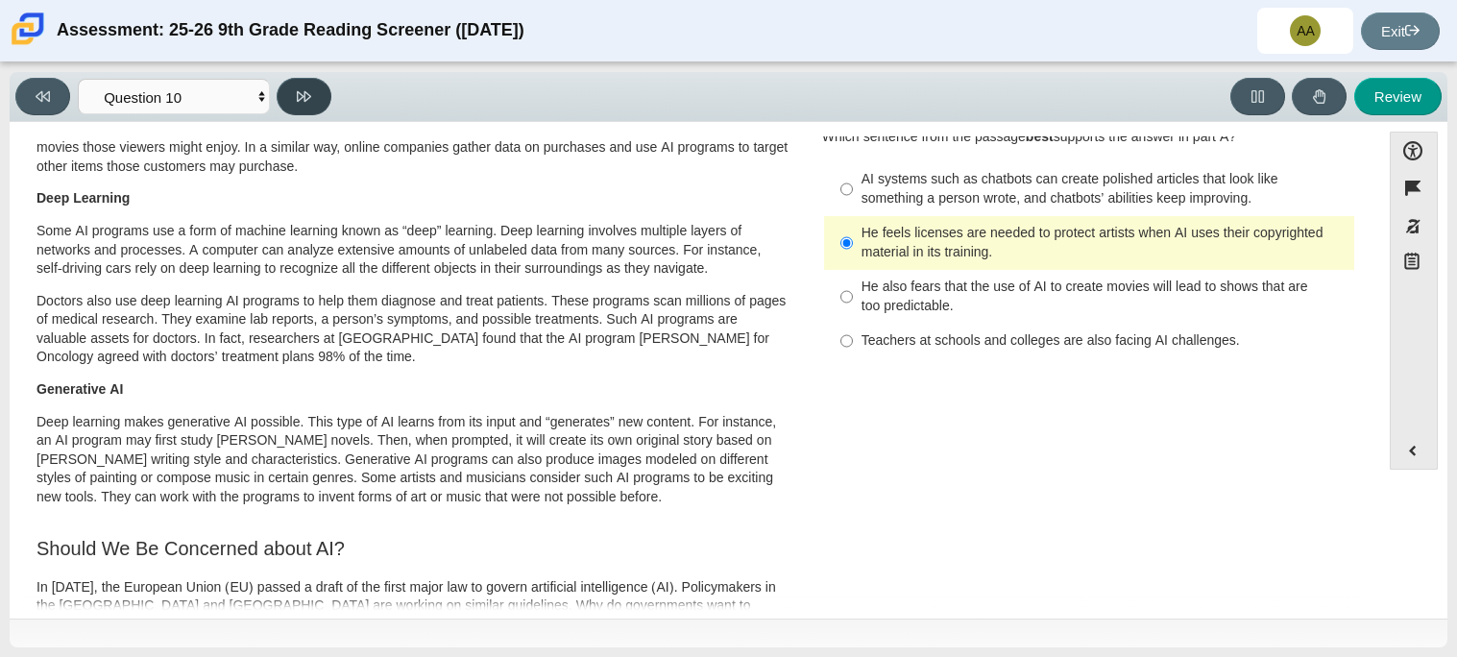
click at [309, 96] on icon at bounding box center [304, 96] width 14 height 11
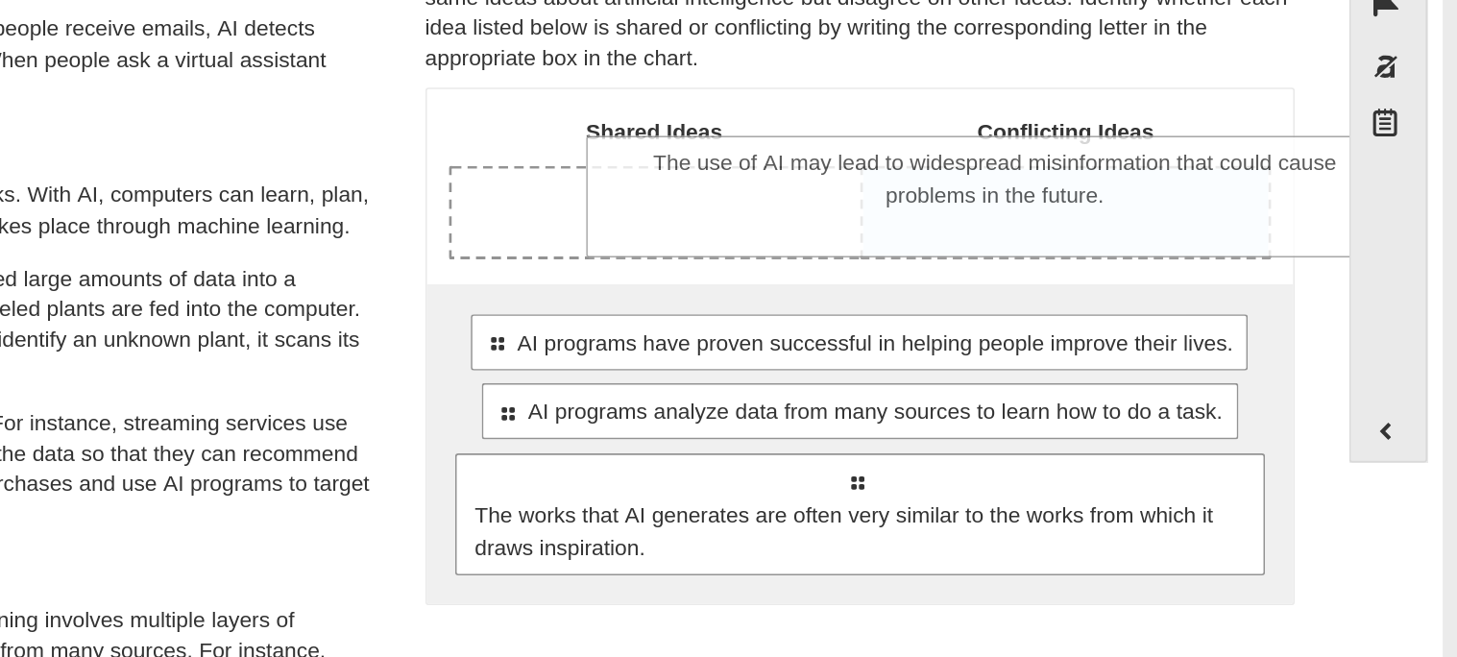
drag, startPoint x: 1059, startPoint y: 517, endPoint x: 1141, endPoint y: 321, distance: 212.3
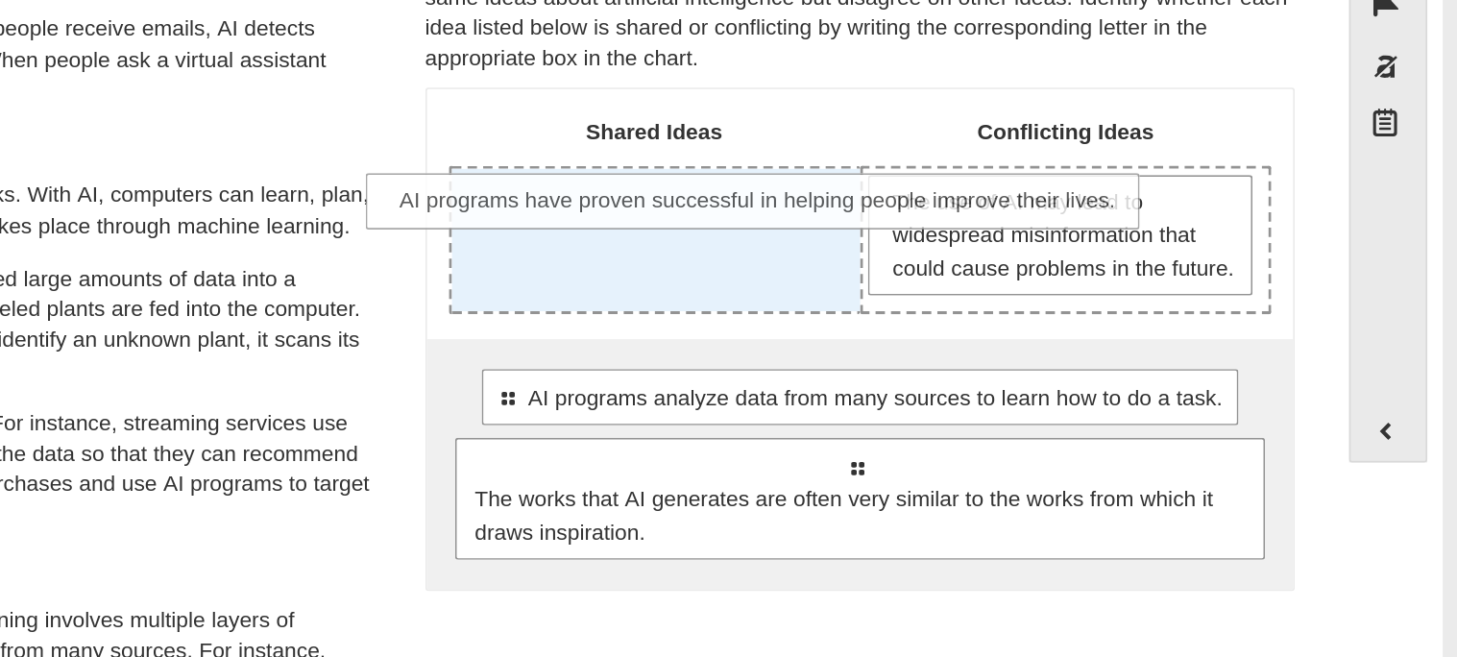
drag, startPoint x: 1008, startPoint y: 456, endPoint x: 951, endPoint y: 318, distance: 149.8
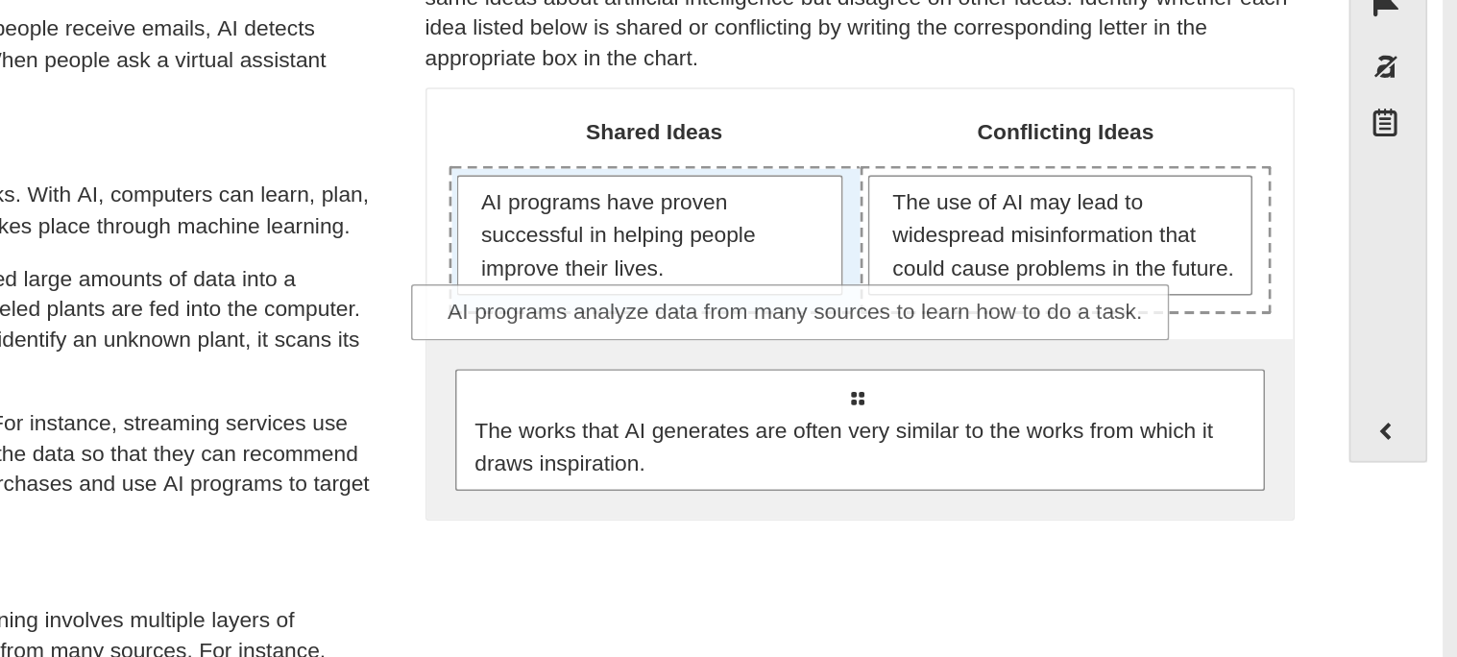
drag, startPoint x: 942, startPoint y: 440, endPoint x: 908, endPoint y: 369, distance: 79.0
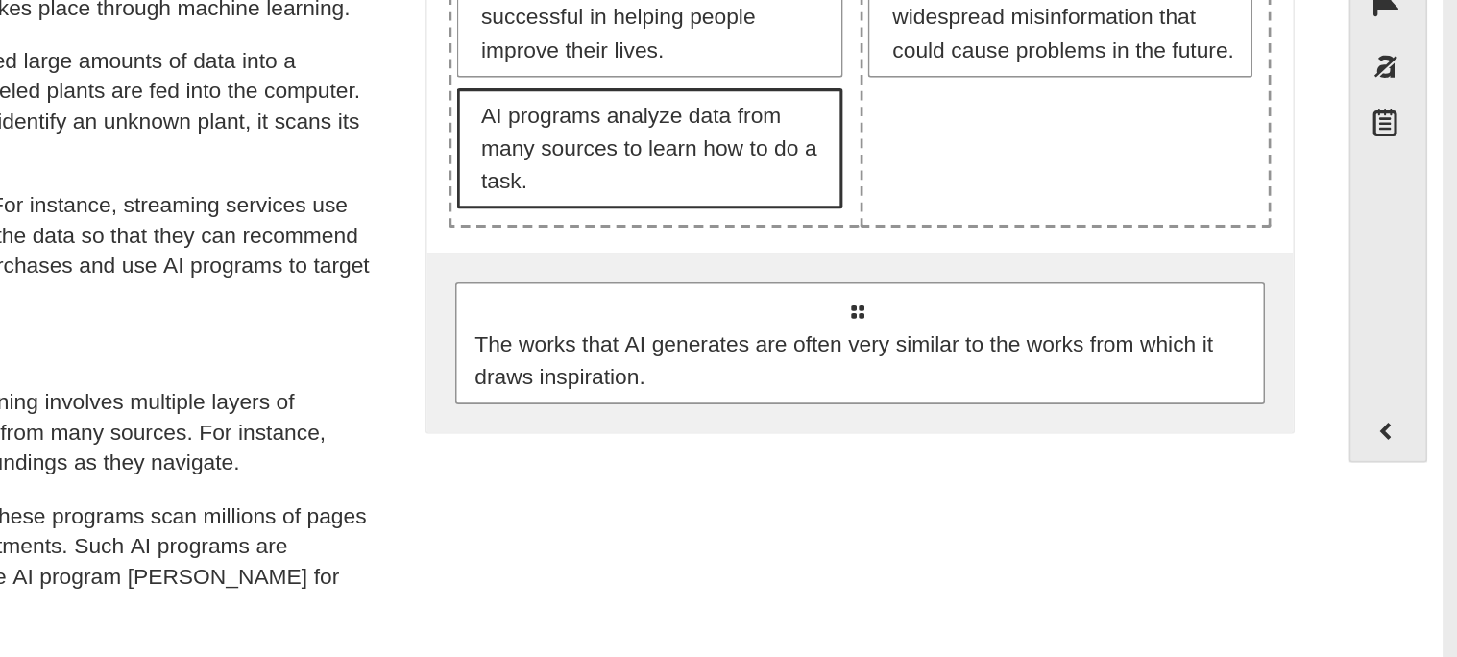
scroll to position [140, 0]
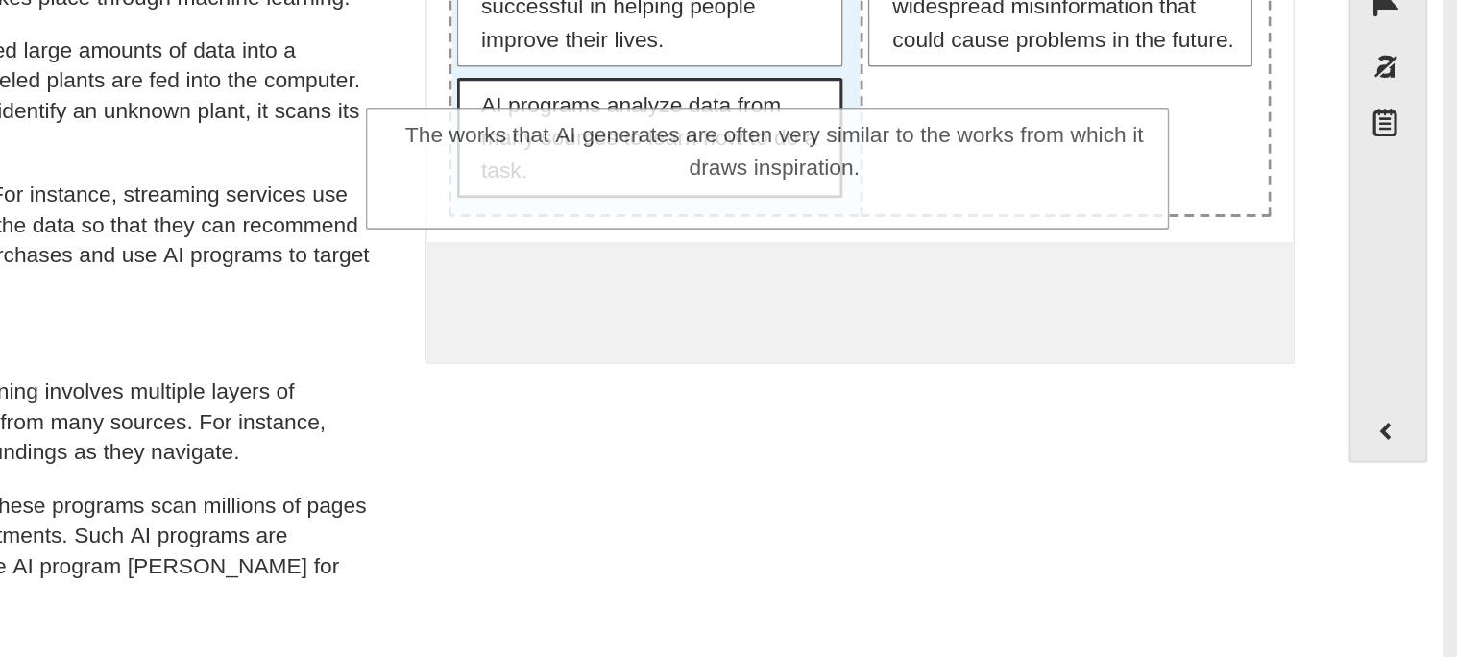
drag, startPoint x: 1017, startPoint y: 402, endPoint x: 968, endPoint y: 303, distance: 111.3
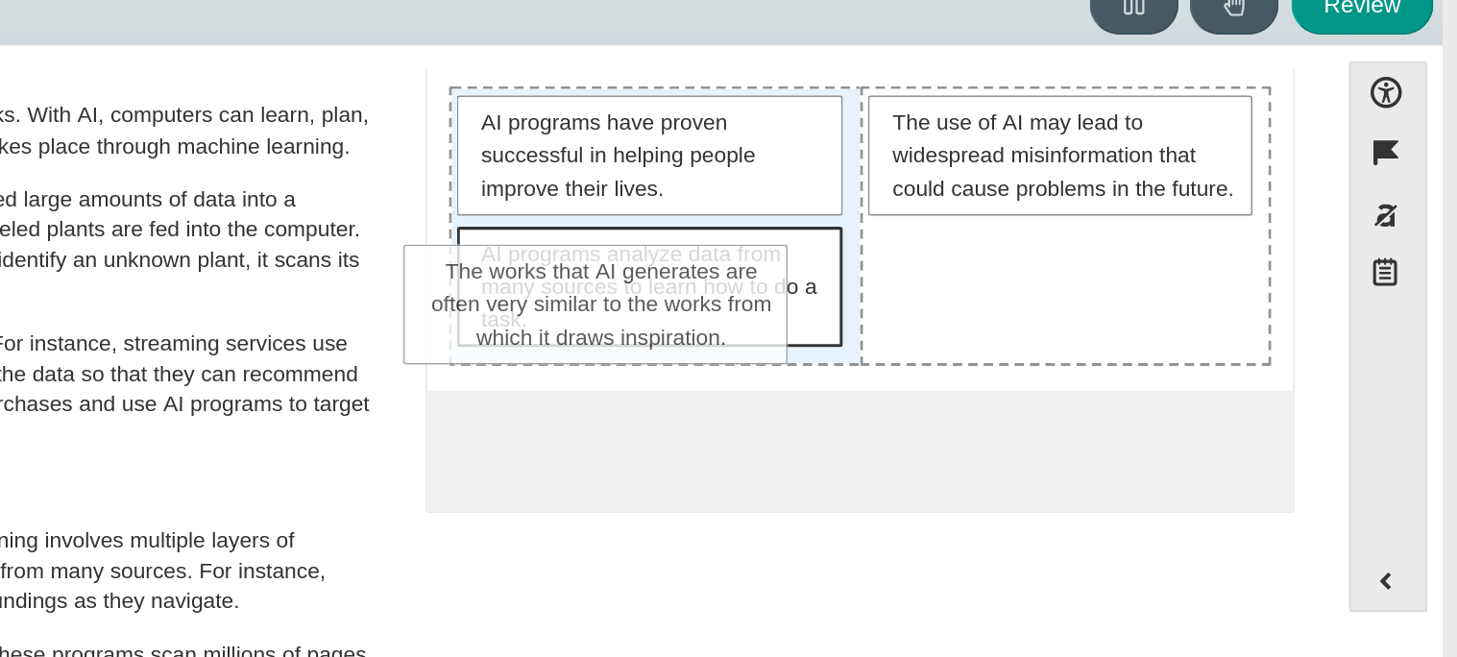
drag, startPoint x: 1007, startPoint y: 363, endPoint x: 980, endPoint y: 294, distance: 74.2
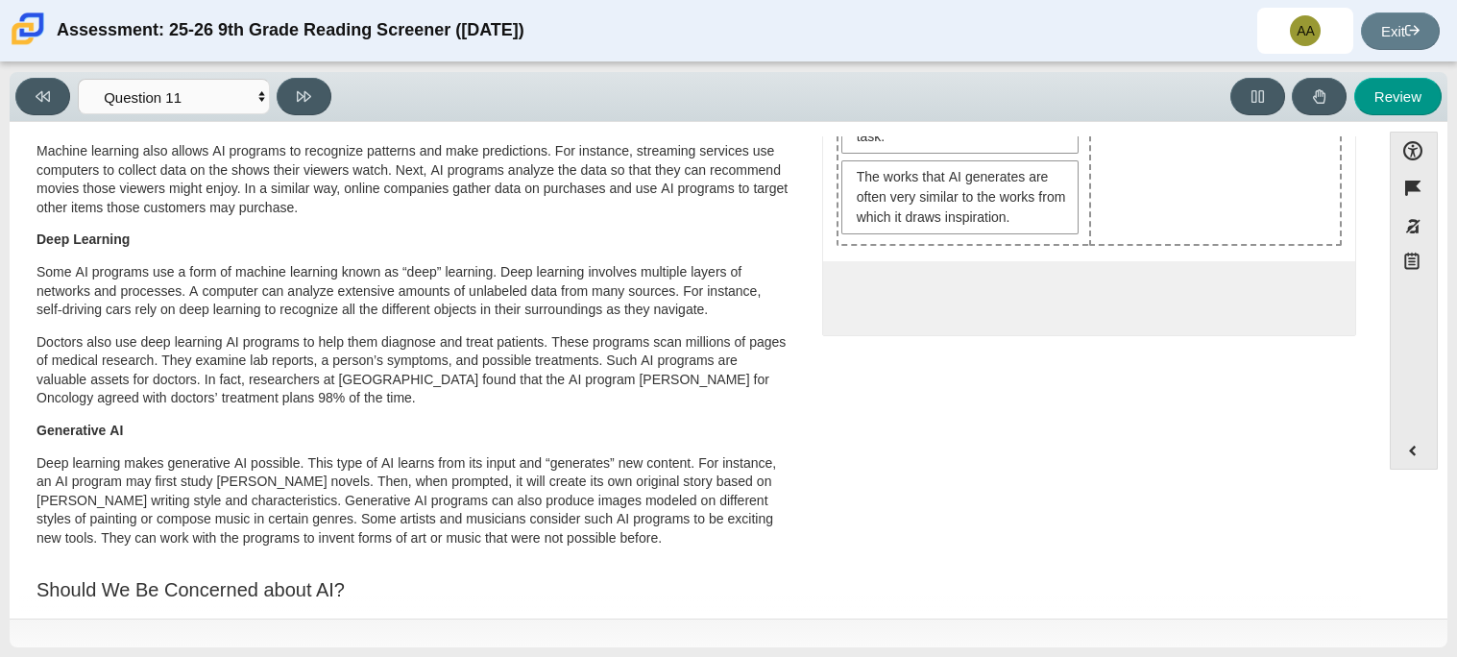
scroll to position [0, 0]
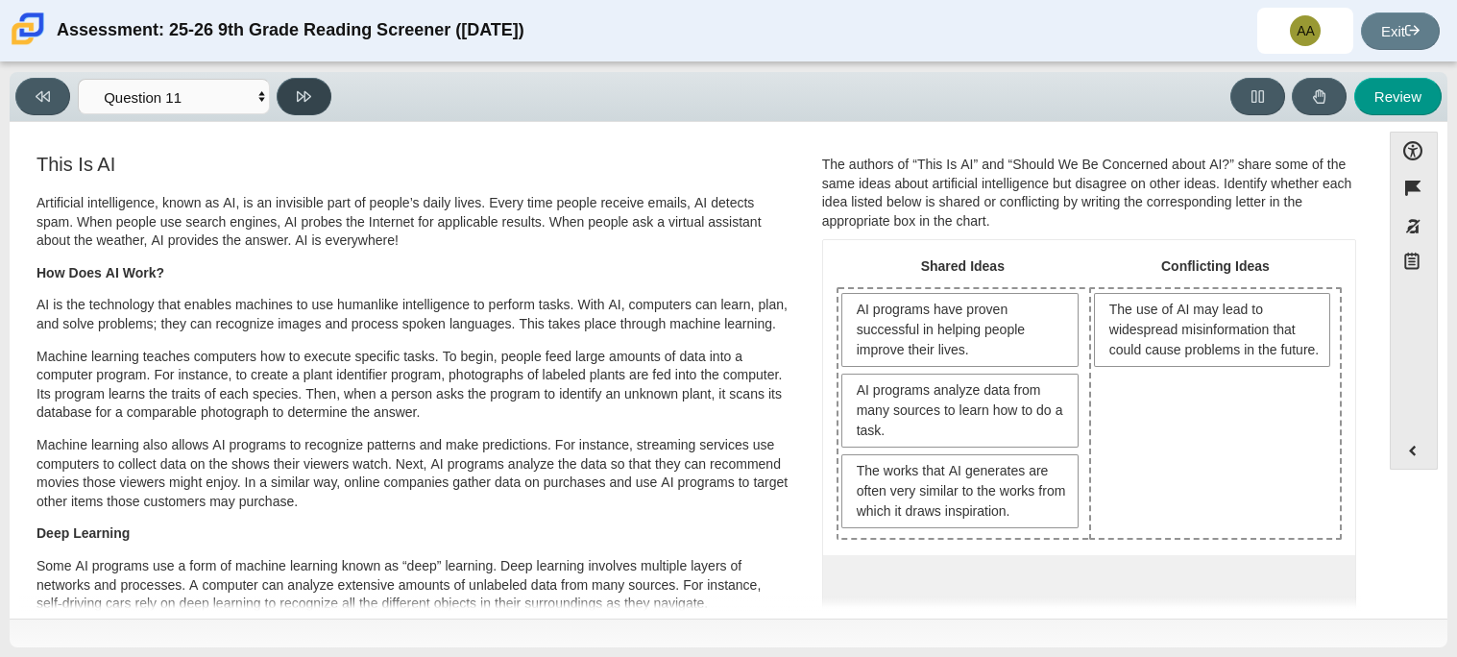
click at [305, 104] on button at bounding box center [304, 96] width 55 height 37
select select "c3effed4-44ce-4a19-bd96-1787f34e9b4c"
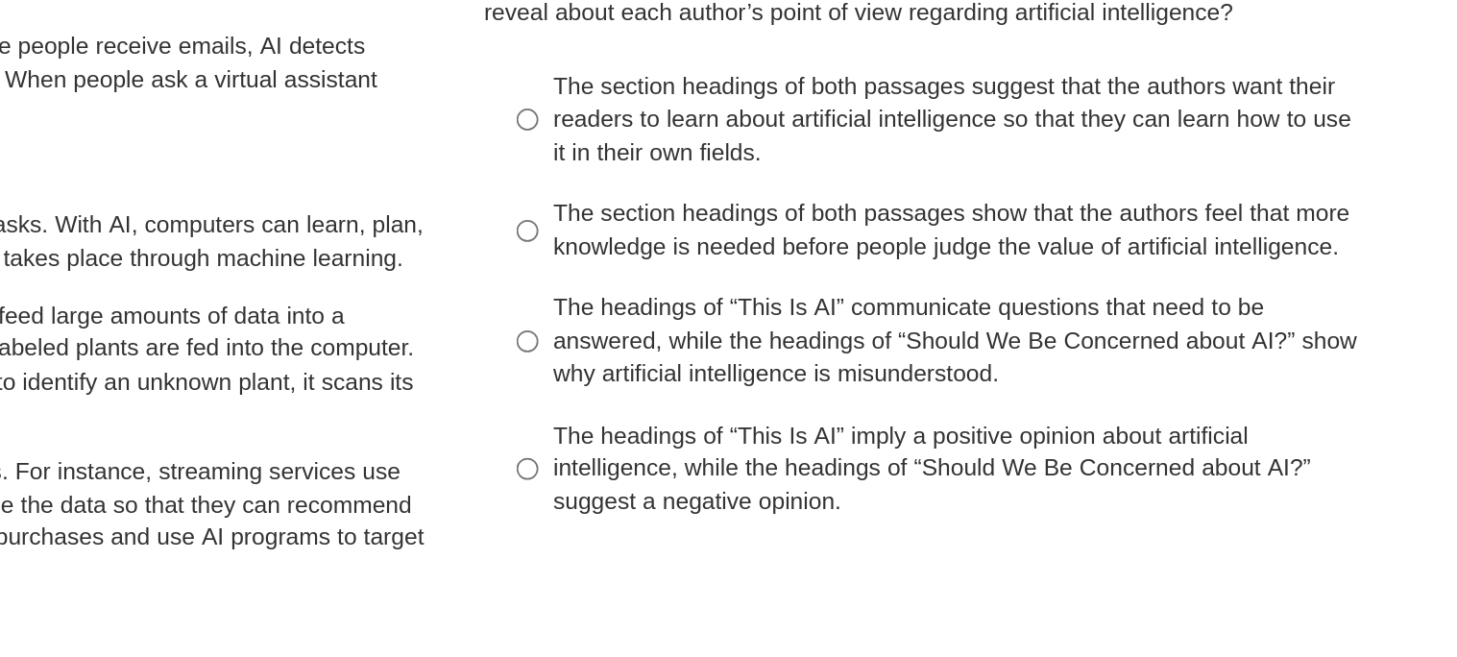
click at [862, 374] on div "The headings of “This Is AI” communicate questions that need to be answered, wh…" at bounding box center [1104, 371] width 485 height 57
click at [853, 374] on input "The headings of “This Is AI” communicate questions that need to be answered, wh…" at bounding box center [846, 371] width 12 height 73
radio input "true"
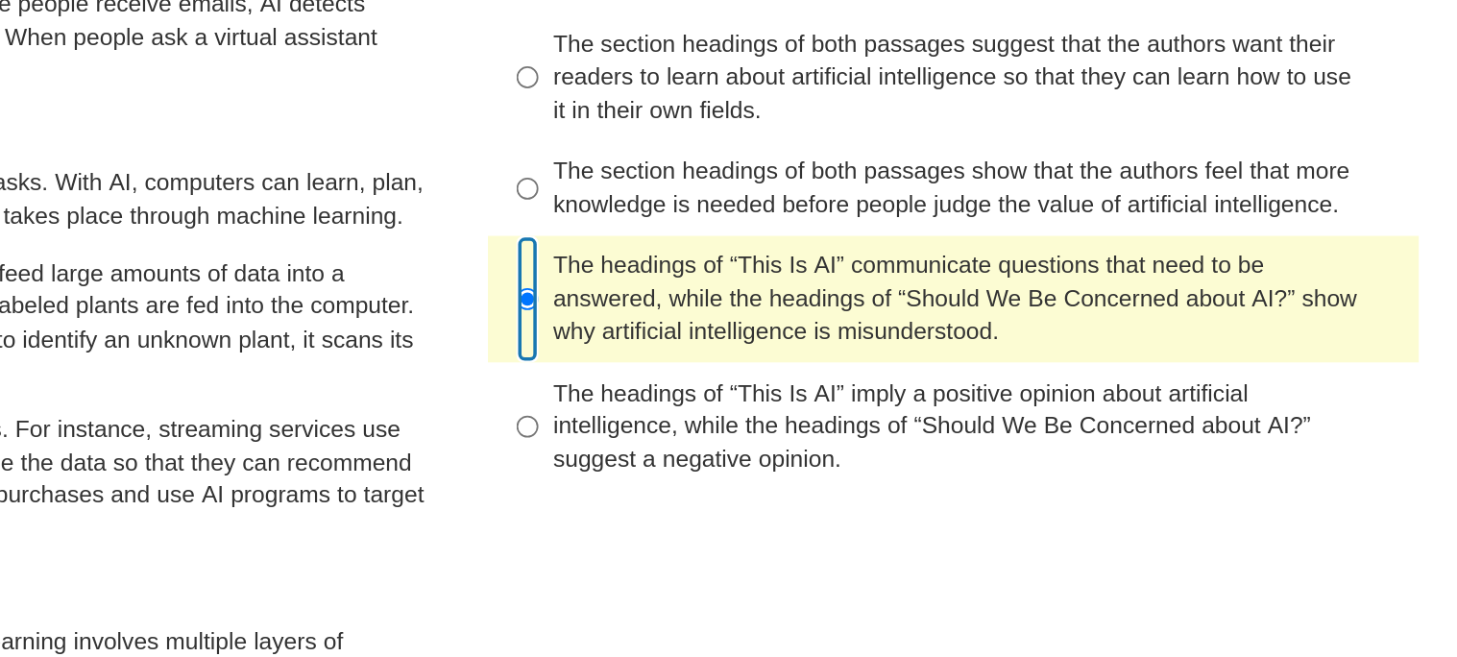
scroll to position [25, 0]
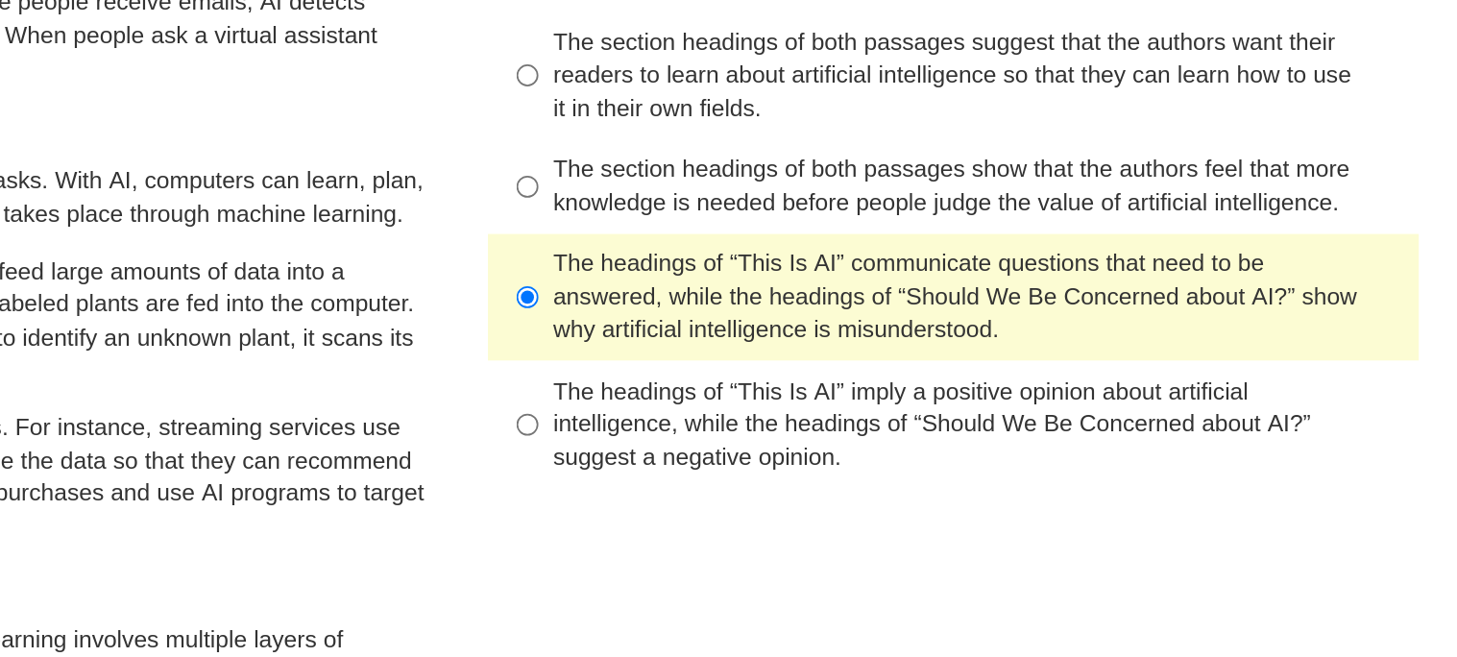
click at [879, 424] on div "The headings of “This Is AI” imply a positive opinion about artificial intellig…" at bounding box center [1104, 419] width 485 height 57
click at [853, 424] on input "The headings of “This Is AI” imply a positive opinion about artificial intellig…" at bounding box center [846, 418] width 12 height 73
radio input "true"
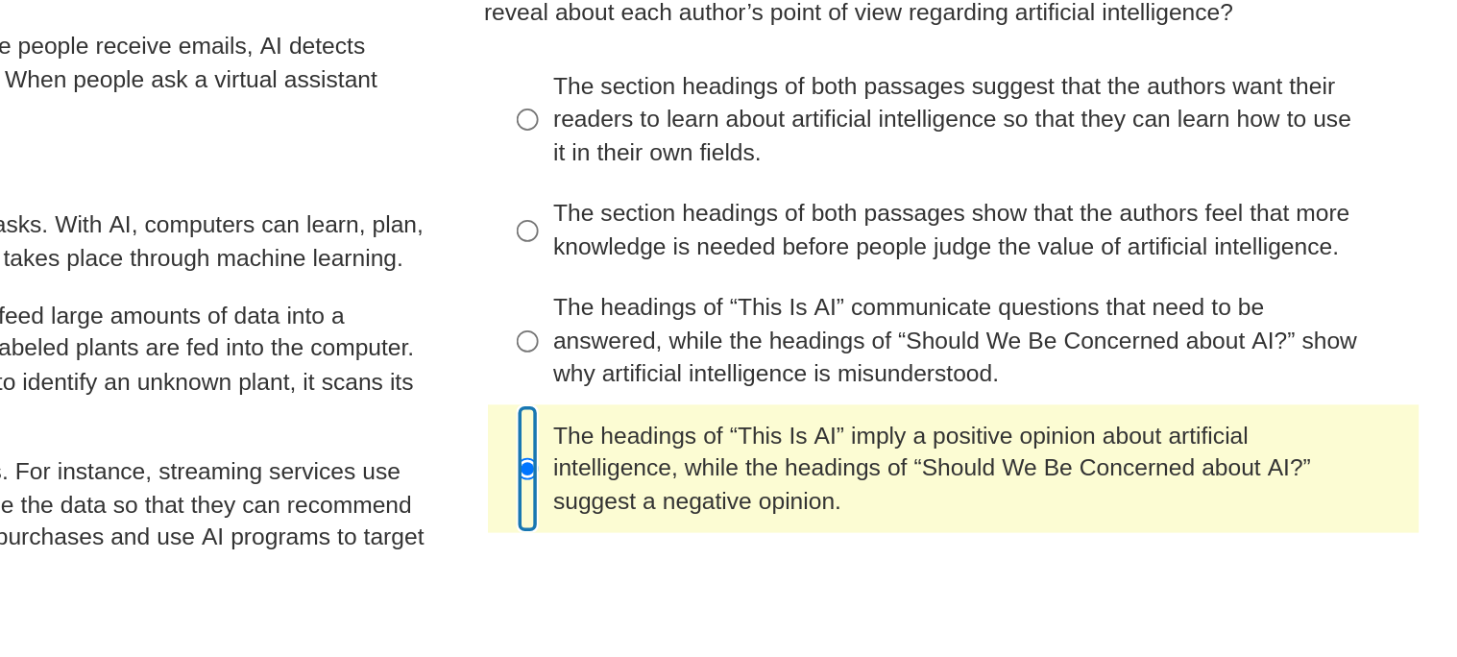
scroll to position [2, 0]
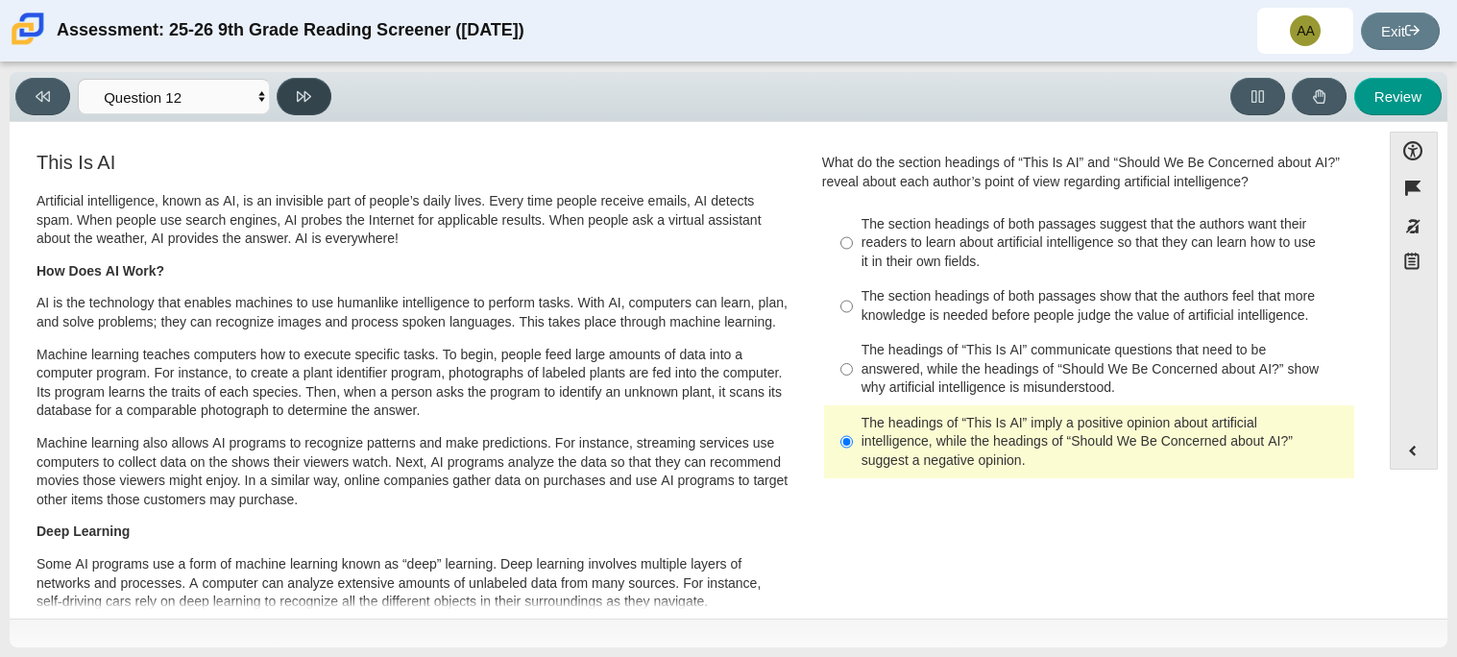
click at [321, 80] on button at bounding box center [304, 96] width 55 height 37
select select "review"
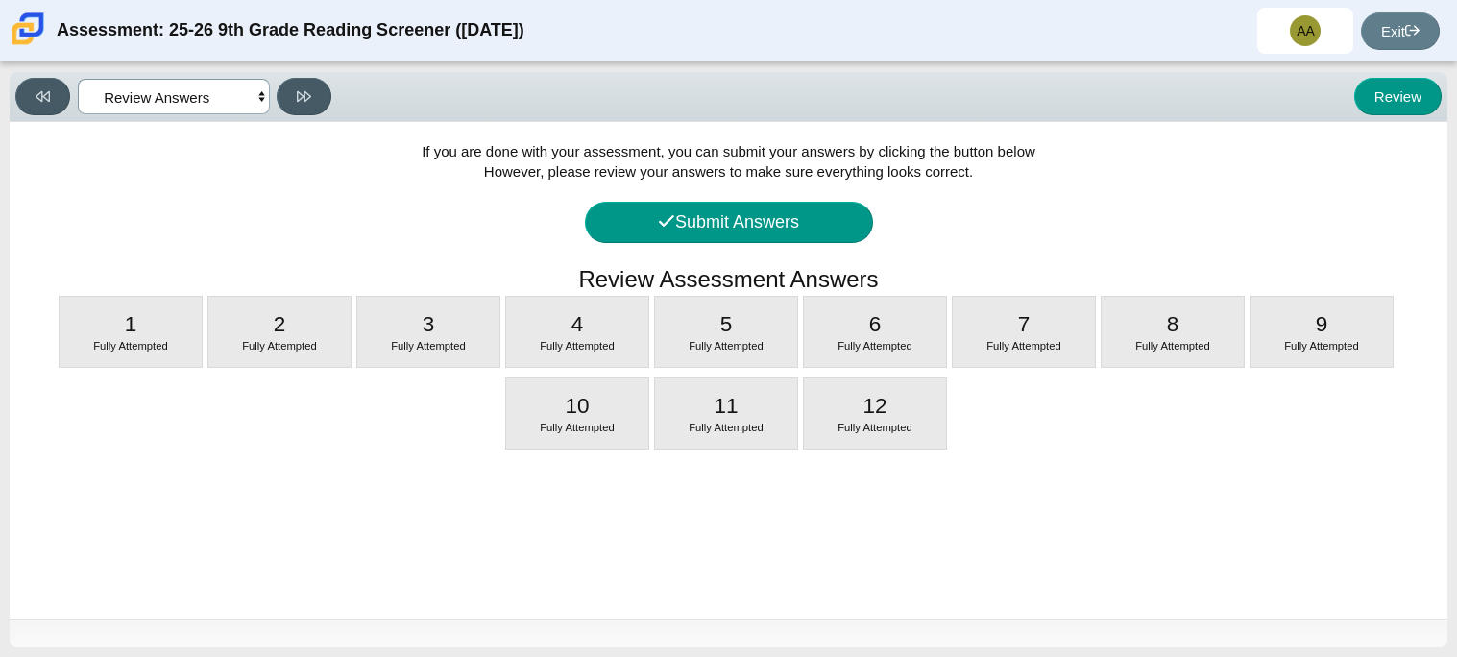
click at [250, 92] on select "Questions Question 1 Question 2 Question 3 Question 4 Question 5 Question 6 Que…" at bounding box center [174, 97] width 192 height 36
click at [781, 230] on button "Submit Answers" at bounding box center [729, 222] width 288 height 41
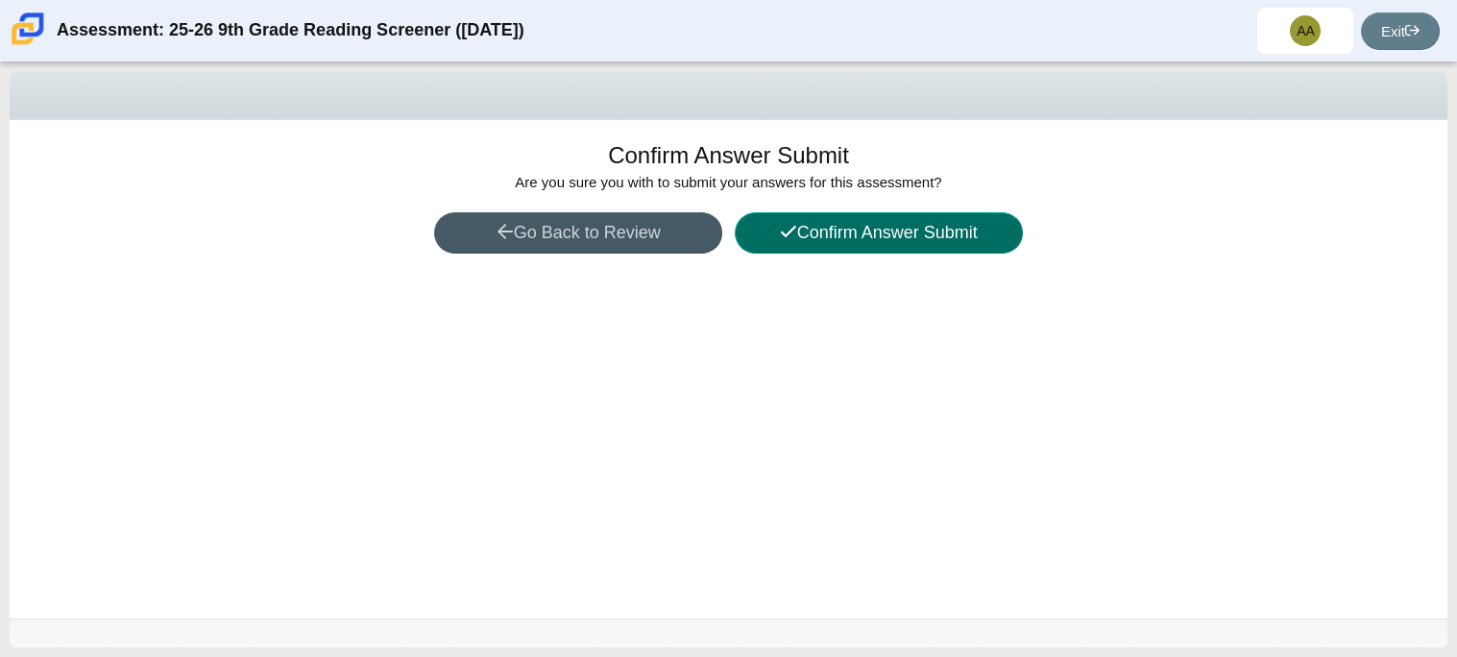
click at [848, 231] on button "Confirm Answer Submit" at bounding box center [879, 232] width 288 height 41
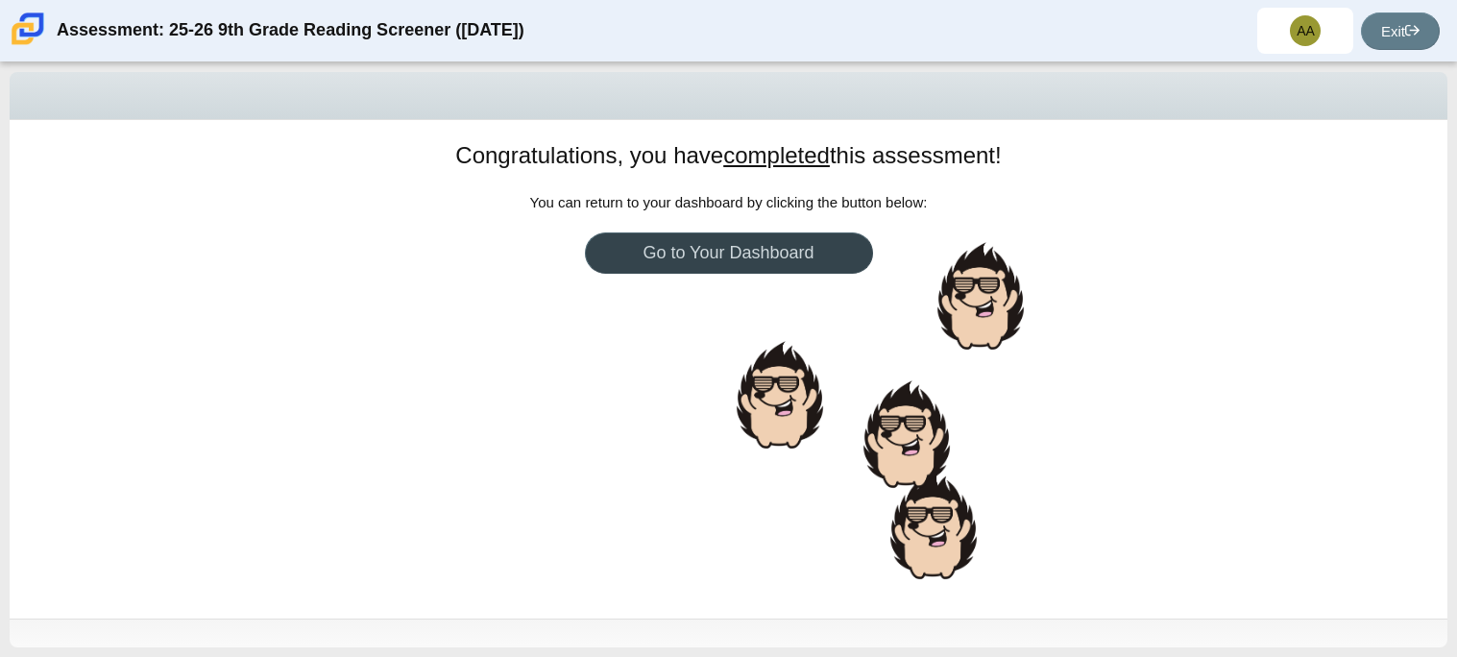
scroll to position [8, 0]
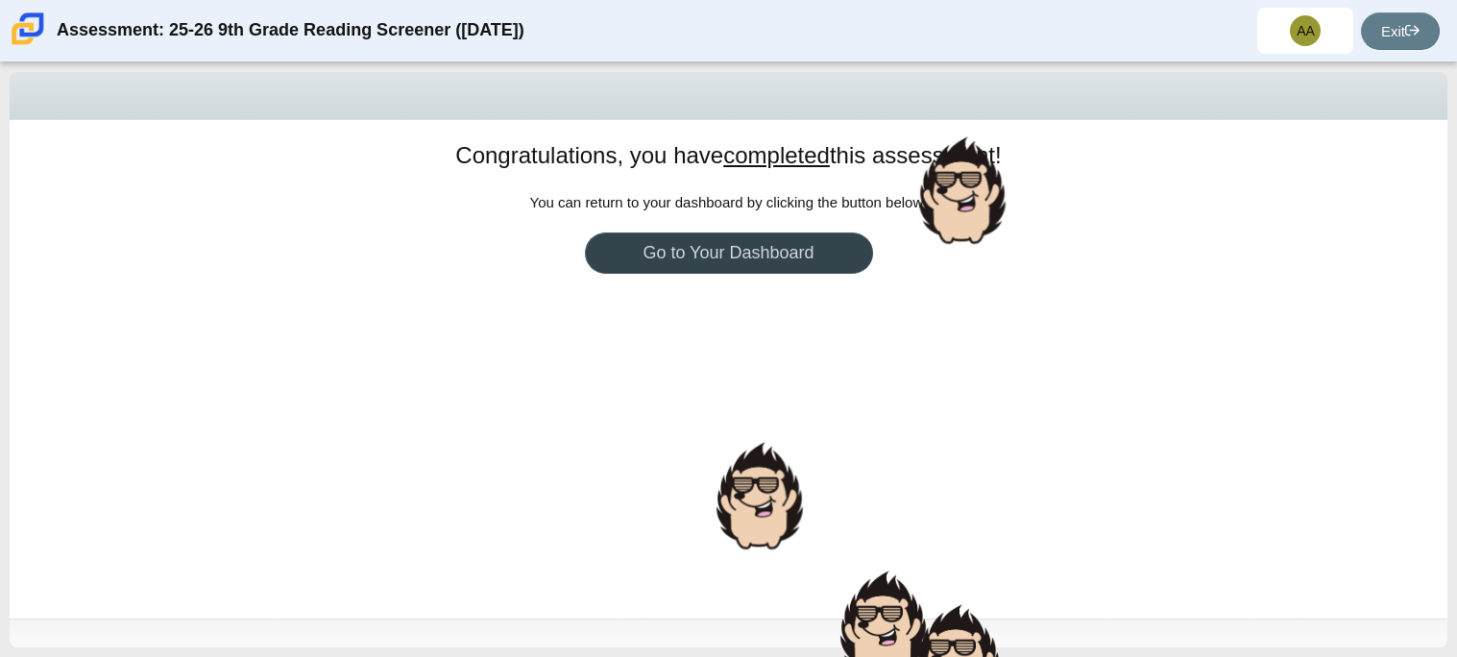
click at [824, 253] on link "Go to Your Dashboard" at bounding box center [729, 252] width 288 height 41
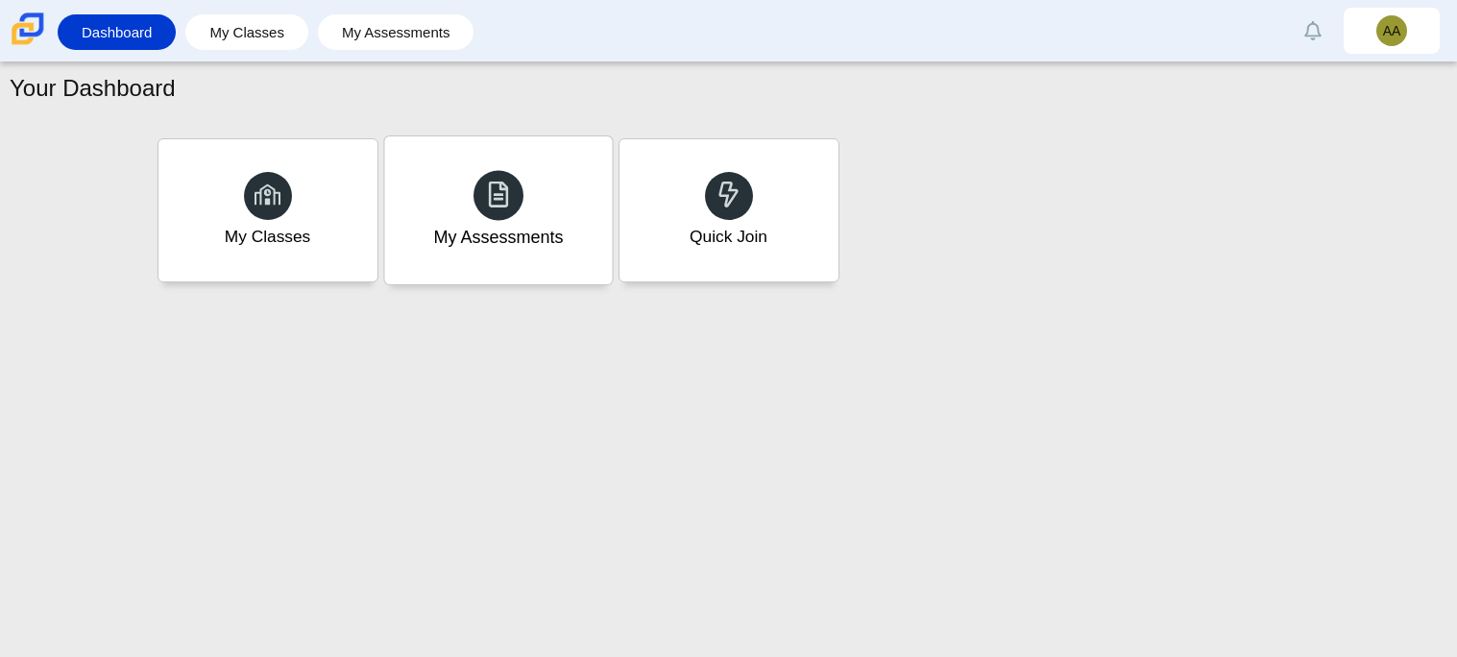
click at [595, 231] on div "My Assessments" at bounding box center [498, 210] width 228 height 148
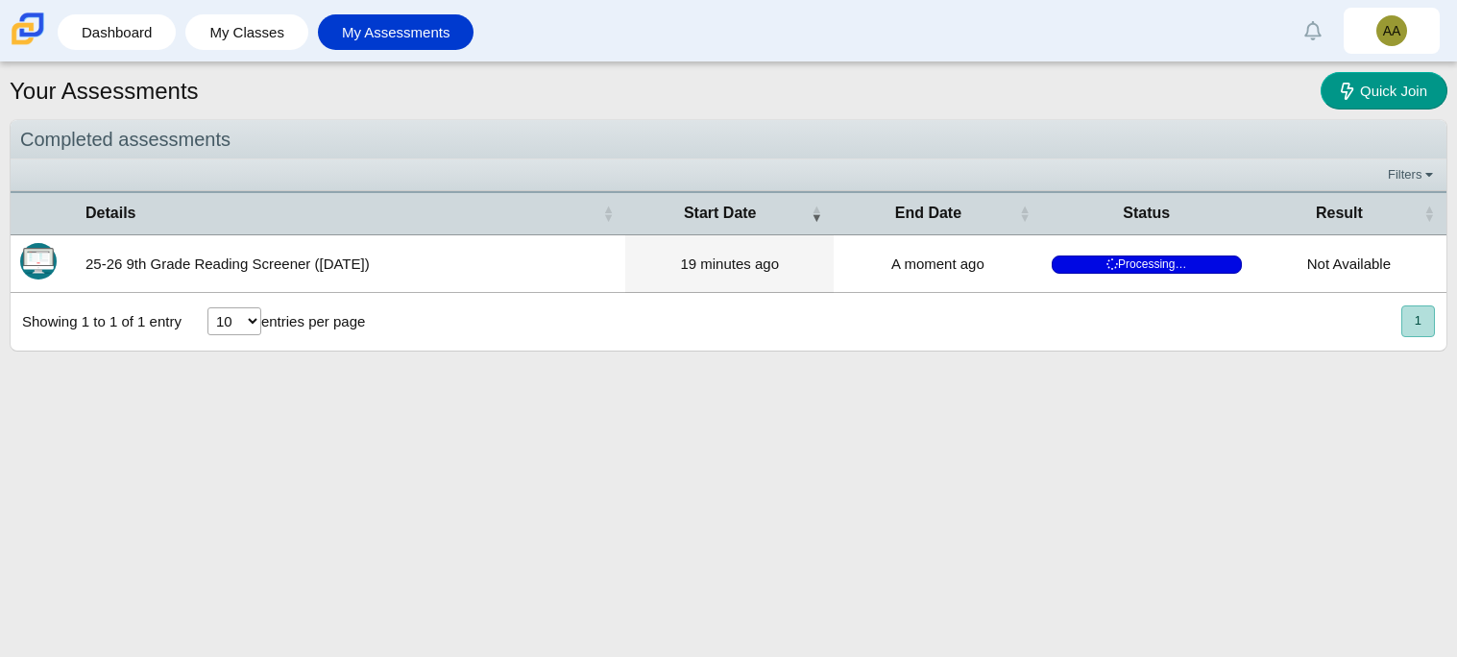
click at [244, 332] on select "10 25 50 100" at bounding box center [234, 321] width 54 height 28
click at [207, 309] on select "10 25 50 100" at bounding box center [234, 321] width 54 height 28
click at [240, 329] on select "10 25 50 100" at bounding box center [234, 321] width 54 height 28
select select "10"
click at [207, 309] on select "10 25 50 100" at bounding box center [234, 321] width 54 height 28
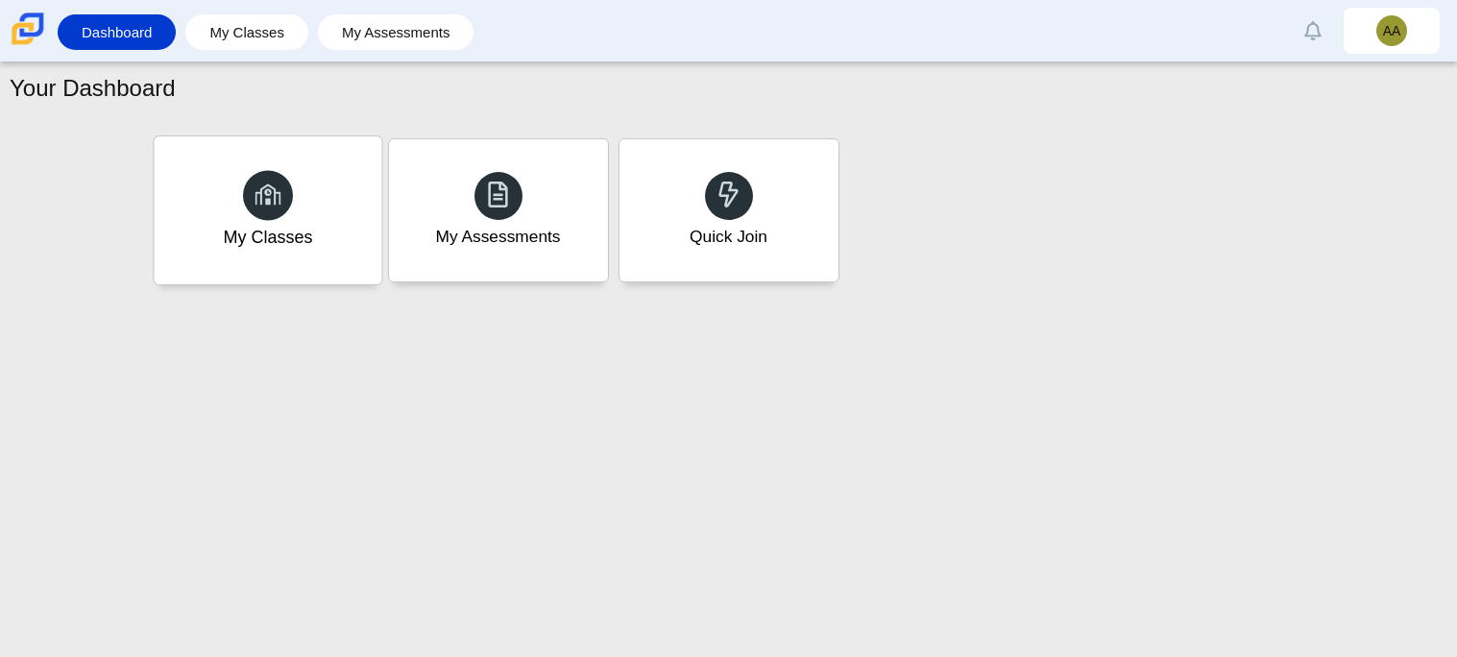
click at [311, 174] on div "My Classes" at bounding box center [268, 210] width 228 height 148
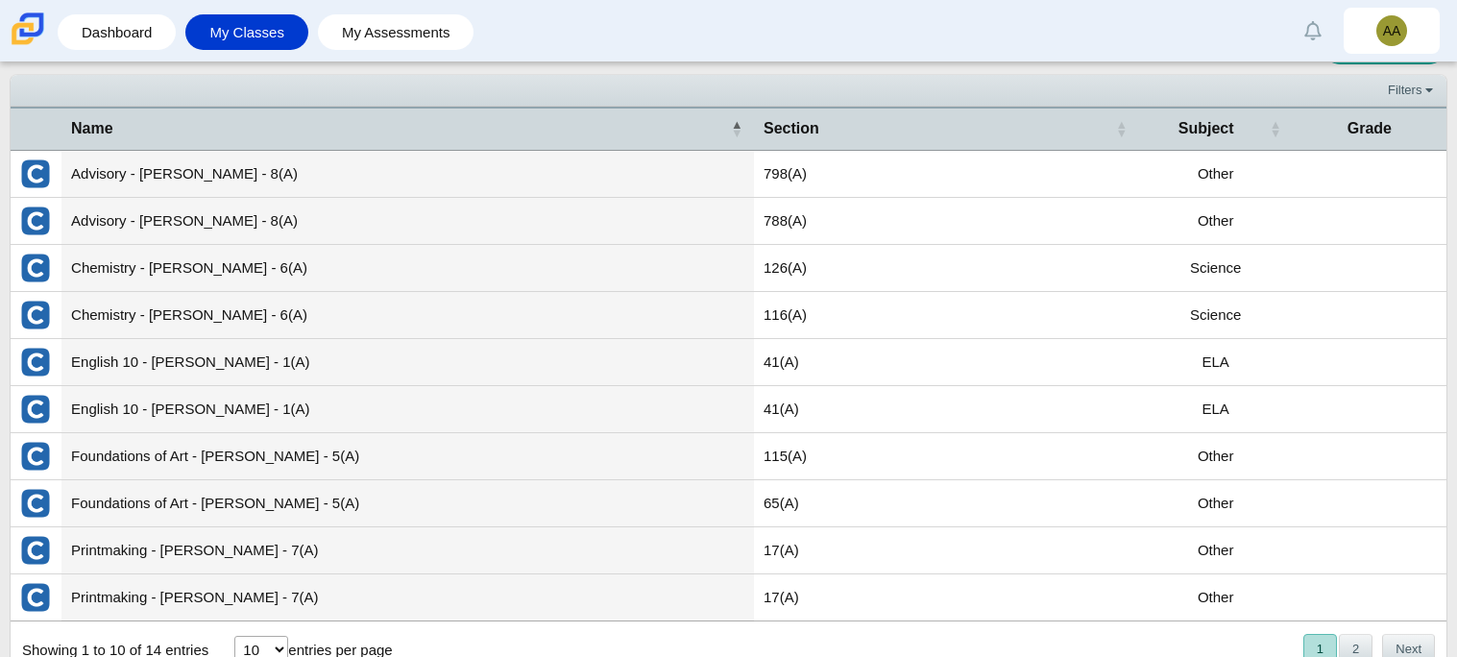
scroll to position [44, 0]
click at [792, 170] on td "798(A)" at bounding box center [946, 175] width 385 height 47
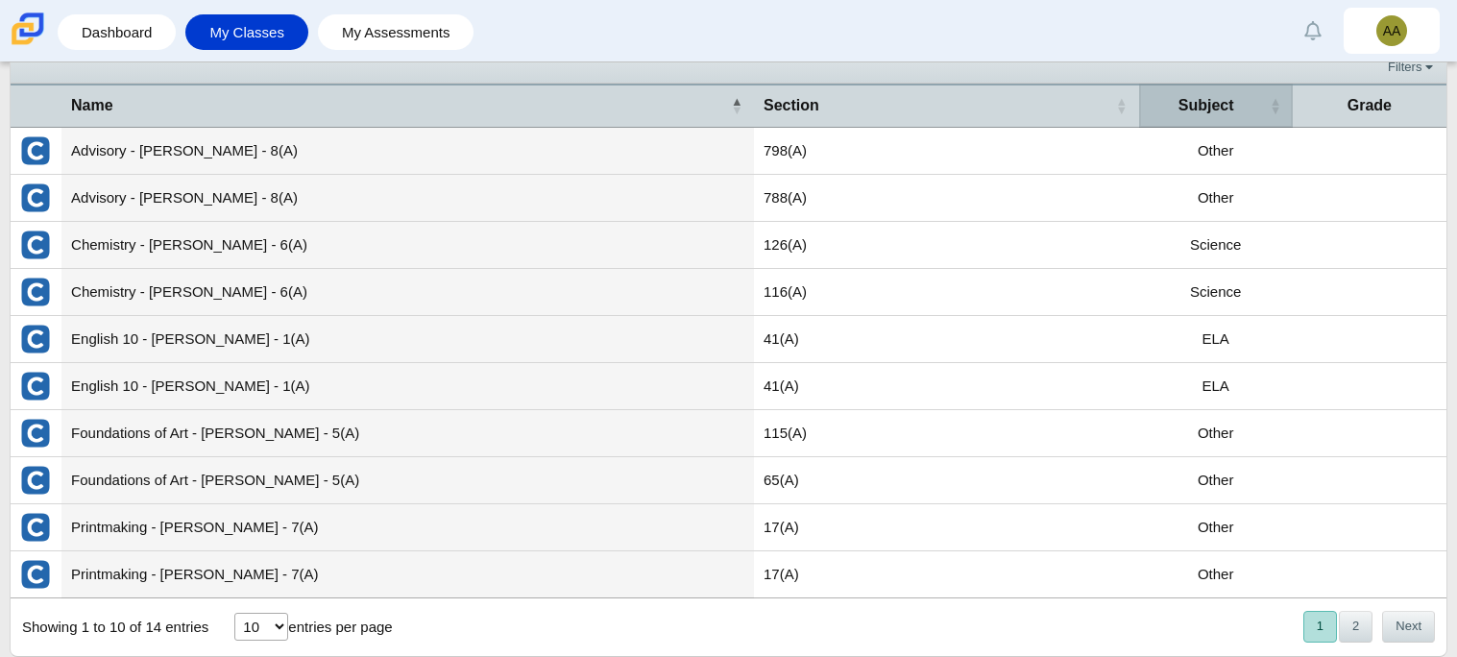
click at [1254, 105] on div "Subject" at bounding box center [1206, 105] width 115 height 21
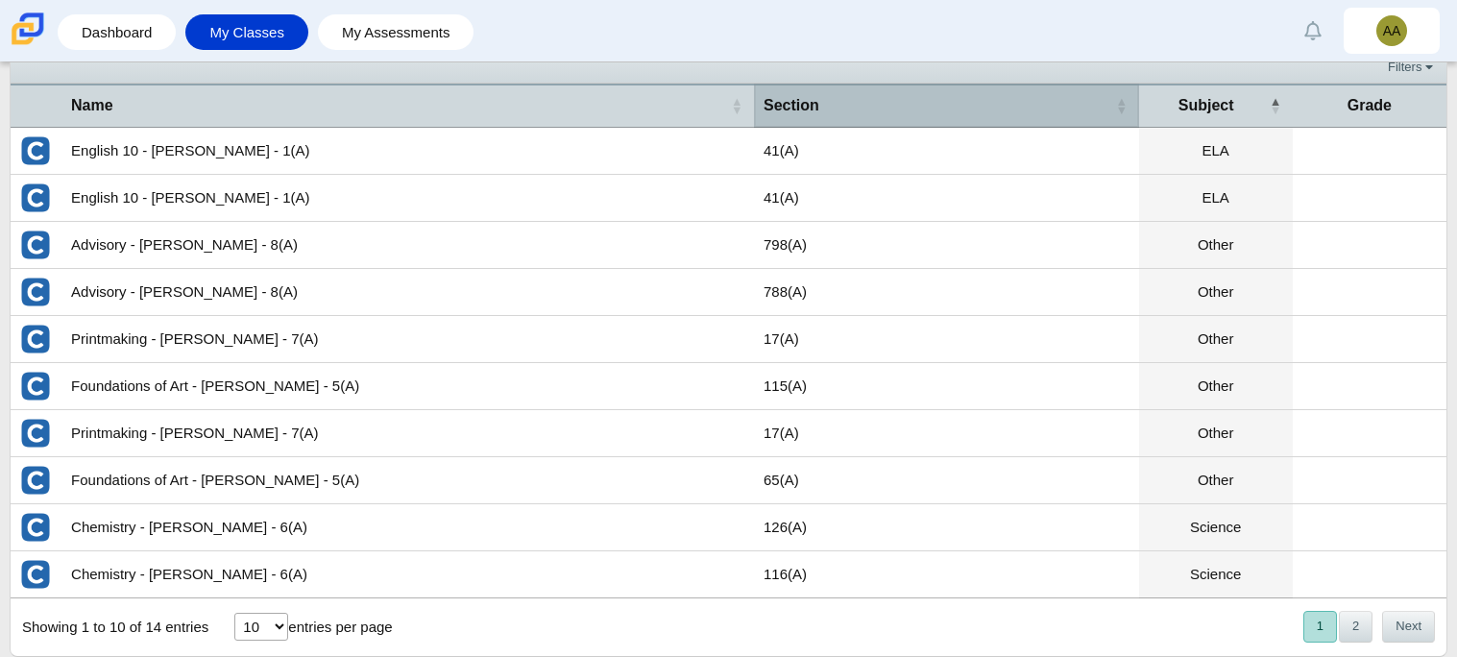
click at [937, 89] on th "Section" at bounding box center [946, 105] width 385 height 43
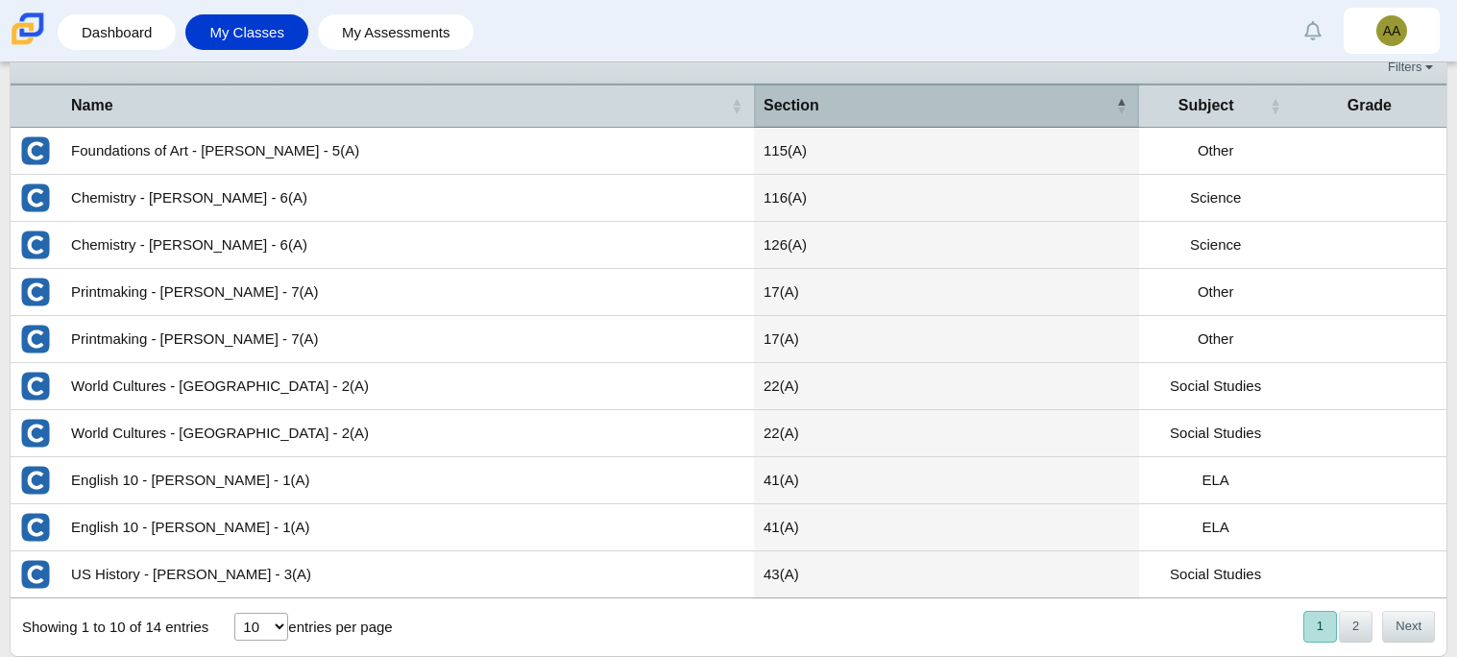
click at [937, 89] on th "Section" at bounding box center [946, 105] width 385 height 43
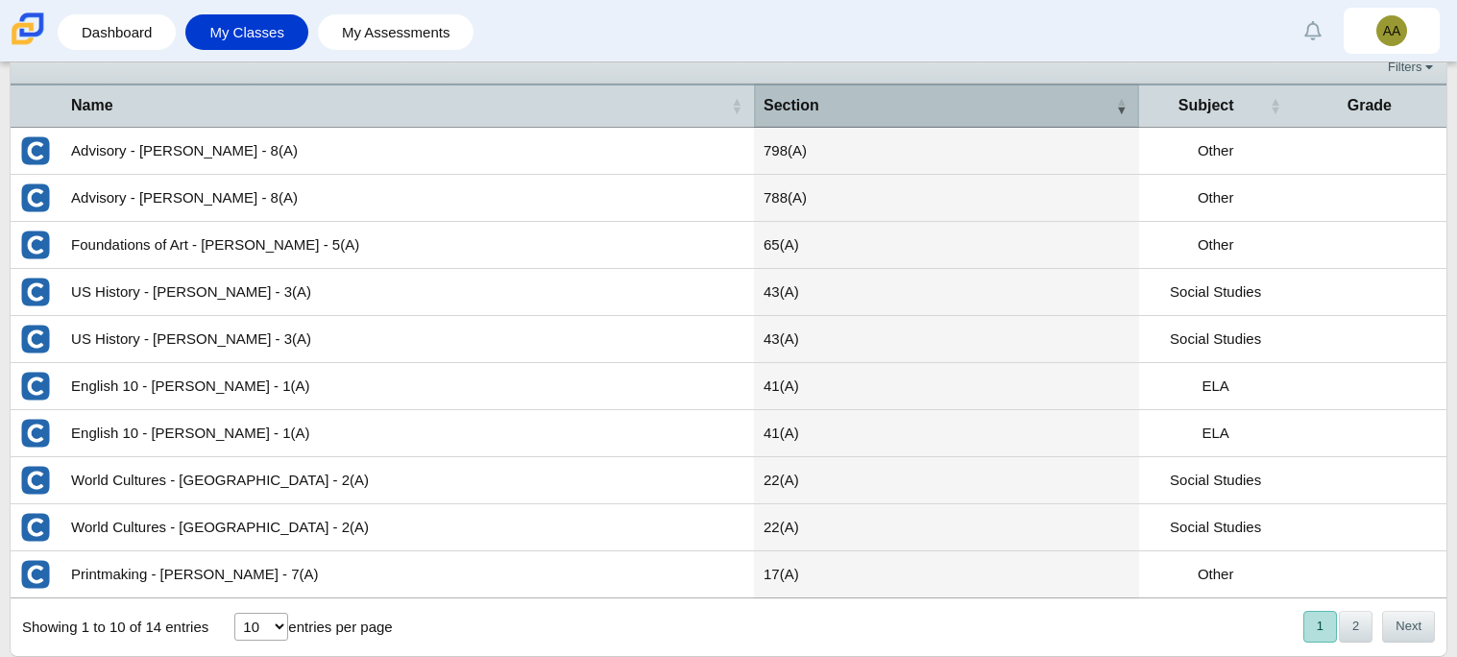
click at [937, 89] on th "Section" at bounding box center [946, 105] width 385 height 43
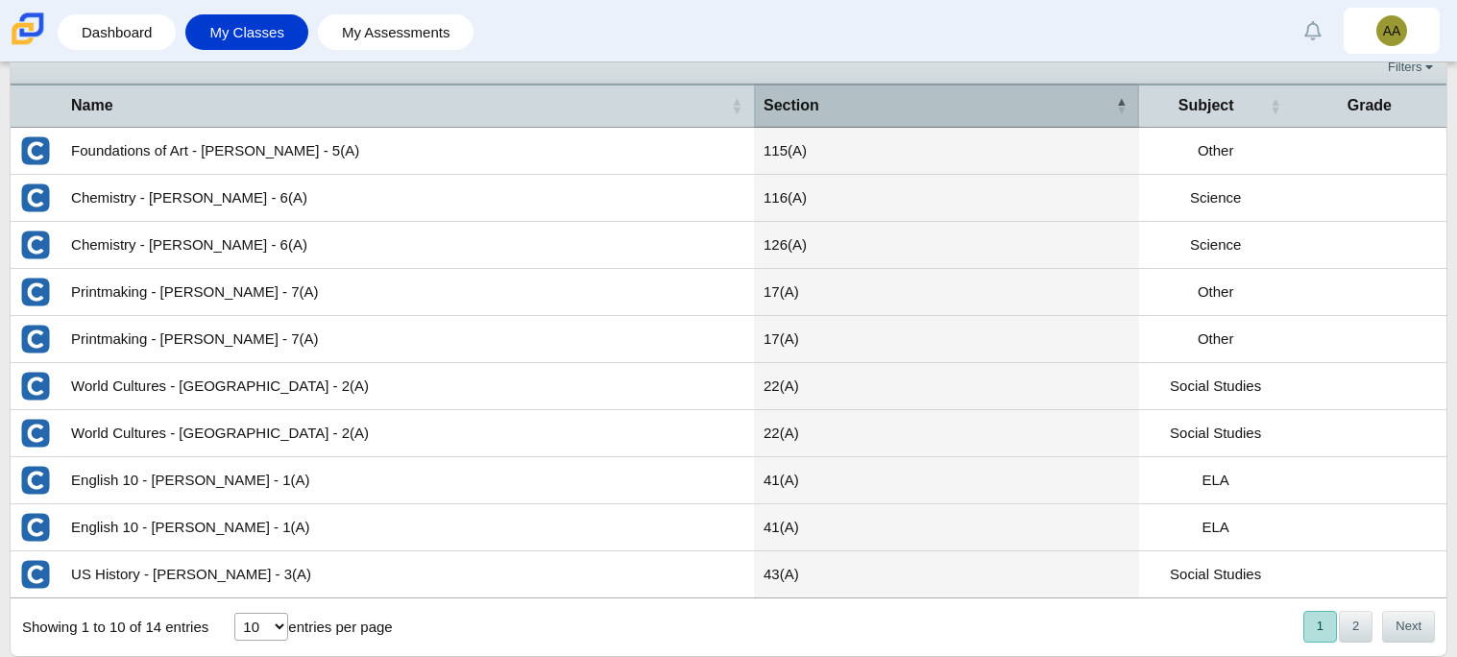
click at [937, 89] on th "Section" at bounding box center [946, 105] width 385 height 43
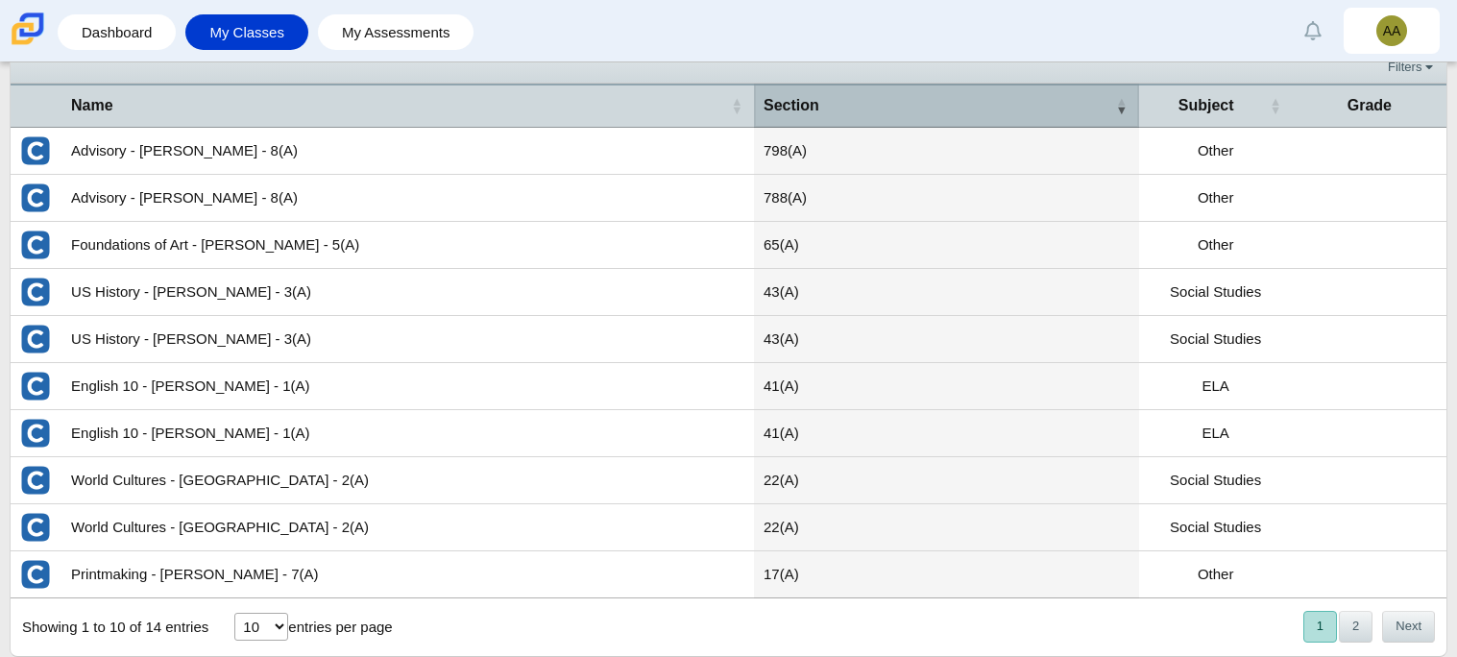
click at [937, 89] on th "Section" at bounding box center [946, 105] width 385 height 43
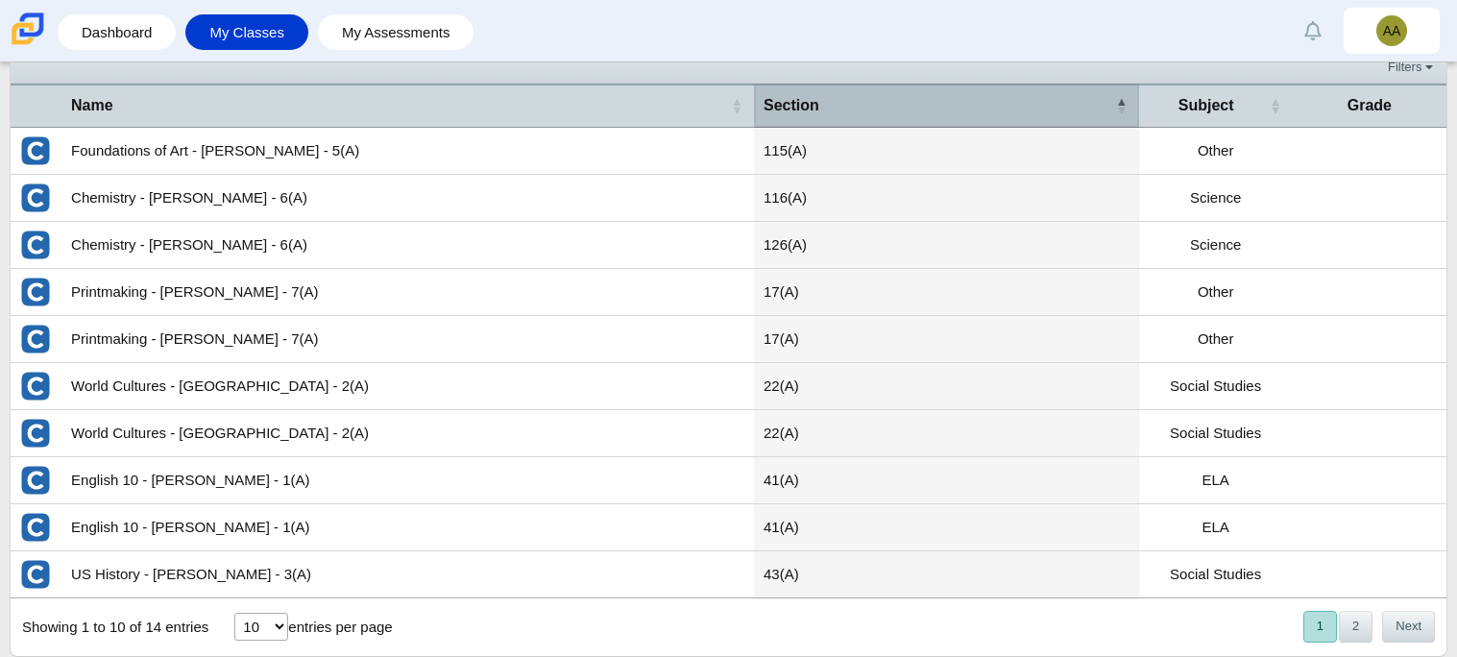
click at [937, 89] on th "Section" at bounding box center [946, 105] width 385 height 43
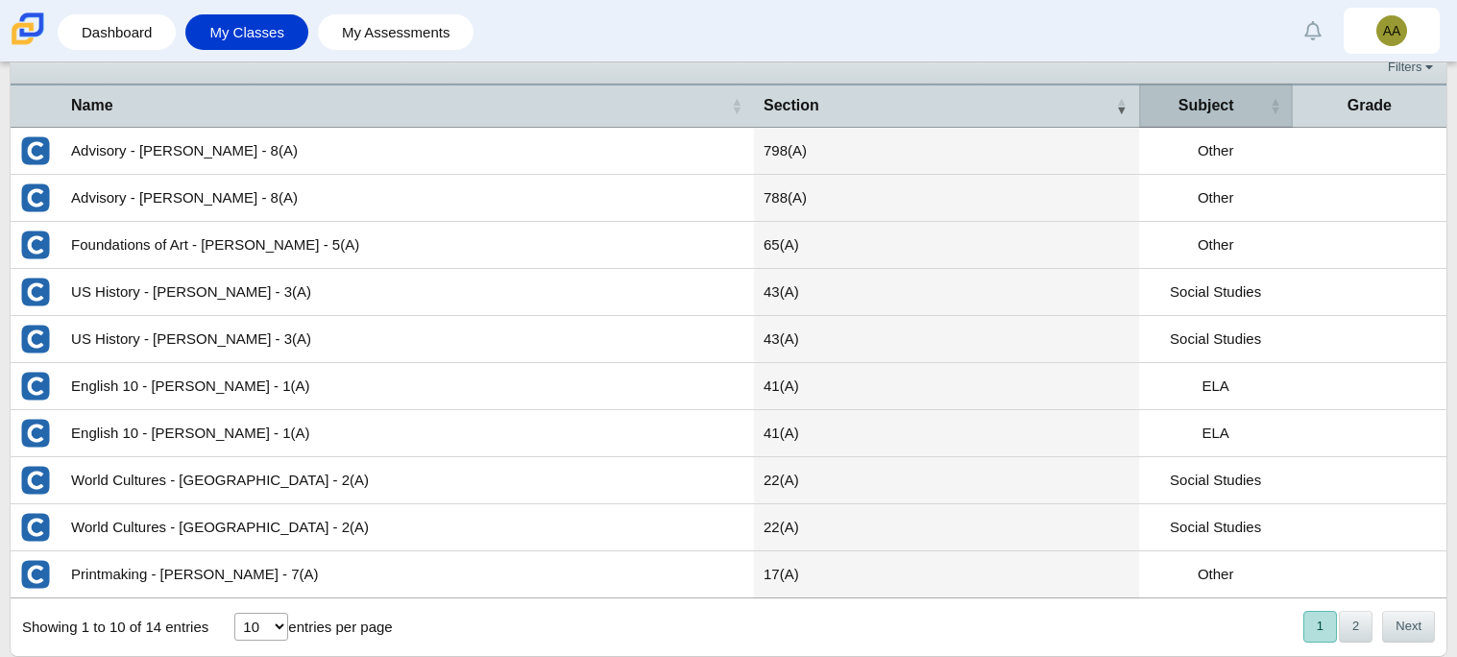
click at [1216, 91] on th "Subject" at bounding box center [1216, 105] width 154 height 43
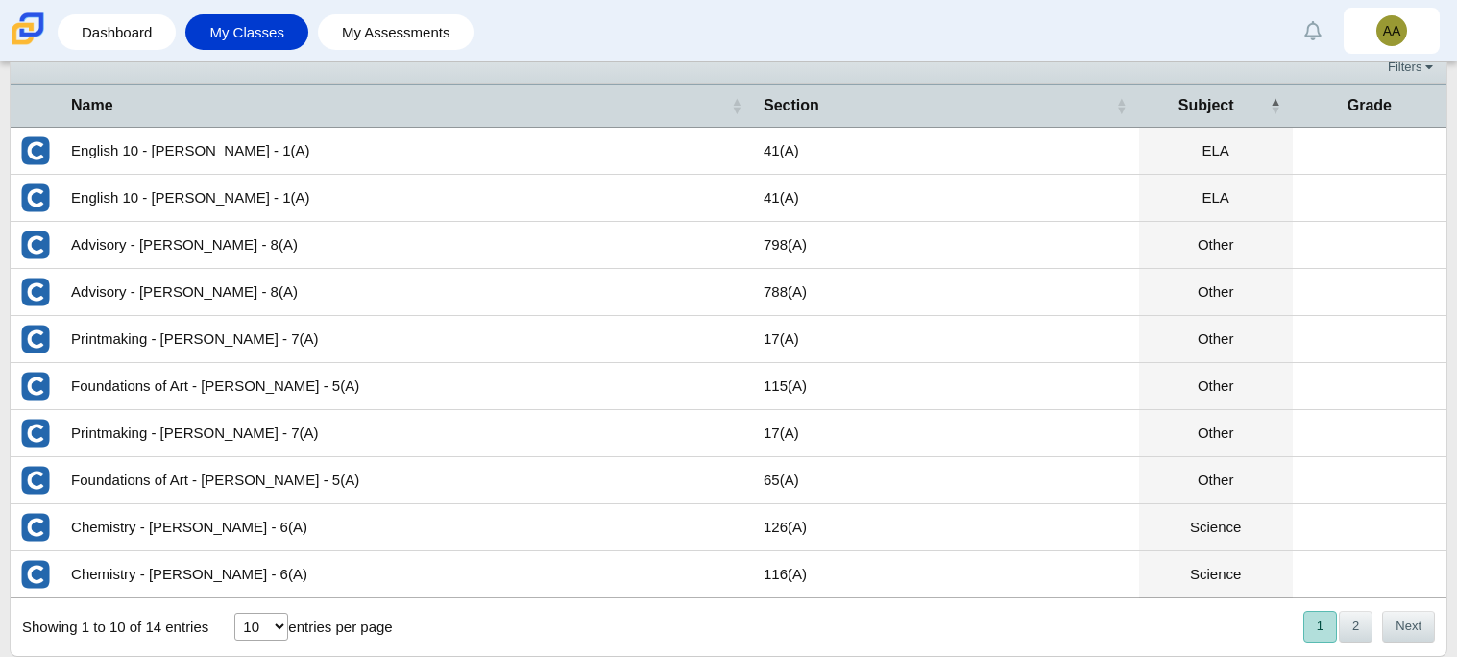
click at [1370, 105] on span "Grade" at bounding box center [1370, 105] width 44 height 16
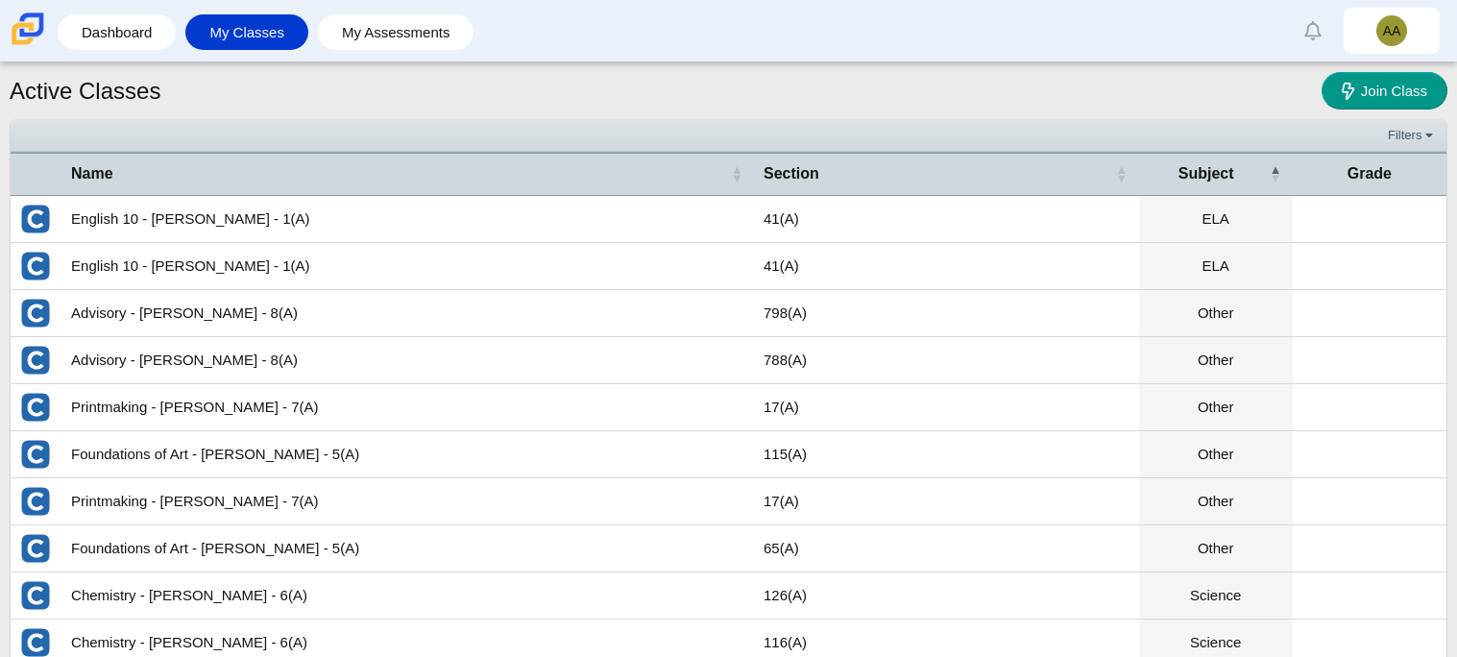
click at [1397, 152] on th "Grade" at bounding box center [1370, 173] width 154 height 43
click at [1227, 188] on th "Subject" at bounding box center [1216, 173] width 154 height 43
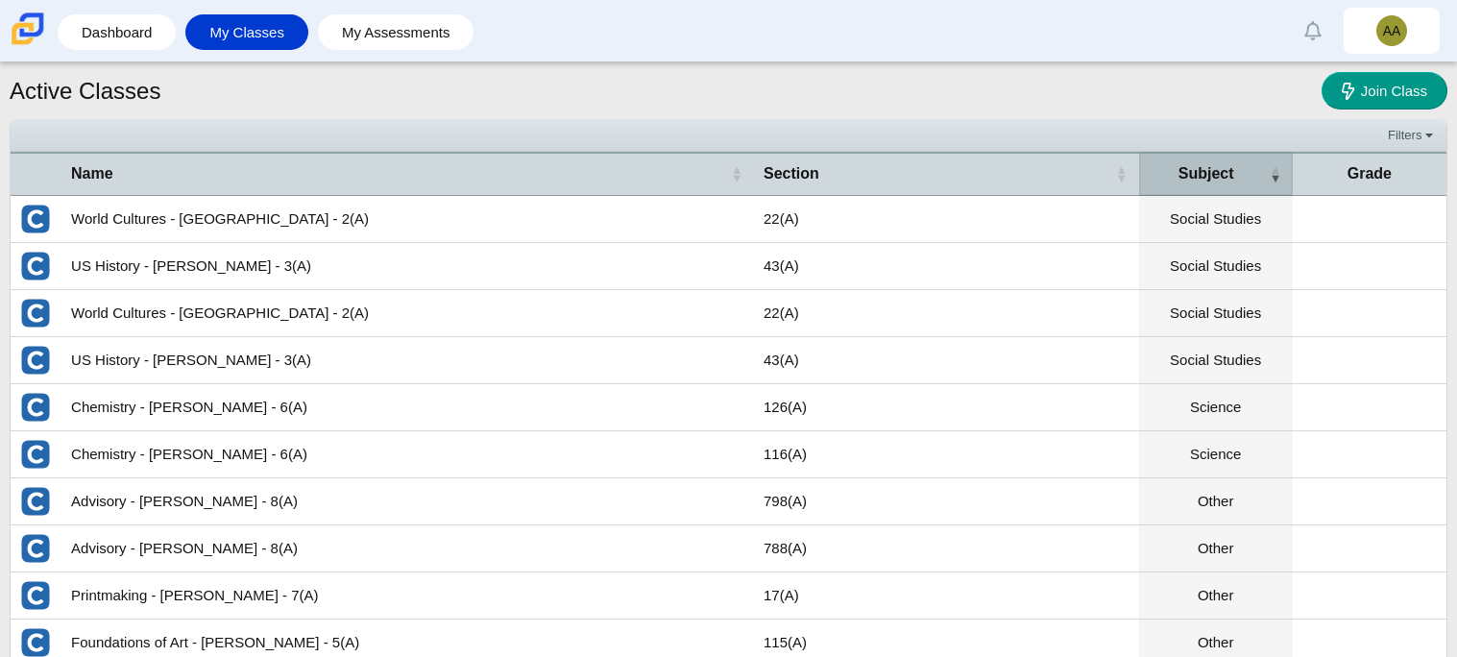
click at [1227, 188] on th "Subject" at bounding box center [1216, 173] width 154 height 43
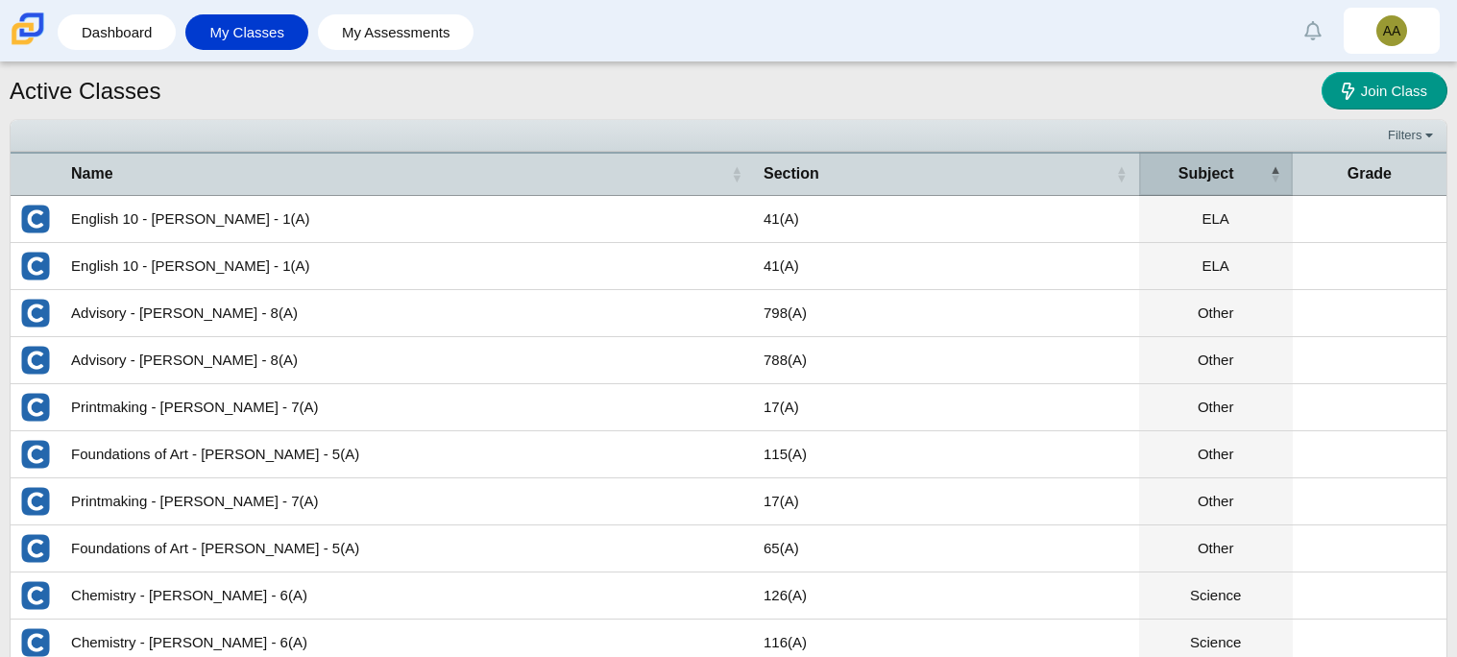
click at [1227, 188] on th "Subject" at bounding box center [1216, 173] width 154 height 43
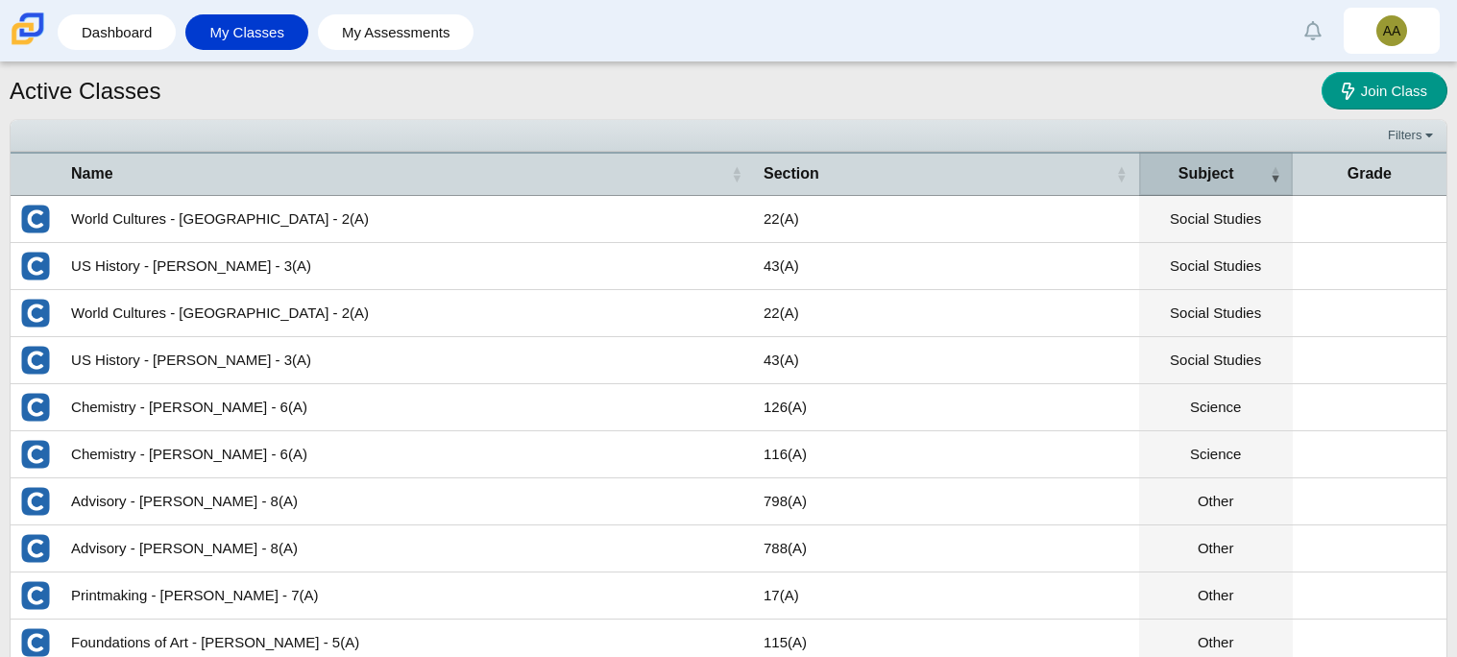
click at [1227, 188] on th "Subject" at bounding box center [1216, 173] width 154 height 43
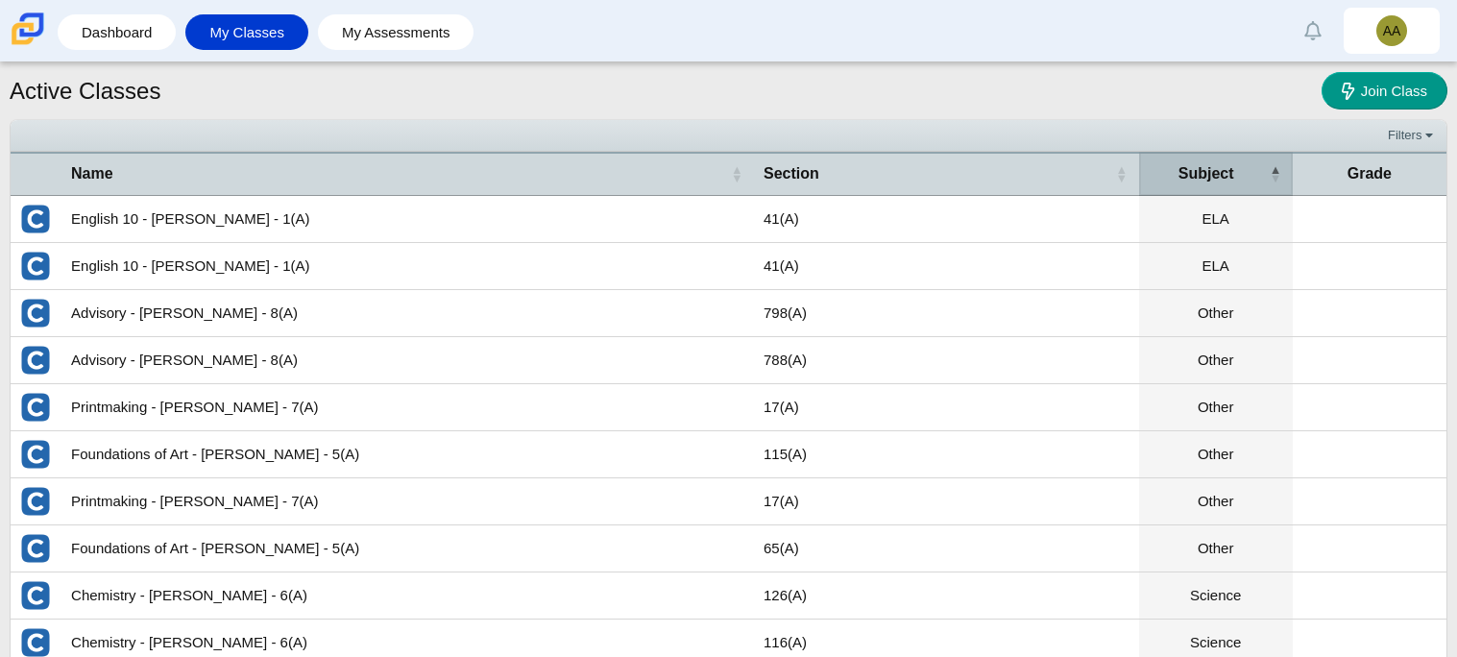
click at [1227, 188] on th "Subject" at bounding box center [1216, 173] width 154 height 43
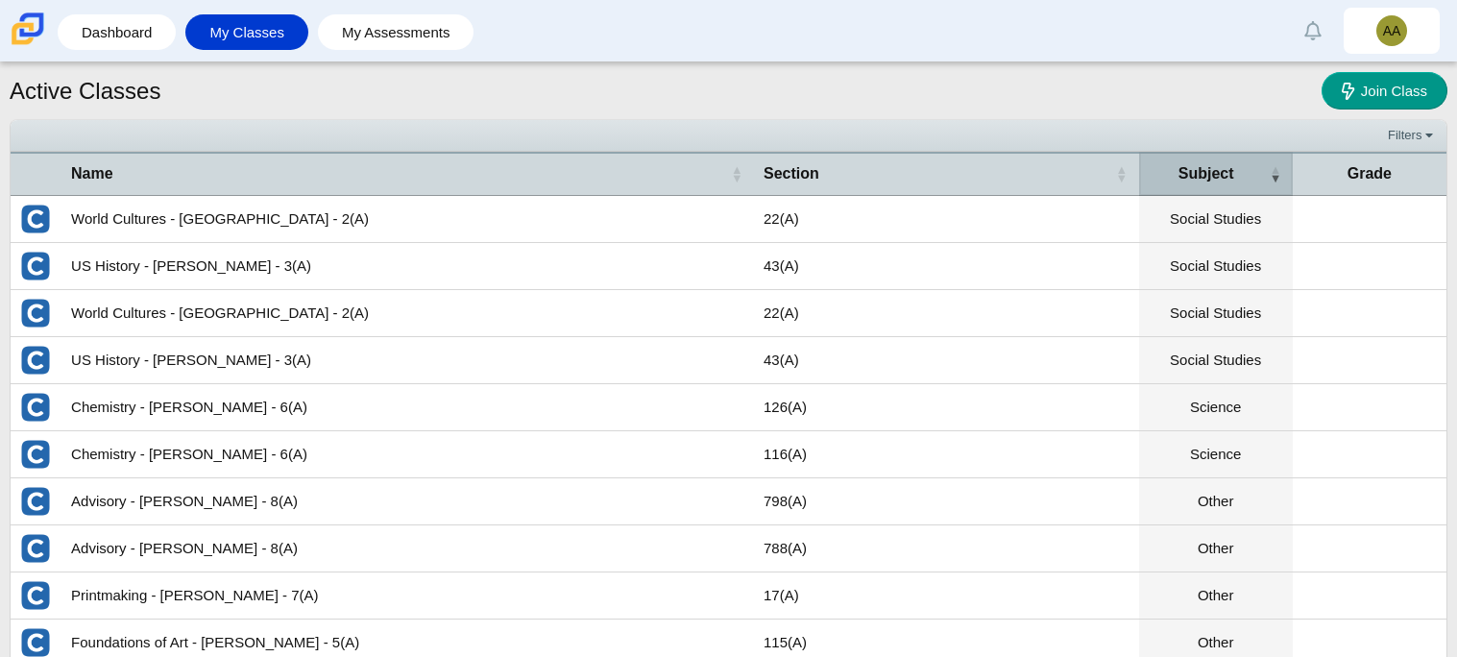
click at [1227, 188] on th "Subject" at bounding box center [1216, 173] width 154 height 43
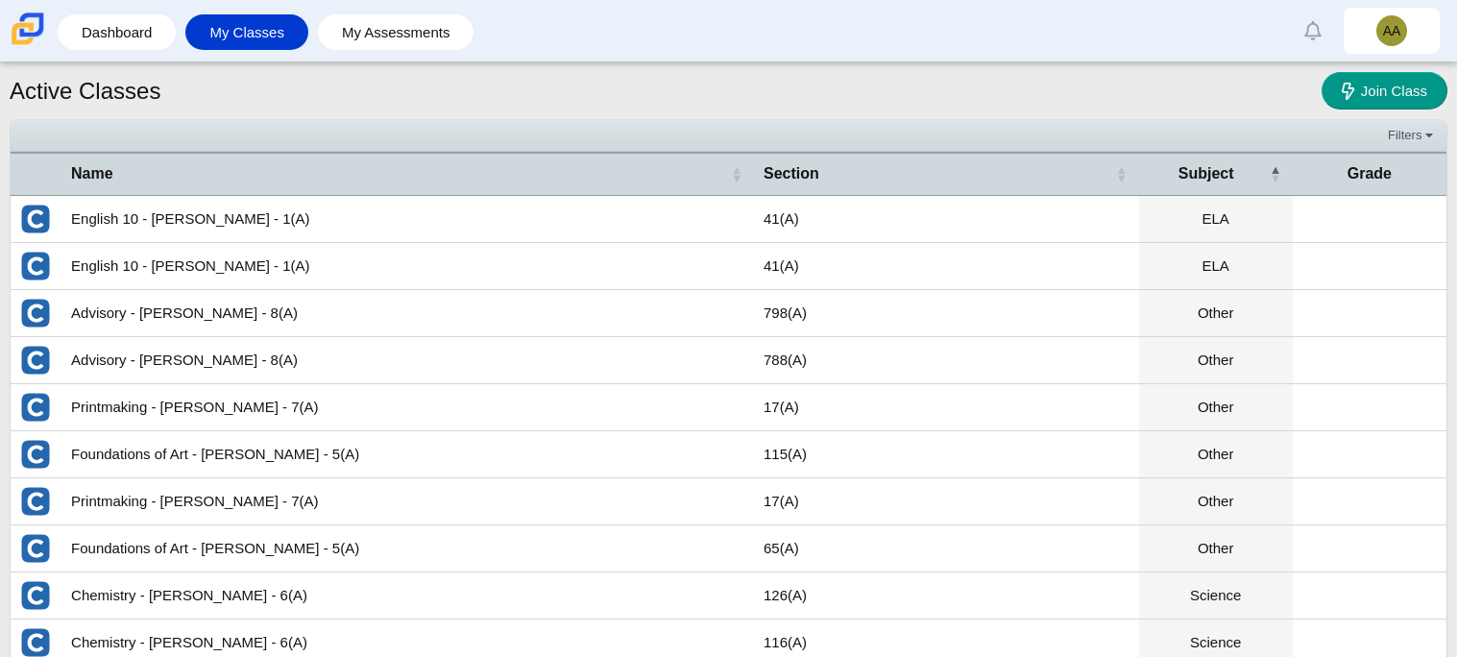
scroll to position [68, 0]
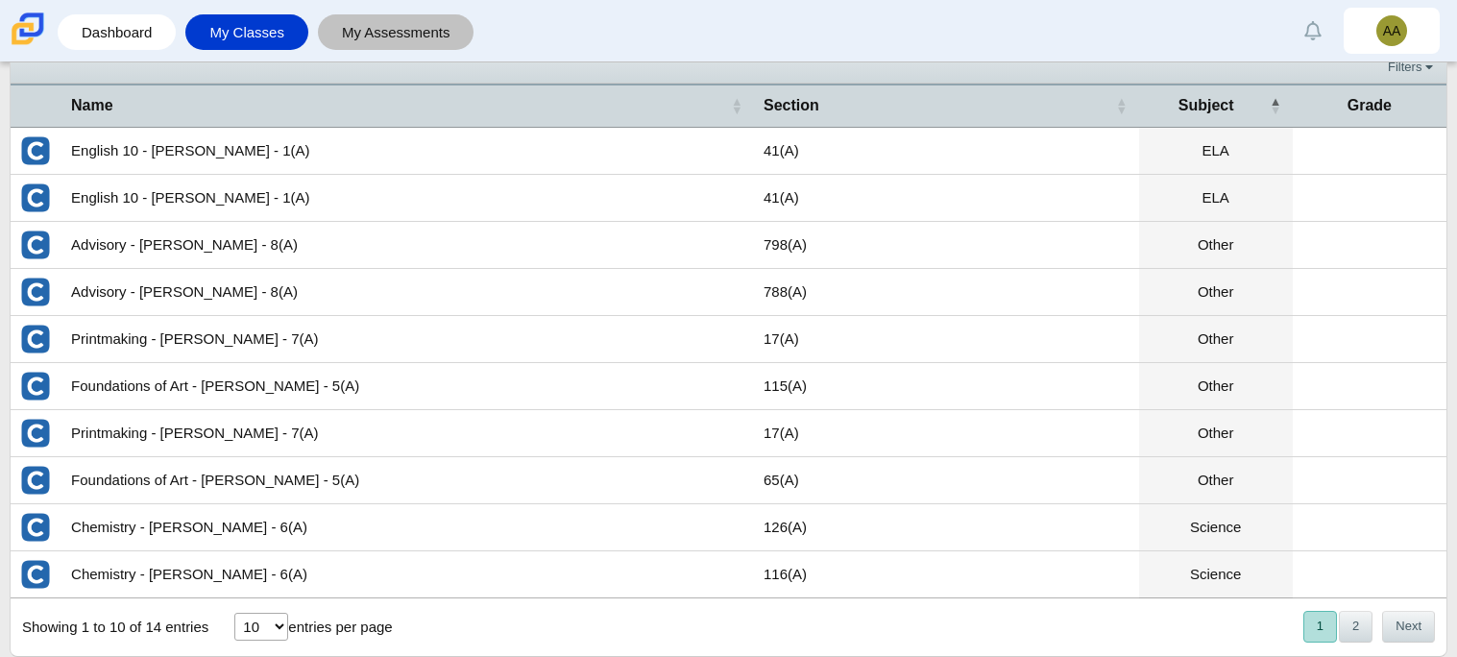
click at [343, 21] on link "My Assessments" at bounding box center [396, 32] width 137 height 36
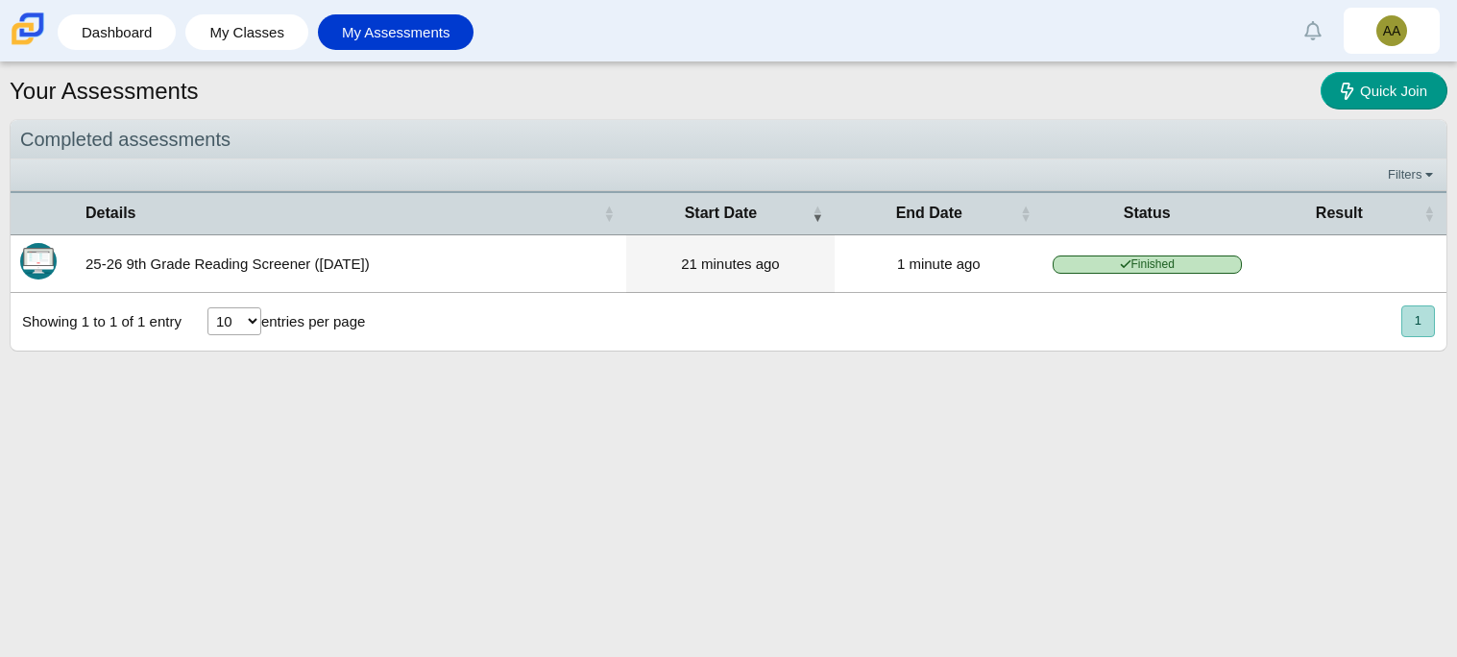
click at [352, 284] on td "25-26 9th Grade Reading Screener ([DATE])" at bounding box center [351, 264] width 550 height 58
click at [1073, 274] on span "Finished" at bounding box center [1147, 264] width 189 height 18
click at [741, 238] on td "21 minutes ago" at bounding box center [730, 264] width 208 height 58
click at [1137, 262] on span "Finished" at bounding box center [1147, 264] width 189 height 18
click at [1366, 205] on div "Result" at bounding box center [1339, 213] width 157 height 21
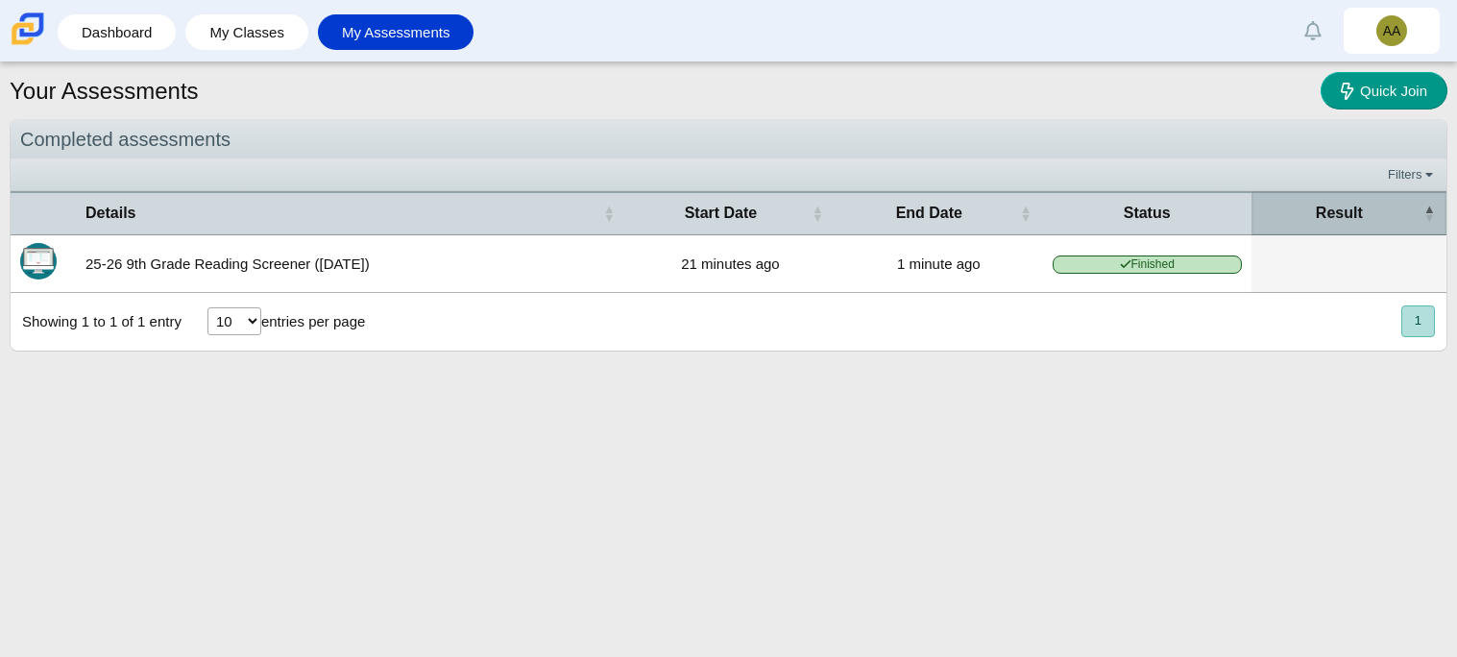
click at [1366, 205] on div "Result" at bounding box center [1339, 213] width 157 height 21
